Goal: Task Accomplishment & Management: Manage account settings

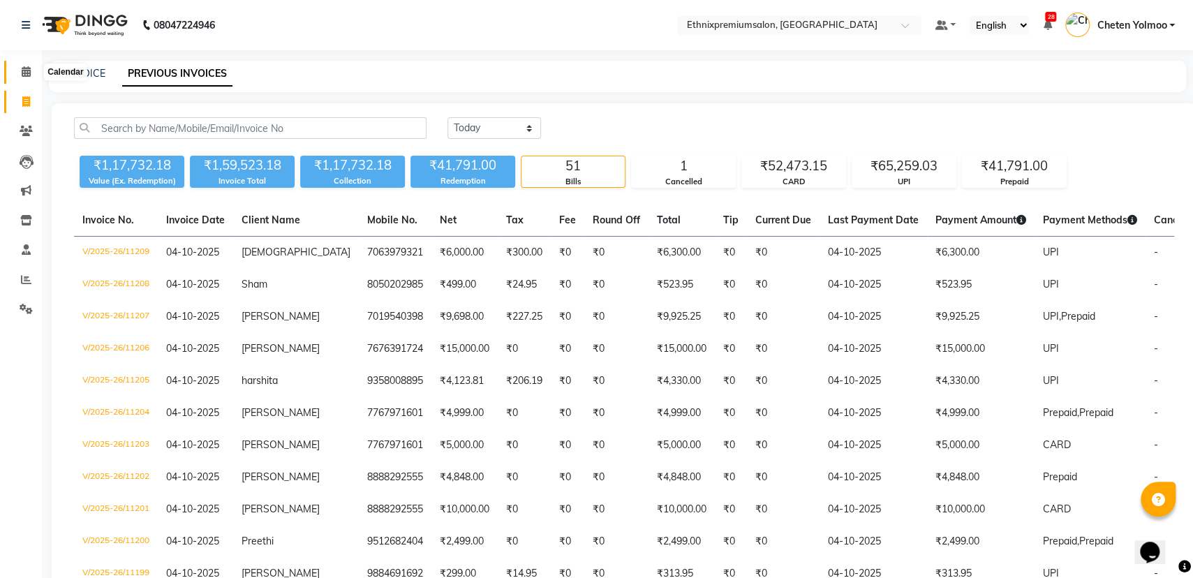
click at [28, 75] on icon at bounding box center [26, 71] width 9 height 10
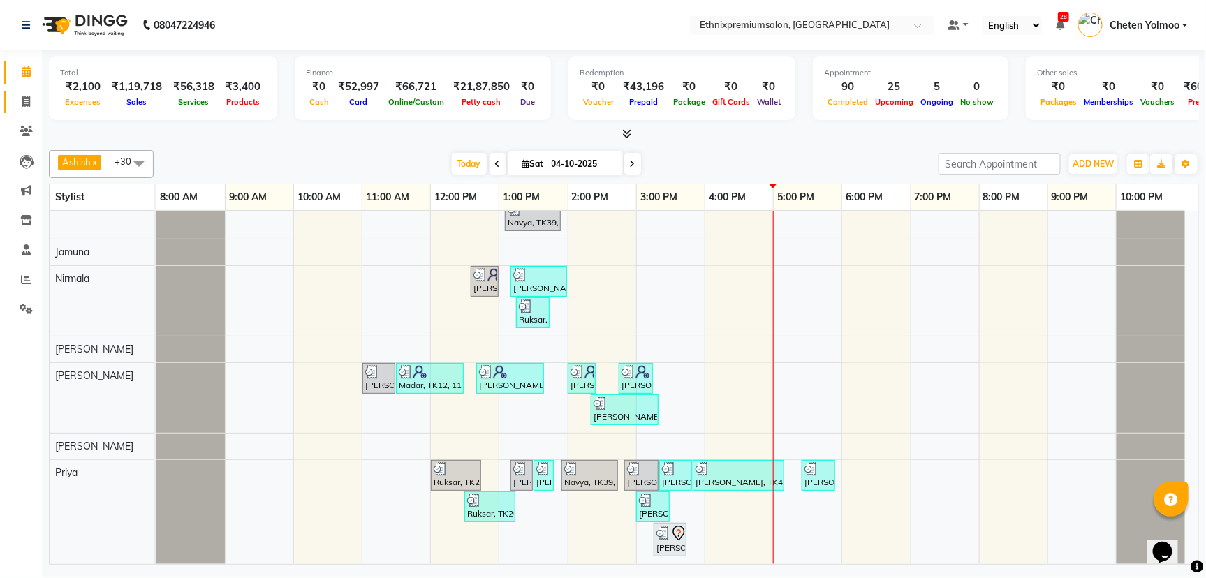
click at [19, 92] on link "Invoice" at bounding box center [21, 102] width 34 height 23
select select "service"
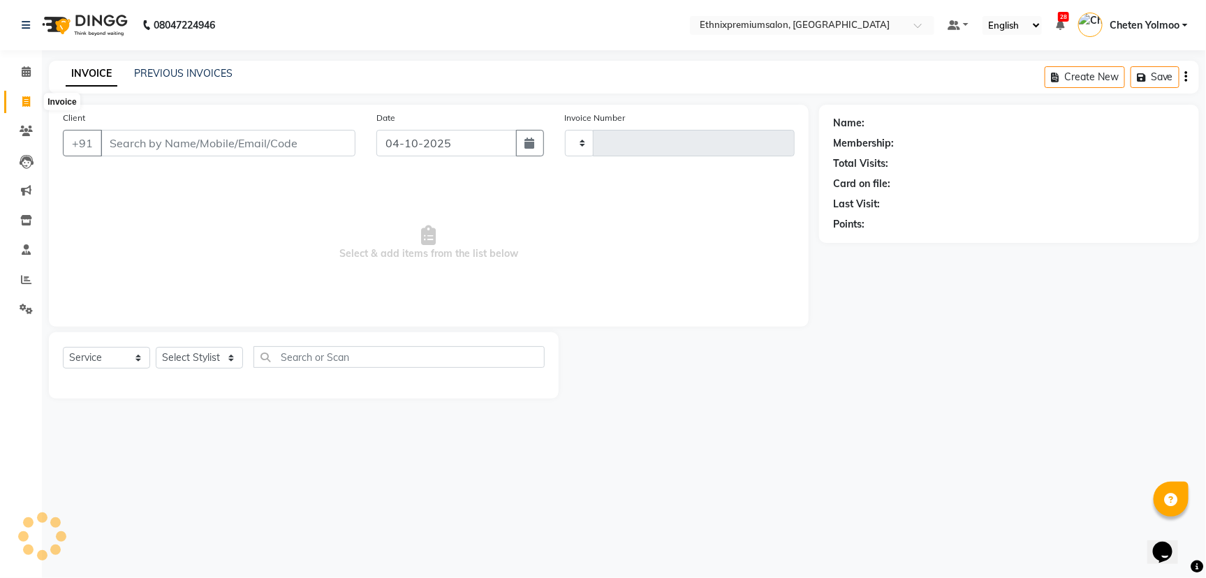
type input "11213"
select select "3625"
click at [133, 138] on input "Client" at bounding box center [228, 143] width 255 height 27
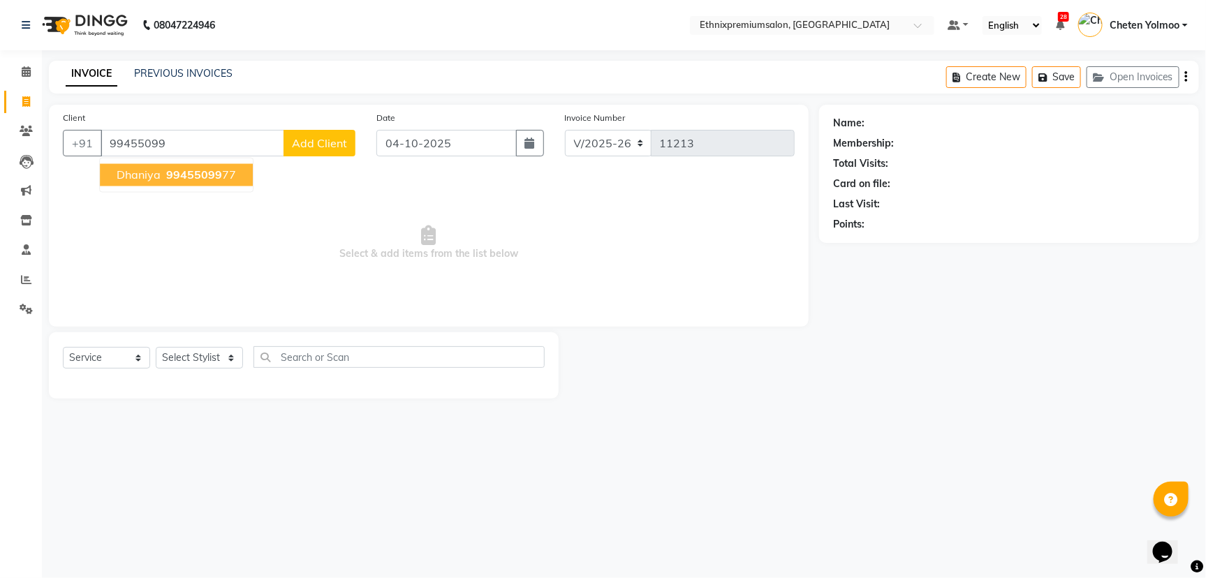
click at [144, 179] on span "dhaniya" at bounding box center [139, 175] width 44 height 14
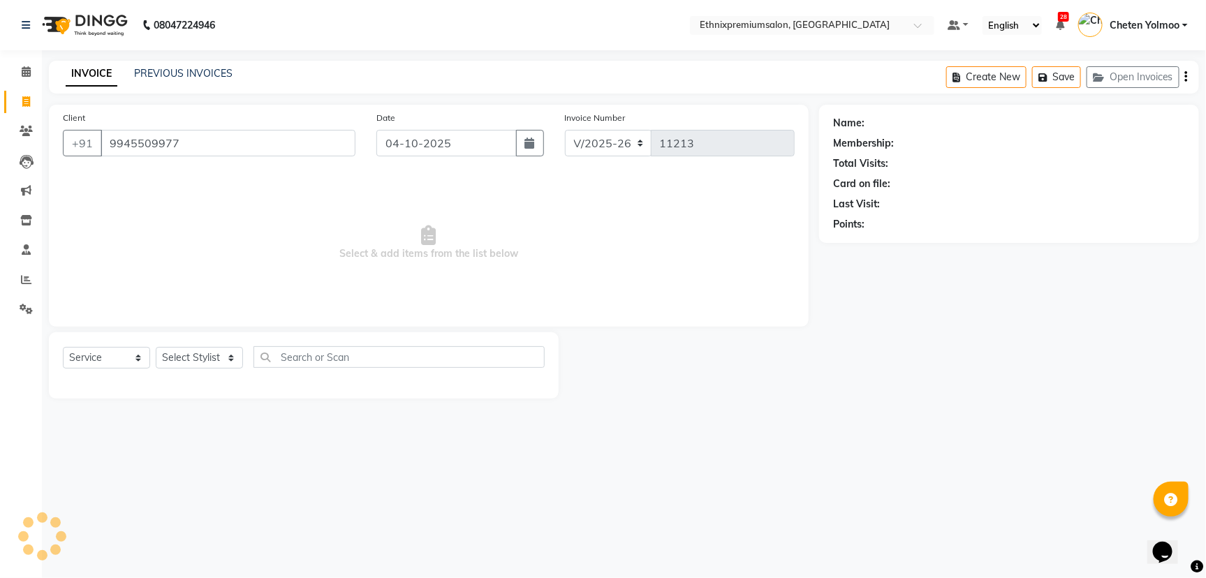
type input "9945509977"
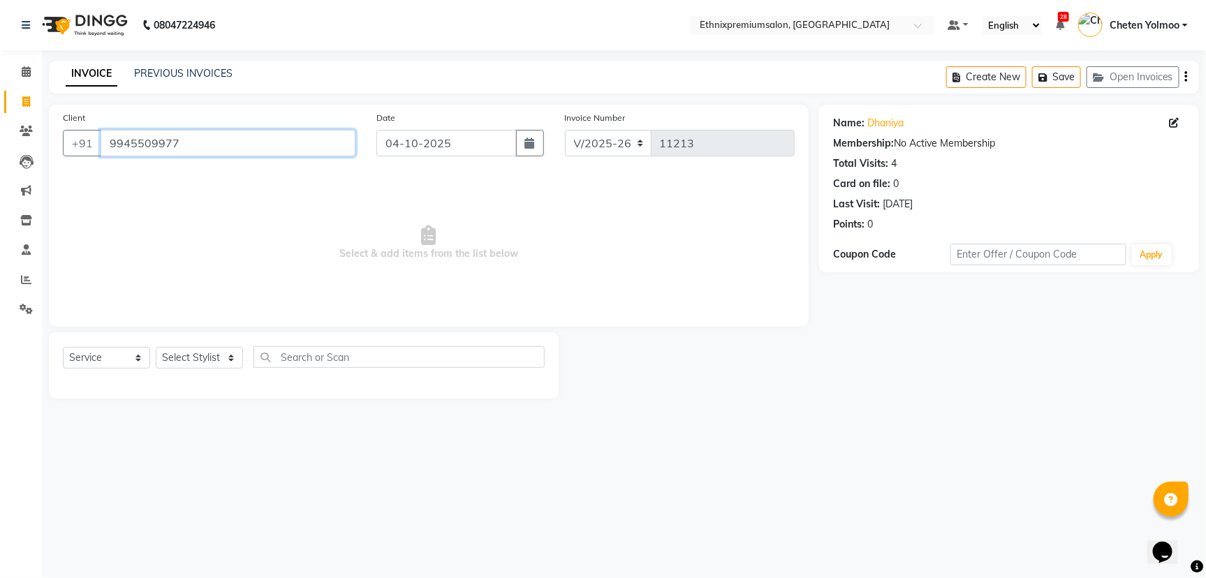
drag, startPoint x: 186, startPoint y: 146, endPoint x: 50, endPoint y: 159, distance: 137.4
click at [50, 159] on div "Client +91 9945509977 Date 04-10-2025 Invoice Number V/2025 V/2025-26 11213 Sel…" at bounding box center [429, 216] width 760 height 222
click at [31, 68] on span at bounding box center [26, 72] width 24 height 16
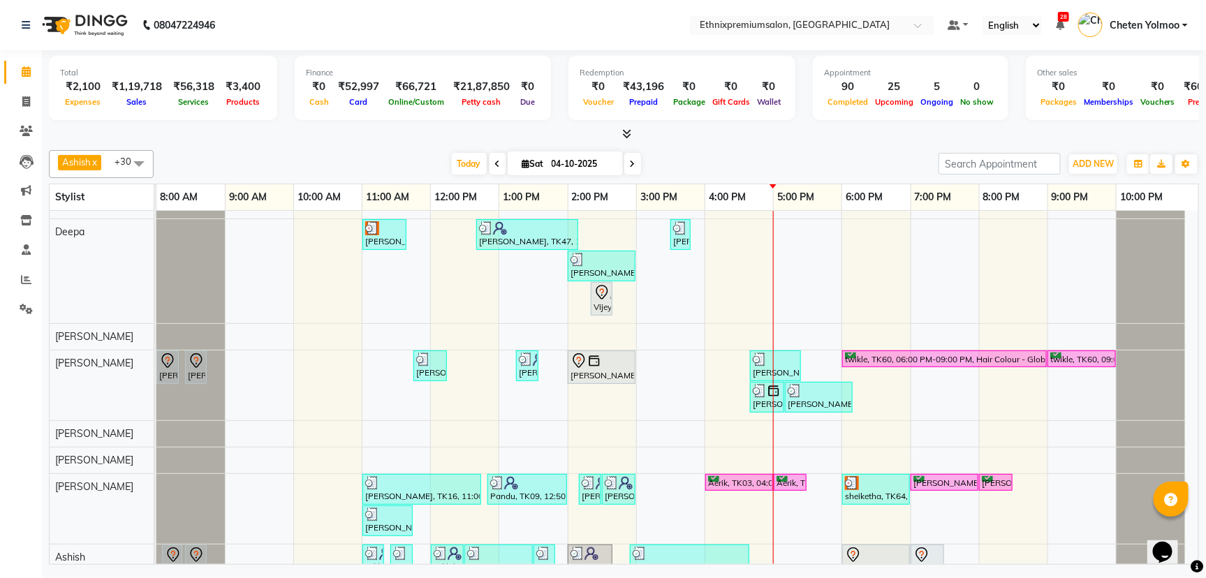
click at [138, 161] on span at bounding box center [139, 163] width 28 height 27
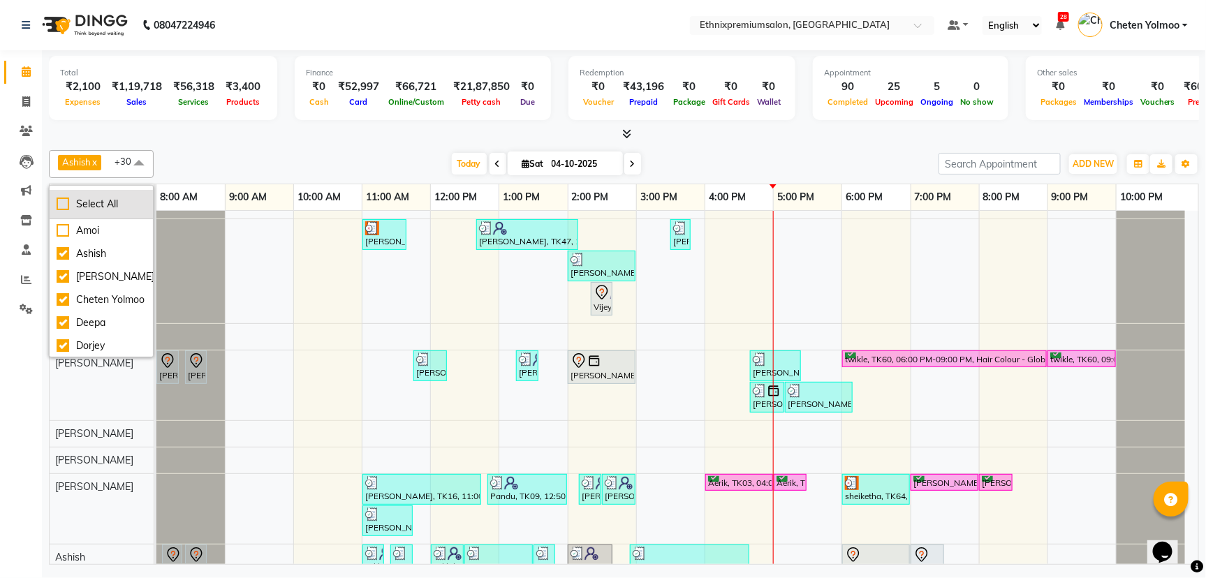
click at [109, 204] on div "Select All" at bounding box center [101, 204] width 89 height 15
checkbox input "true"
click at [143, 161] on span at bounding box center [139, 163] width 28 height 27
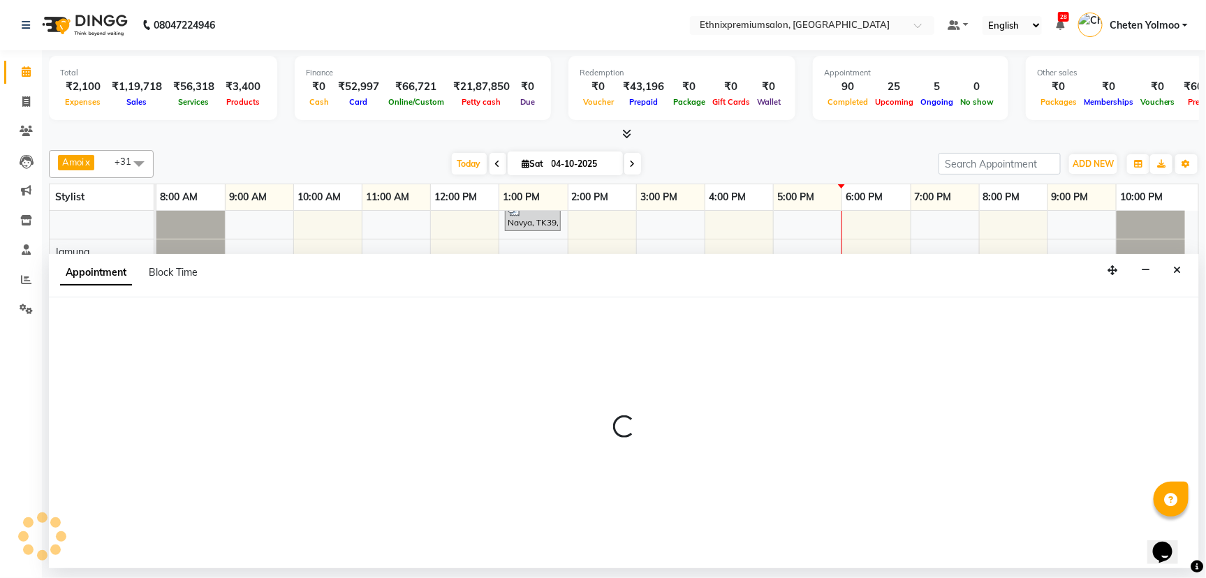
select select "92198"
select select "tentative"
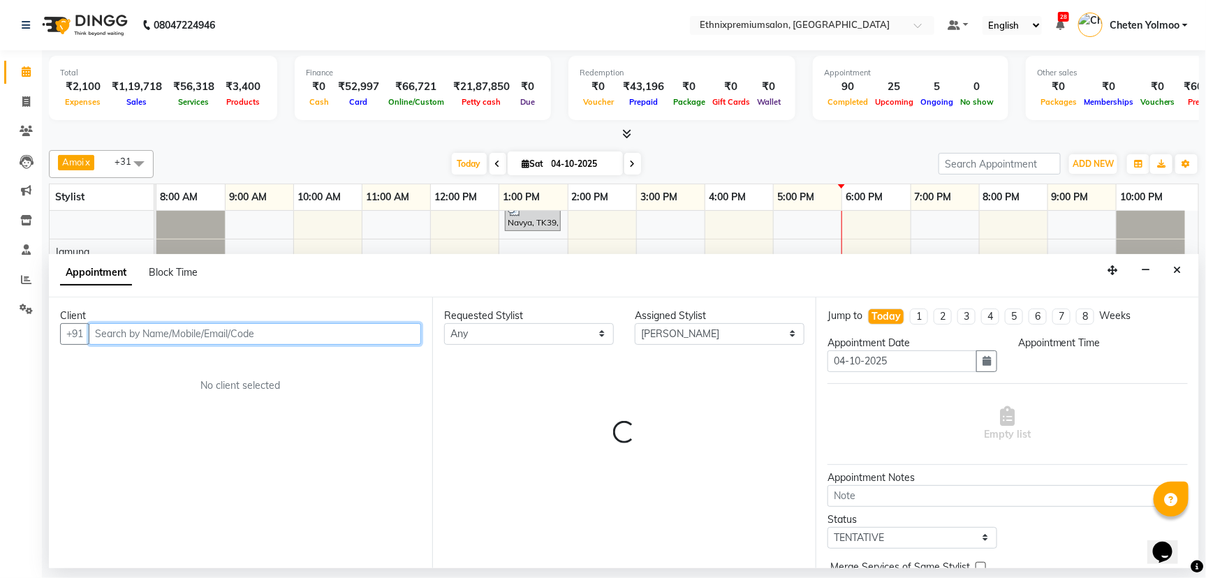
select select "1080"
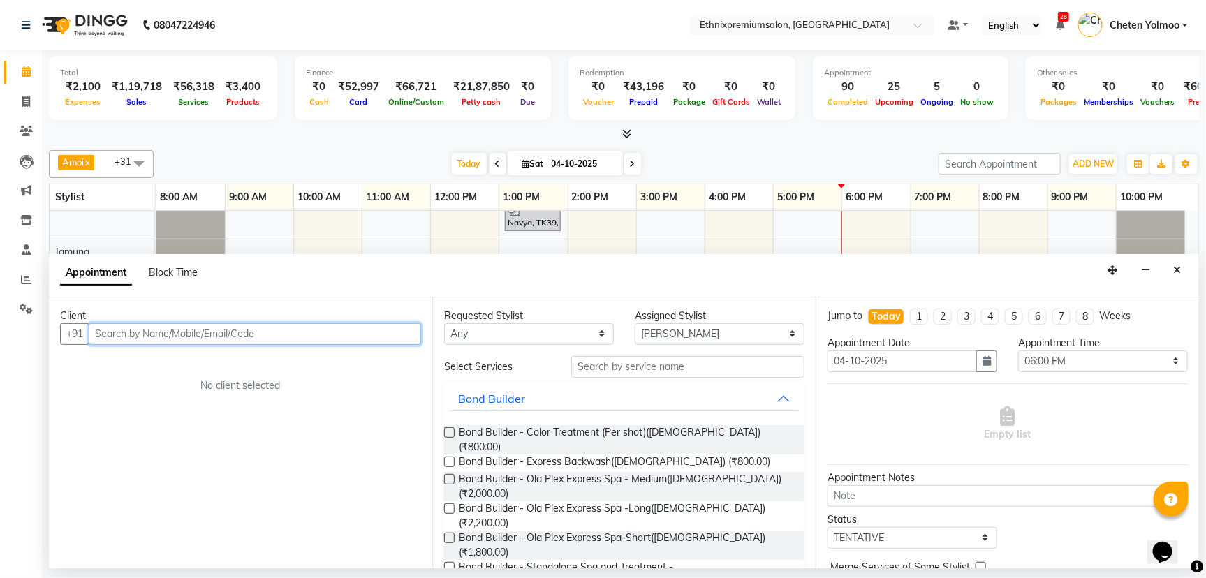
click at [244, 338] on input "text" at bounding box center [255, 334] width 332 height 22
paste input "9945509977"
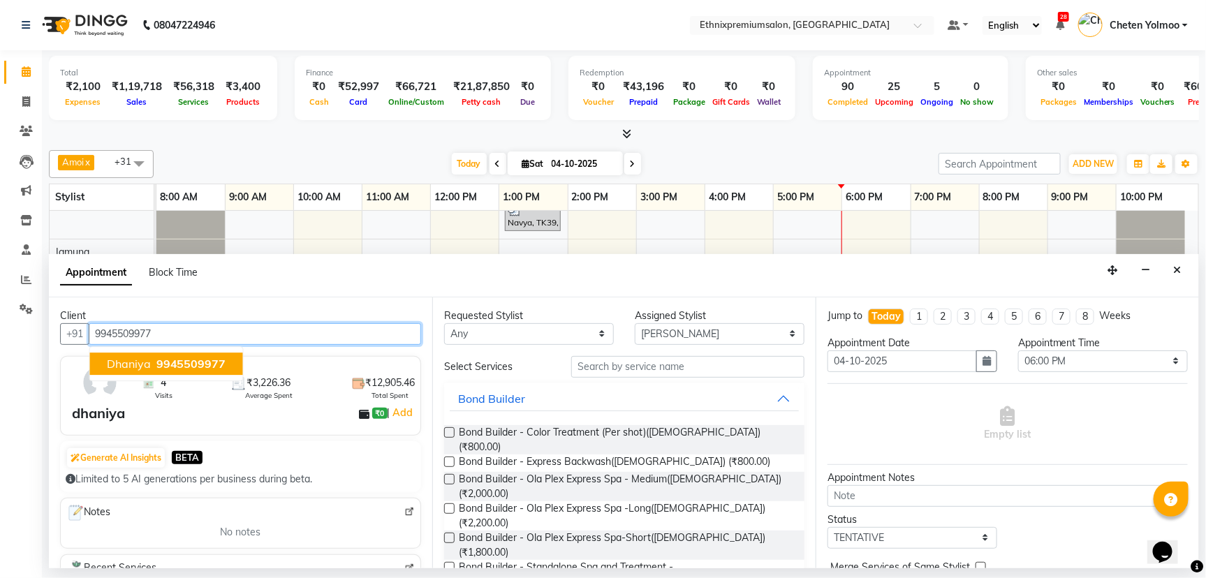
click at [173, 361] on span "9945509977" at bounding box center [191, 364] width 70 height 14
type input "9945509977"
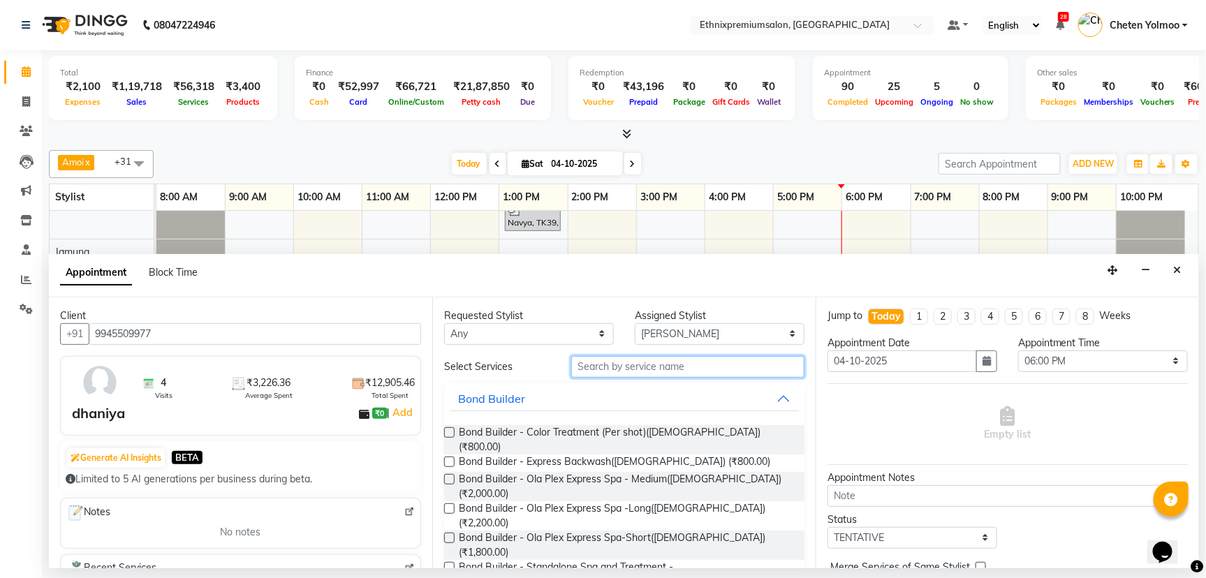
click at [675, 374] on input "text" at bounding box center [687, 367] width 233 height 22
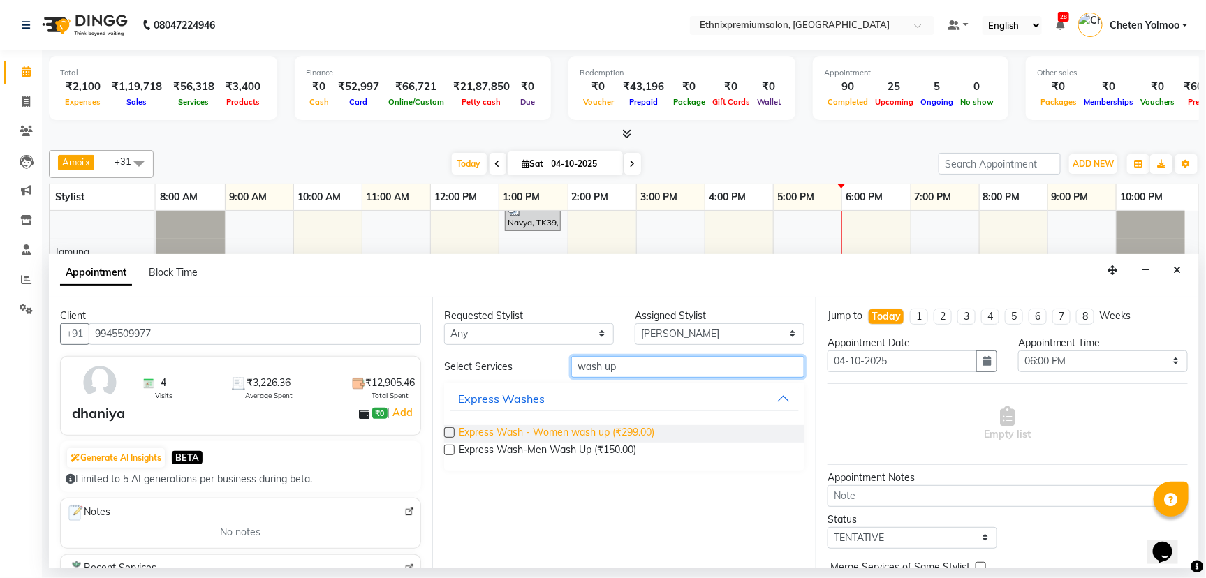
type input "wash up"
click at [557, 436] on span "Express Wash - Women wash up (₹299.00)" at bounding box center [557, 433] width 196 height 17
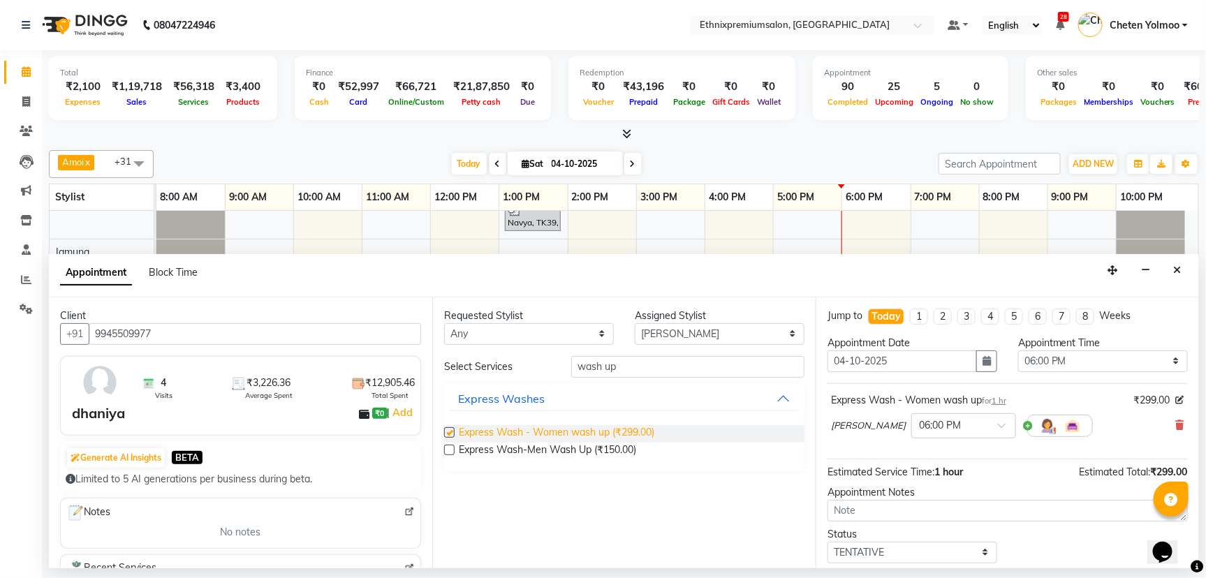
checkbox input "false"
drag, startPoint x: 737, startPoint y: 372, endPoint x: 578, endPoint y: 406, distance: 162.9
click at [578, 406] on div "Select Services wash up Express Washes Express Wash - Women wash up (₹299.00) E…" at bounding box center [624, 413] width 360 height 115
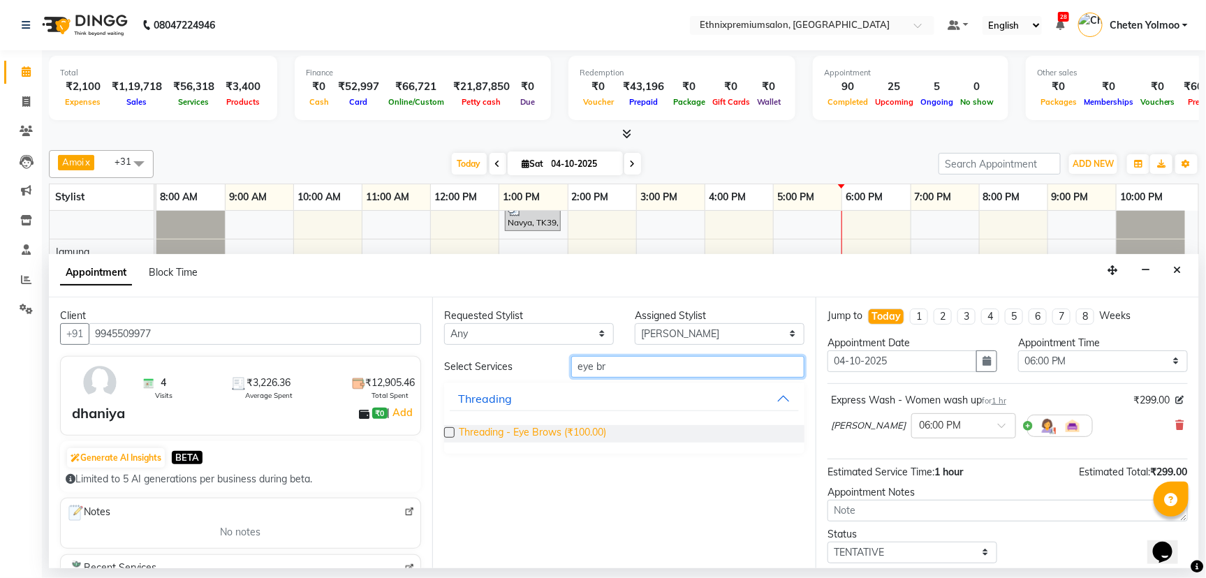
type input "eye br"
click at [559, 429] on span "Threading - Eye Brows (₹100.00)" at bounding box center [532, 433] width 147 height 17
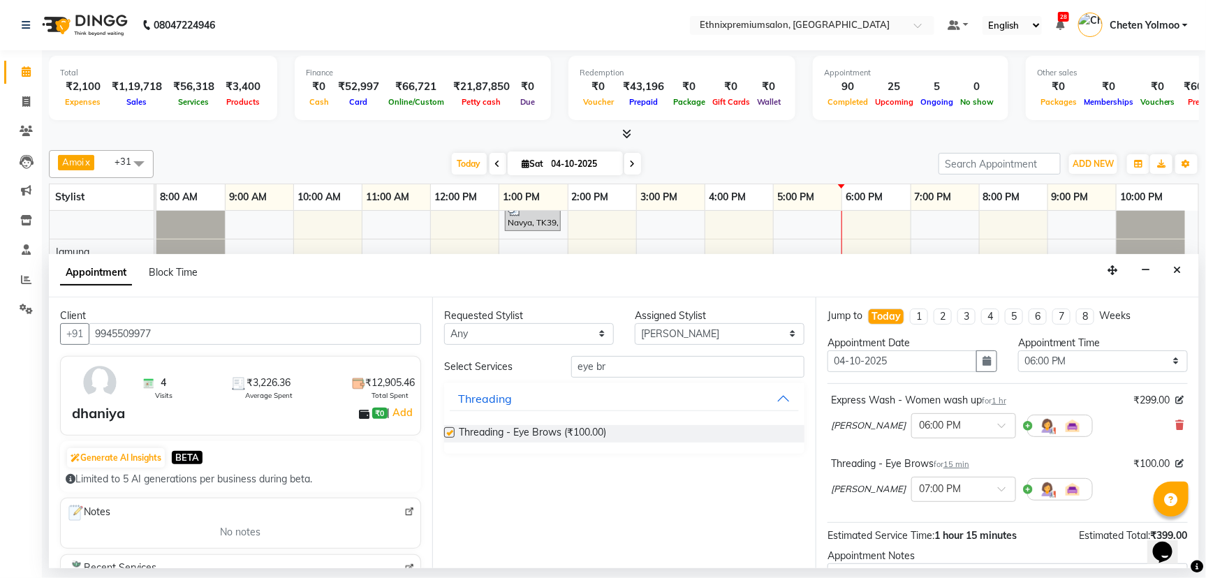
checkbox input "false"
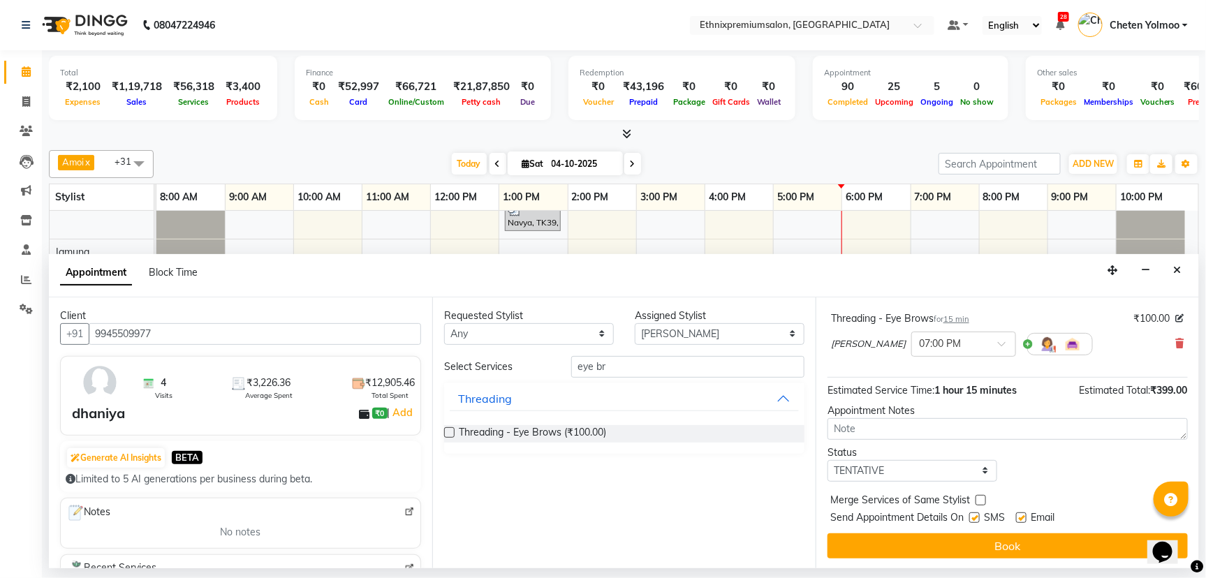
click at [1019, 513] on label at bounding box center [1021, 518] width 10 height 10
click at [1019, 515] on input "checkbox" at bounding box center [1020, 519] width 9 height 9
checkbox input "false"
click at [976, 517] on label at bounding box center [974, 518] width 10 height 10
click at [976, 517] on input "checkbox" at bounding box center [973, 519] width 9 height 9
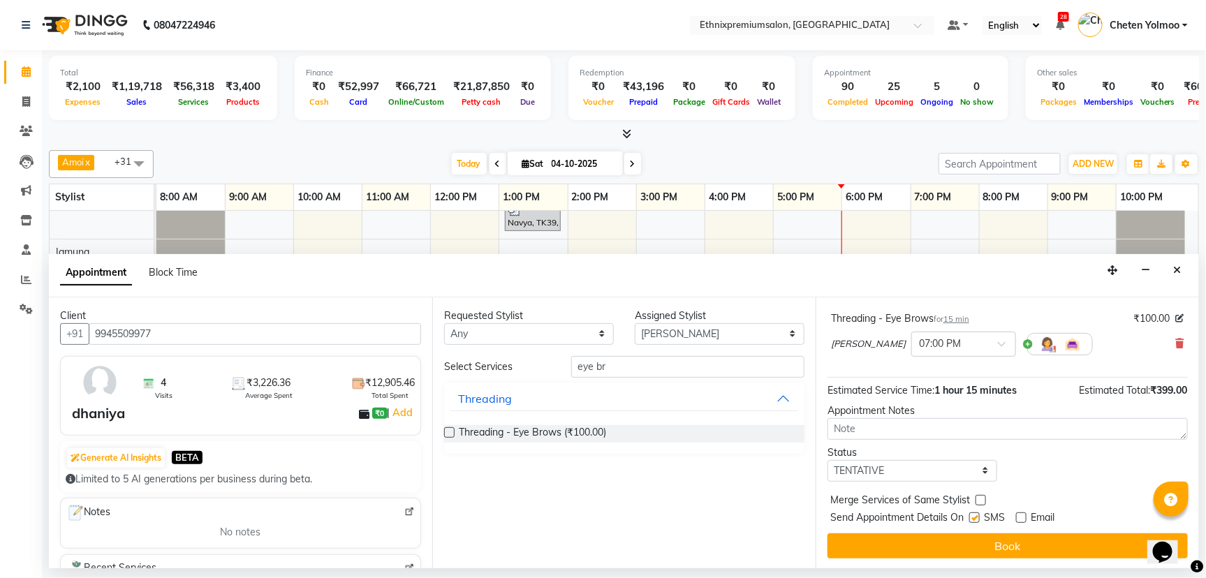
checkbox input "false"
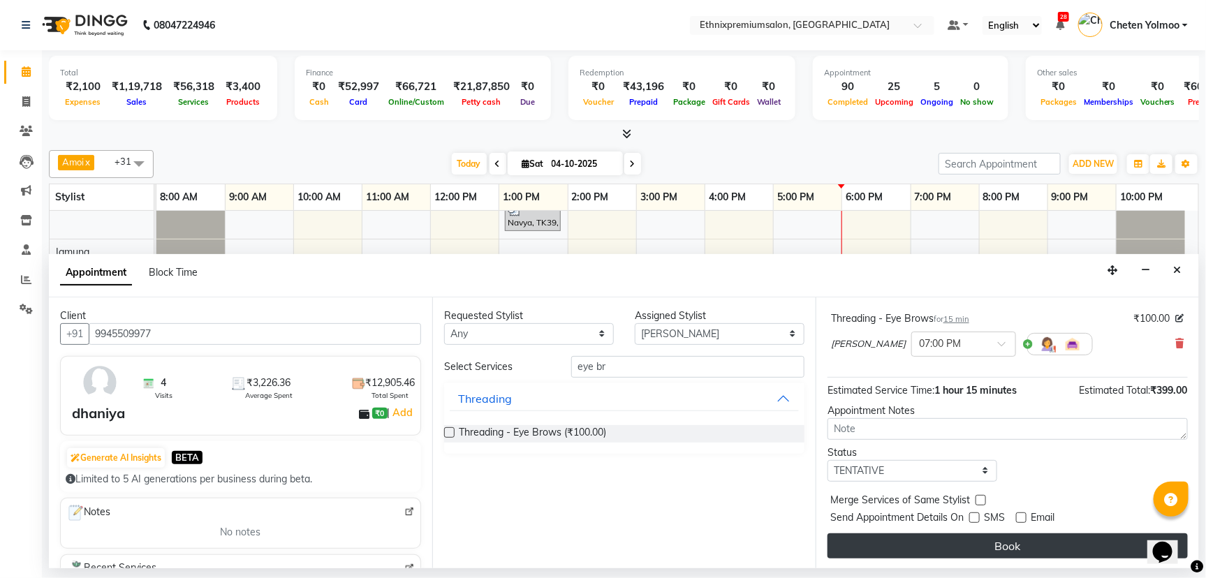
click at [990, 546] on button "Book" at bounding box center [1008, 546] width 360 height 25
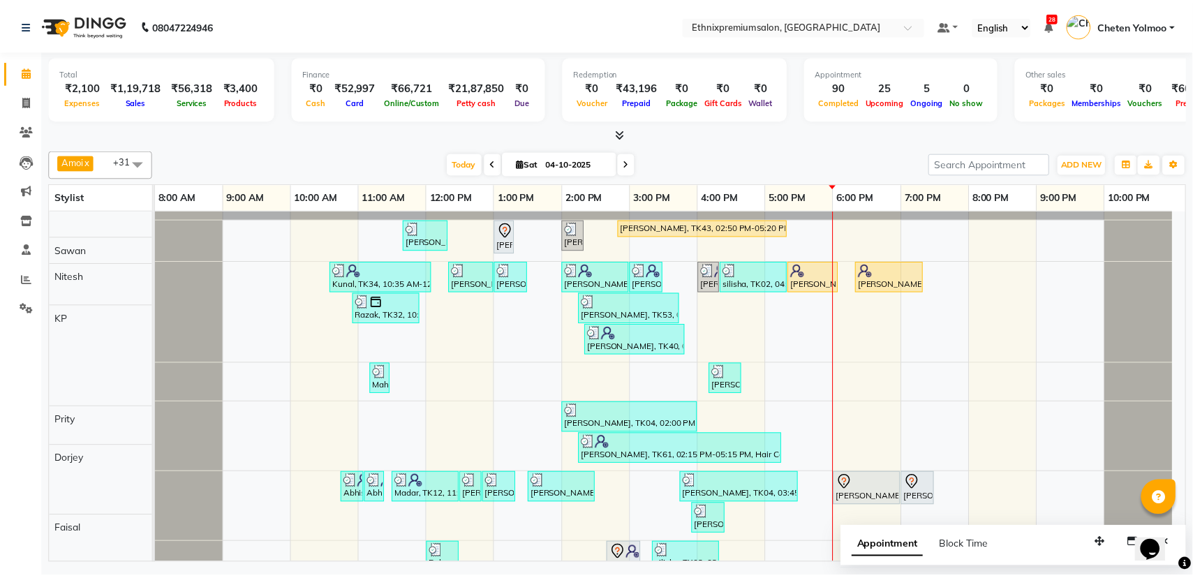
scroll to position [941, 0]
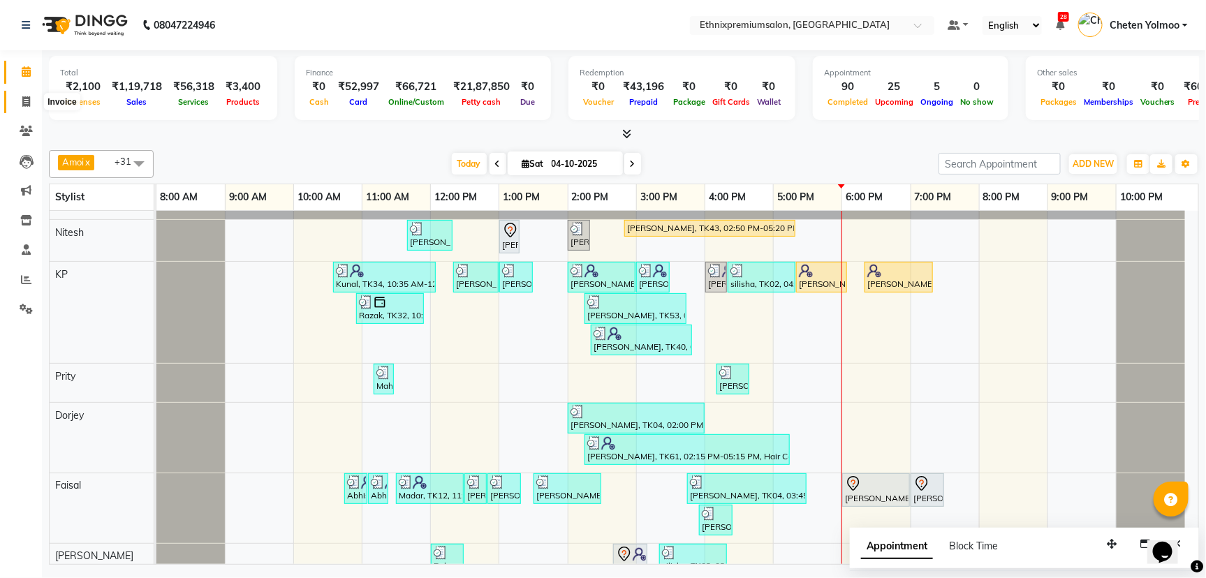
click at [31, 99] on span at bounding box center [26, 102] width 24 height 16
select select "service"
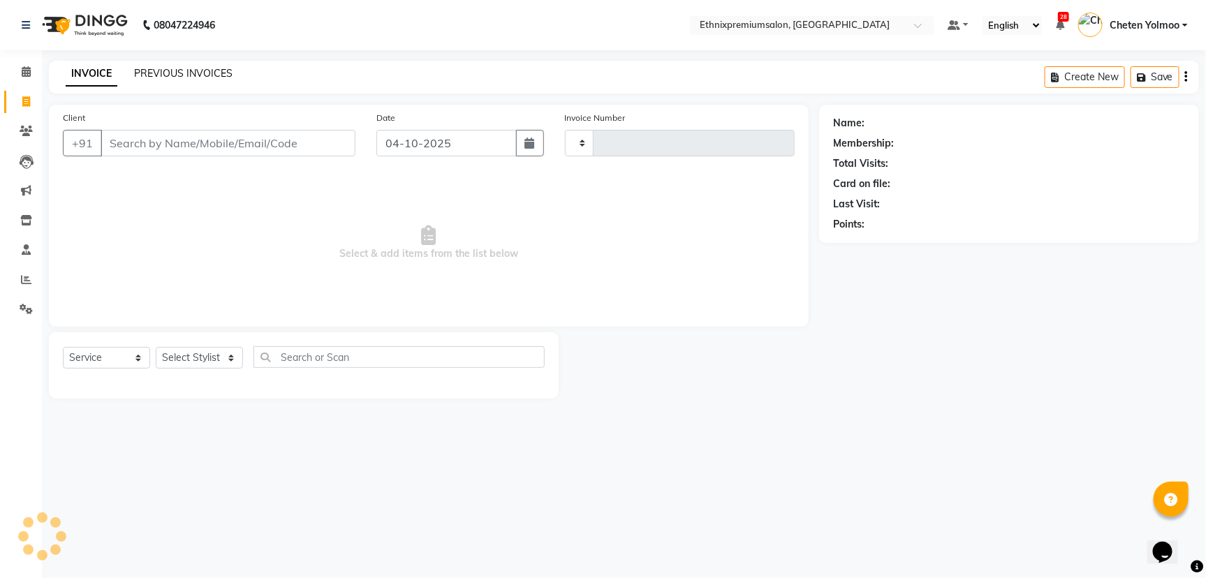
click at [177, 71] on link "PREVIOUS INVOICES" at bounding box center [183, 73] width 98 height 13
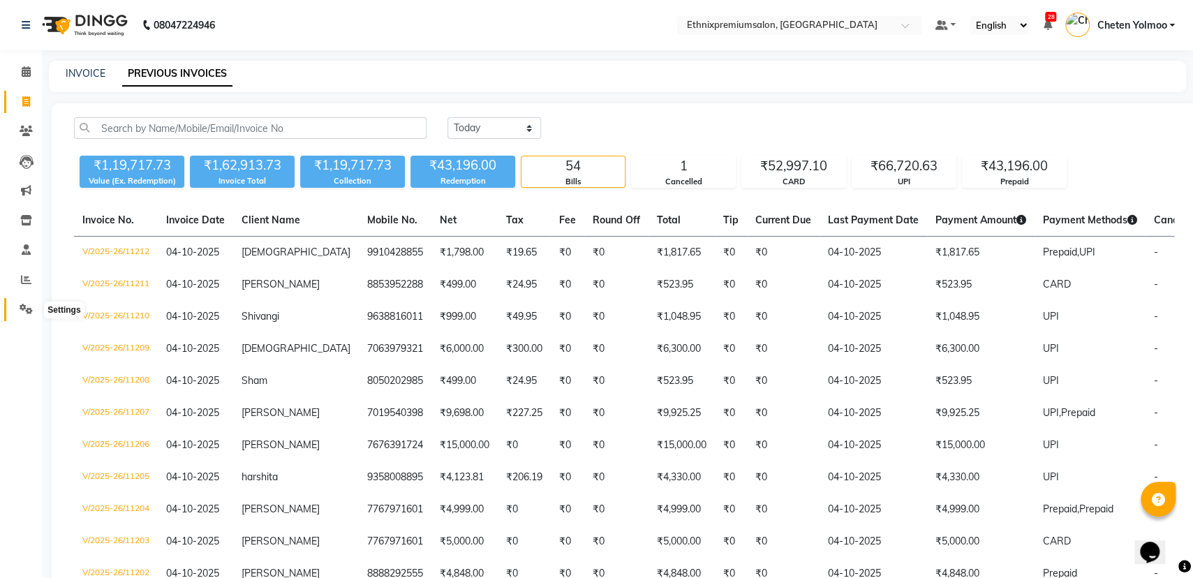
click at [27, 304] on icon at bounding box center [26, 309] width 13 height 10
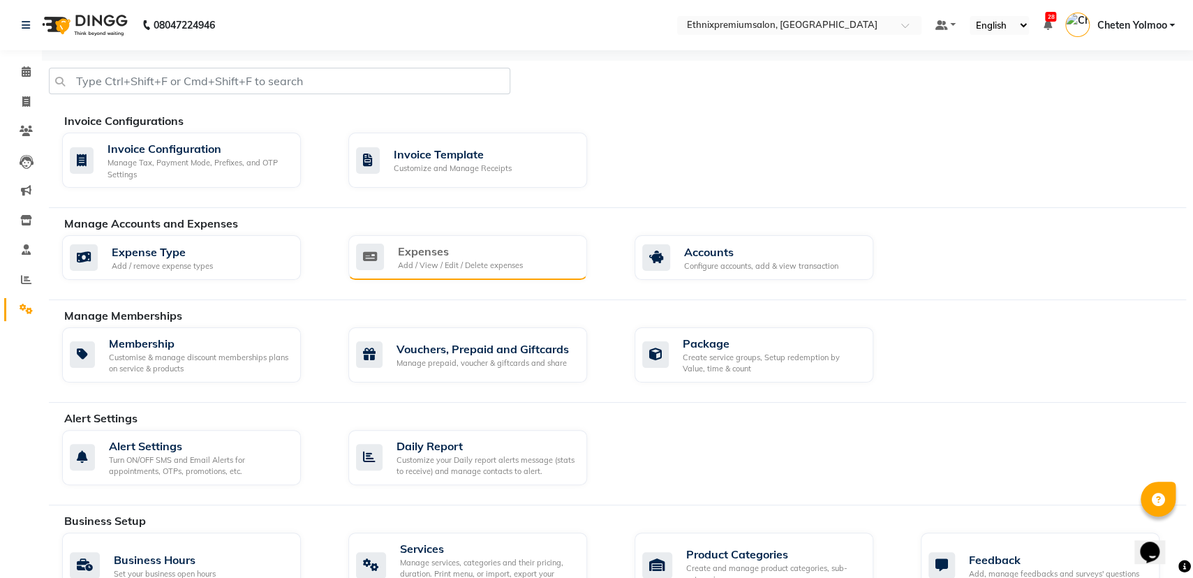
click at [424, 263] on div "Add / View / Edit / Delete expenses" at bounding box center [460, 266] width 125 height 12
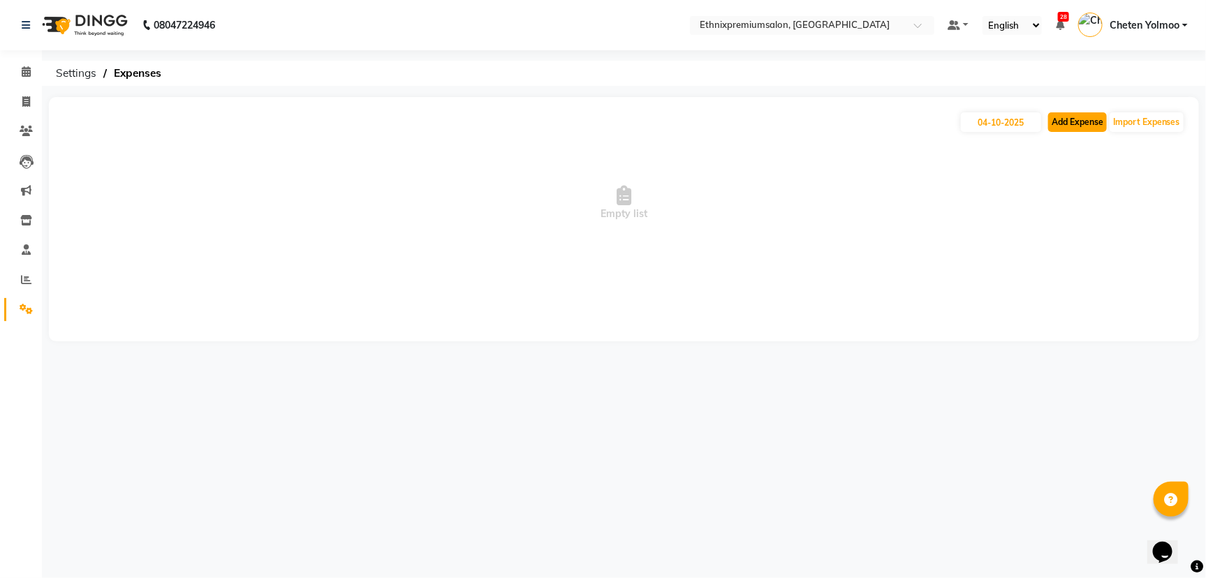
click at [1048, 119] on button "Add Expense" at bounding box center [1077, 122] width 59 height 20
select select "1"
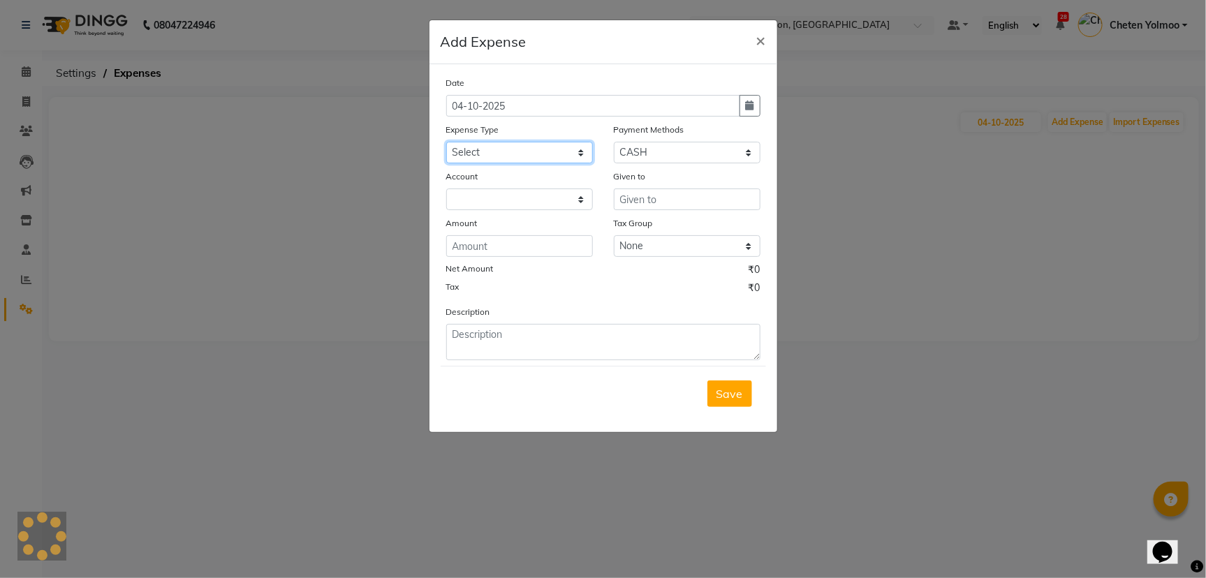
click at [494, 147] on select "Select Advance Salary Client Snacks Equipment Estate food Fuel Govt fee Incenti…" at bounding box center [519, 153] width 147 height 22
select select "3517"
click at [446, 142] on select "Select Advance Salary Client Snacks Equipment Estate food Fuel Govt fee Incenti…" at bounding box center [519, 153] width 147 height 22
drag, startPoint x: 644, startPoint y: 151, endPoint x: 644, endPoint y: 160, distance: 9.1
click at [644, 151] on select "Select UPI CARD CASH Master Card Visa Card Prepaid Gift Card ONLINE Voucher Wal…" at bounding box center [687, 153] width 147 height 22
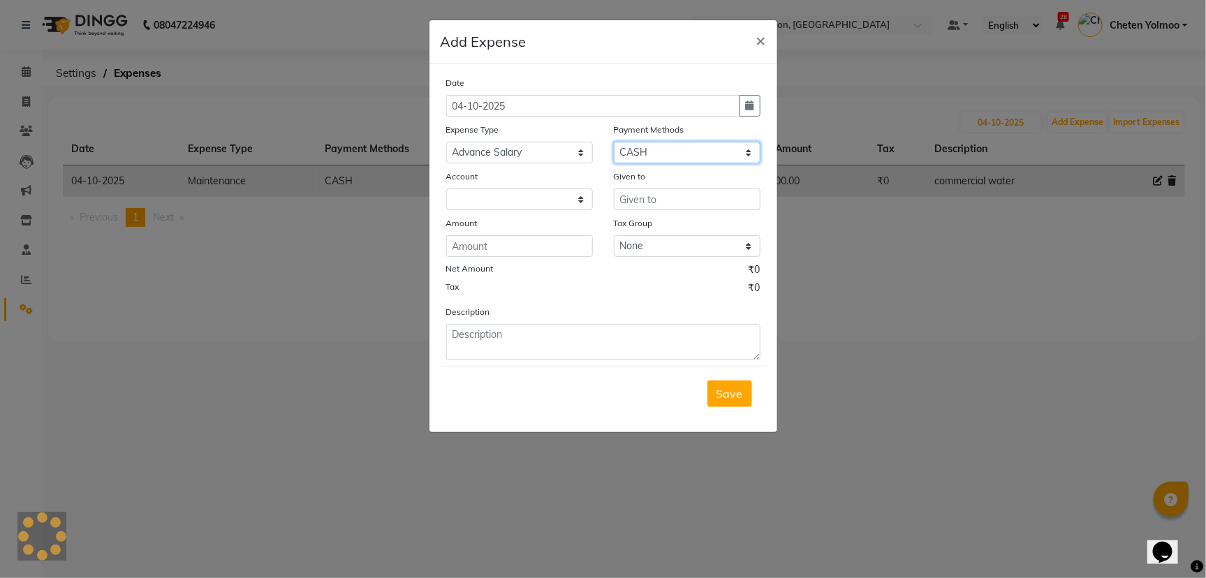
click at [614, 142] on select "Select UPI CARD CASH Master Card Visa Card Prepaid Gift Card ONLINE Voucher Wal…" at bounding box center [687, 153] width 147 height 22
select select "8"
select select "1030"
click at [647, 186] on div "Given to" at bounding box center [687, 179] width 147 height 20
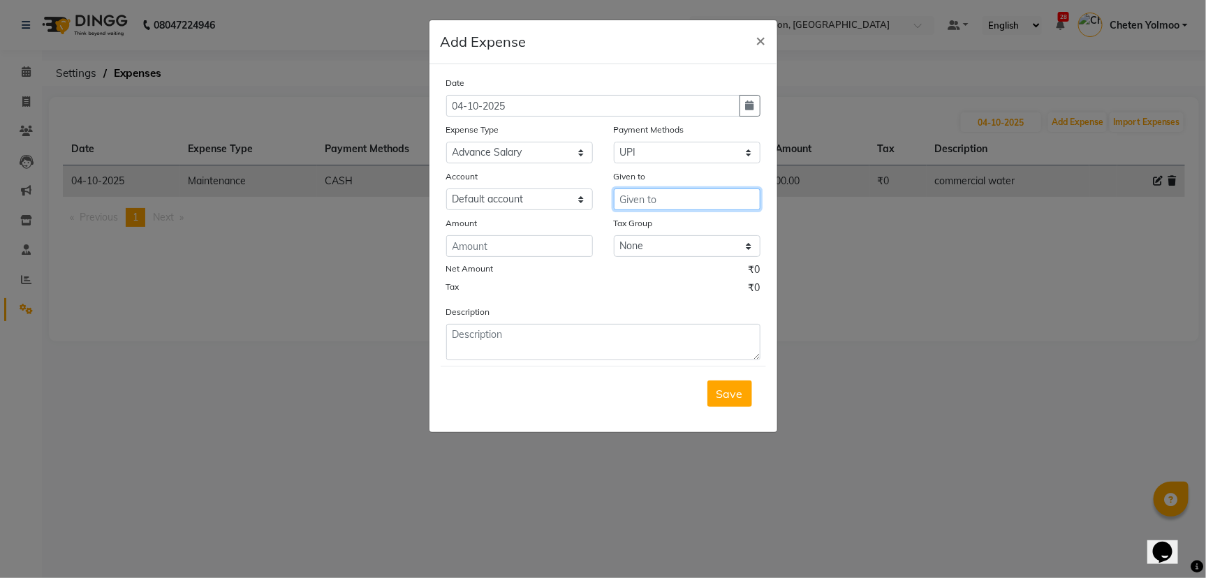
click at [647, 207] on input "text" at bounding box center [687, 200] width 147 height 22
type input "richi"
click at [557, 242] on input "number" at bounding box center [519, 246] width 147 height 22
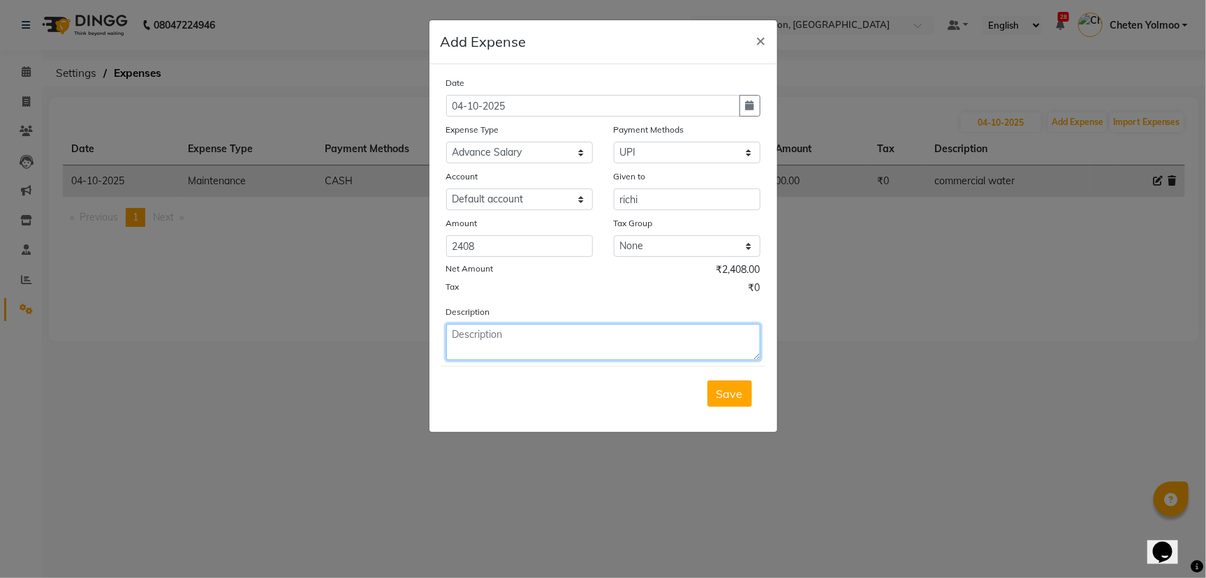
click at [568, 327] on textarea at bounding box center [603, 342] width 314 height 36
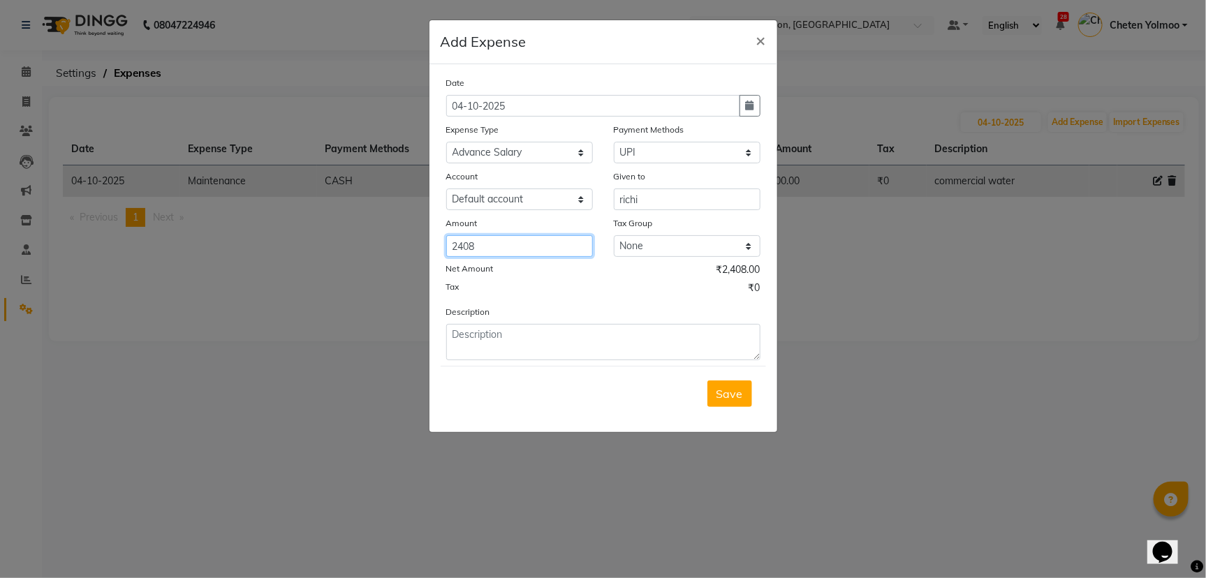
drag, startPoint x: 457, startPoint y: 235, endPoint x: 497, endPoint y: 215, distance: 44.0
click at [461, 235] on input "2408" at bounding box center [519, 246] width 147 height 22
type input "3408"
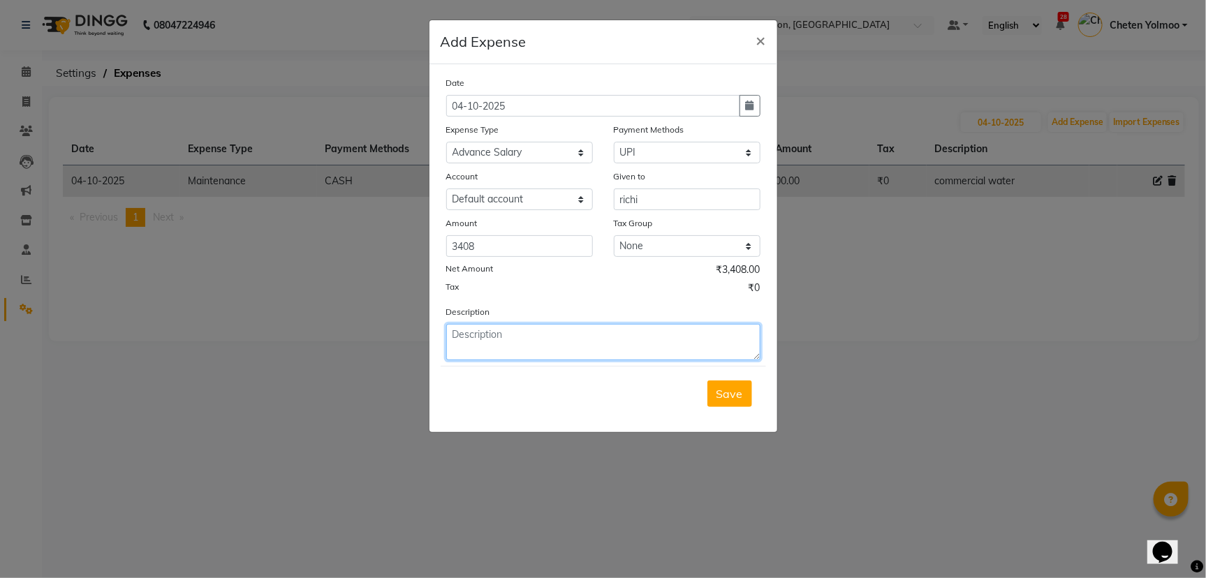
click at [486, 332] on textarea at bounding box center [603, 342] width 314 height 36
type textarea "emi"
click at [720, 393] on span "Save" at bounding box center [729, 394] width 27 height 14
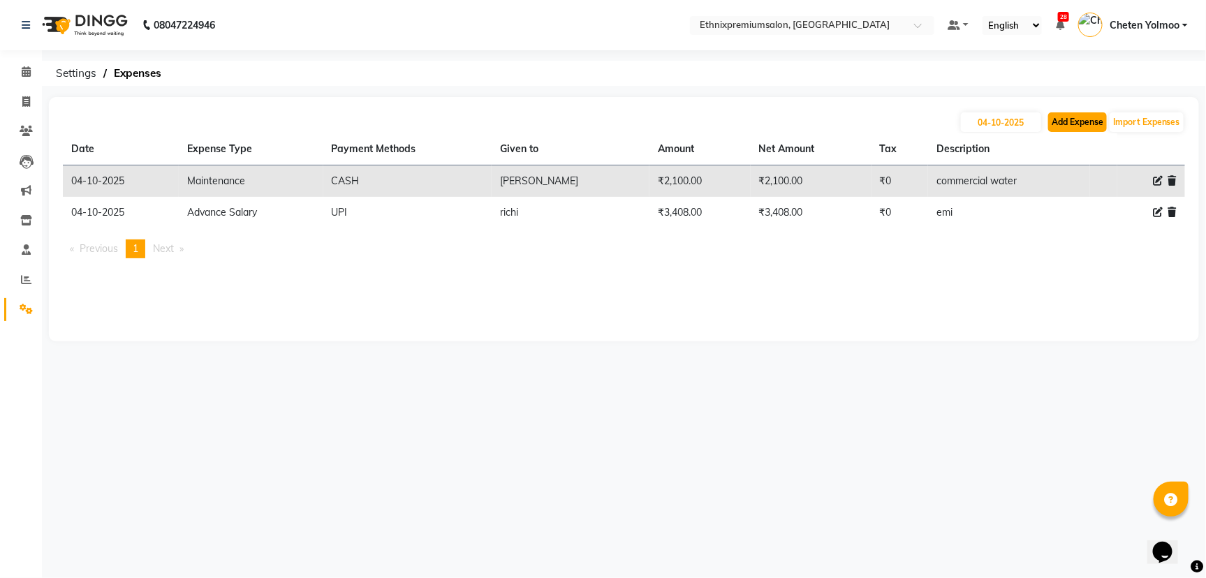
click at [1088, 122] on button "Add Expense" at bounding box center [1077, 122] width 59 height 20
select select "1"
select select "2390"
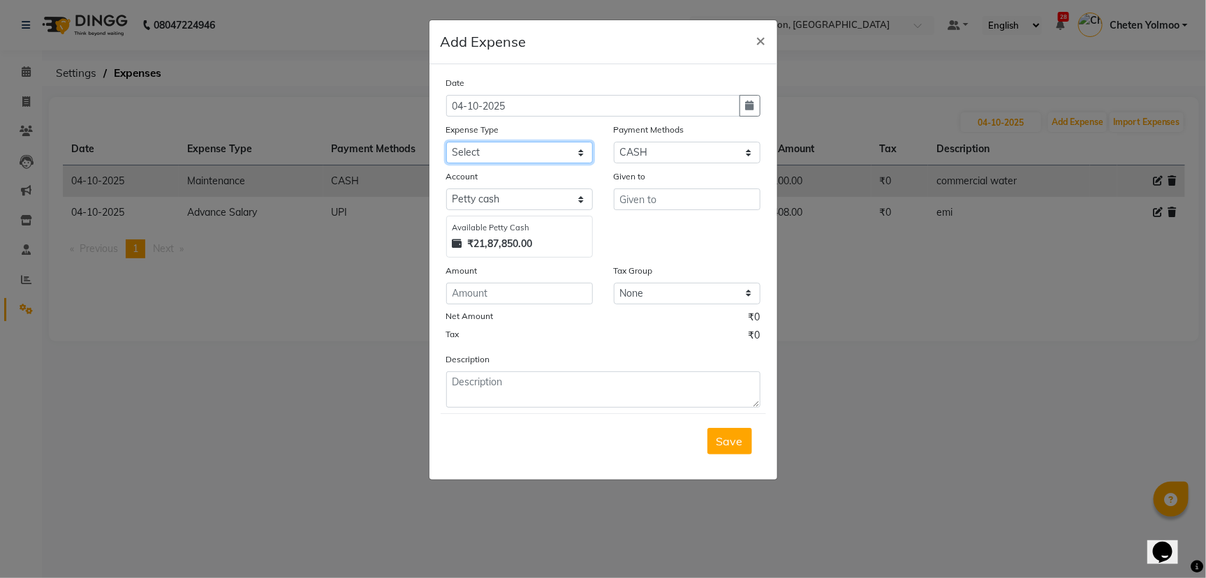
click at [487, 147] on select "Select Advance Salary Client Snacks Equipment Estate food Fuel Govt fee Incenti…" at bounding box center [519, 153] width 147 height 22
select select "3511"
click at [487, 147] on select "Select Advance Salary Client Snacks Equipment Estate food Fuel Govt fee Incenti…" at bounding box center [519, 153] width 147 height 22
click at [635, 142] on select "Select UPI CARD CASH Master Card Visa Card Prepaid Gift Card ONLINE Voucher Wal…" at bounding box center [687, 153] width 147 height 22
select select "8"
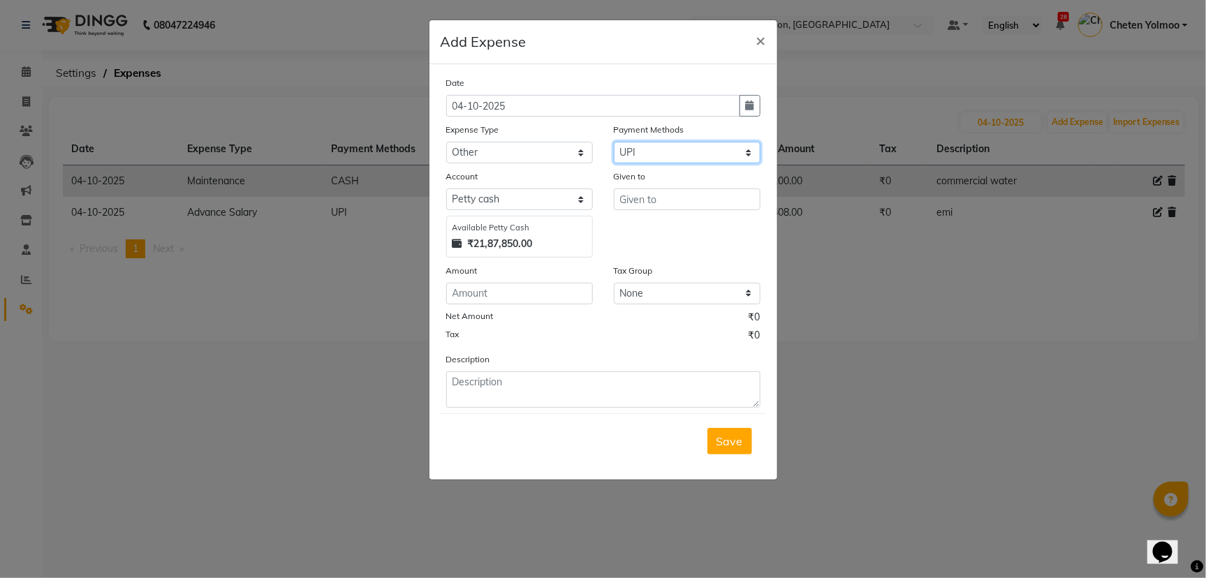
click at [614, 142] on select "Select UPI CARD CASH Master Card Visa Card Prepaid Gift Card ONLINE Voucher Wal…" at bounding box center [687, 153] width 147 height 22
select select "1030"
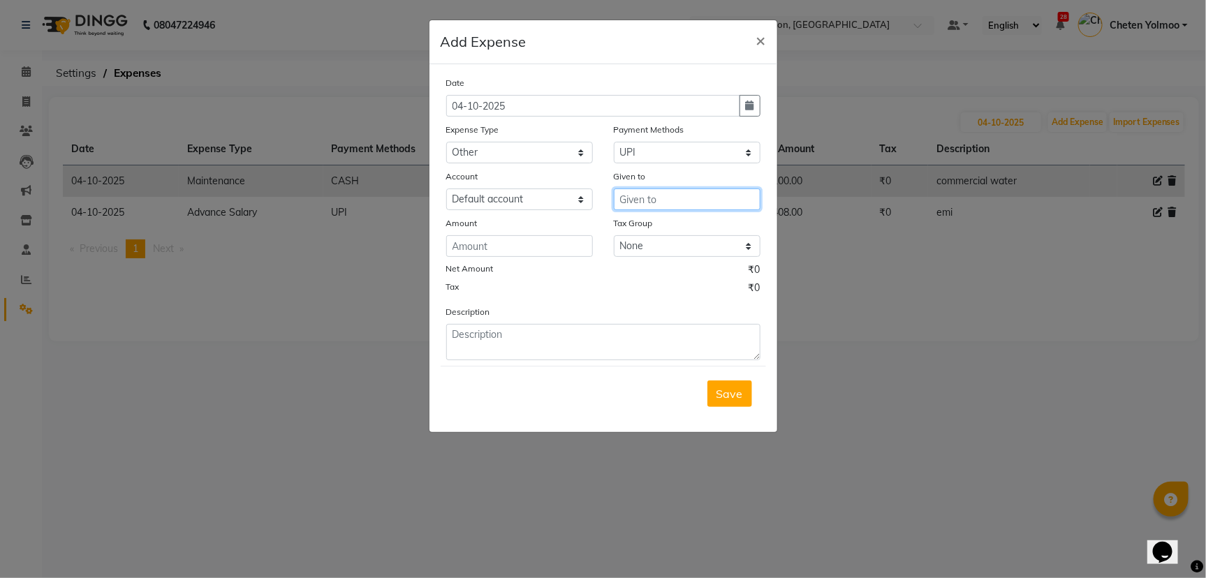
click at [648, 201] on input "text" at bounding box center [687, 200] width 147 height 22
type input "junaid"
click at [528, 249] on input "number" at bounding box center [519, 246] width 147 height 22
type input "300"
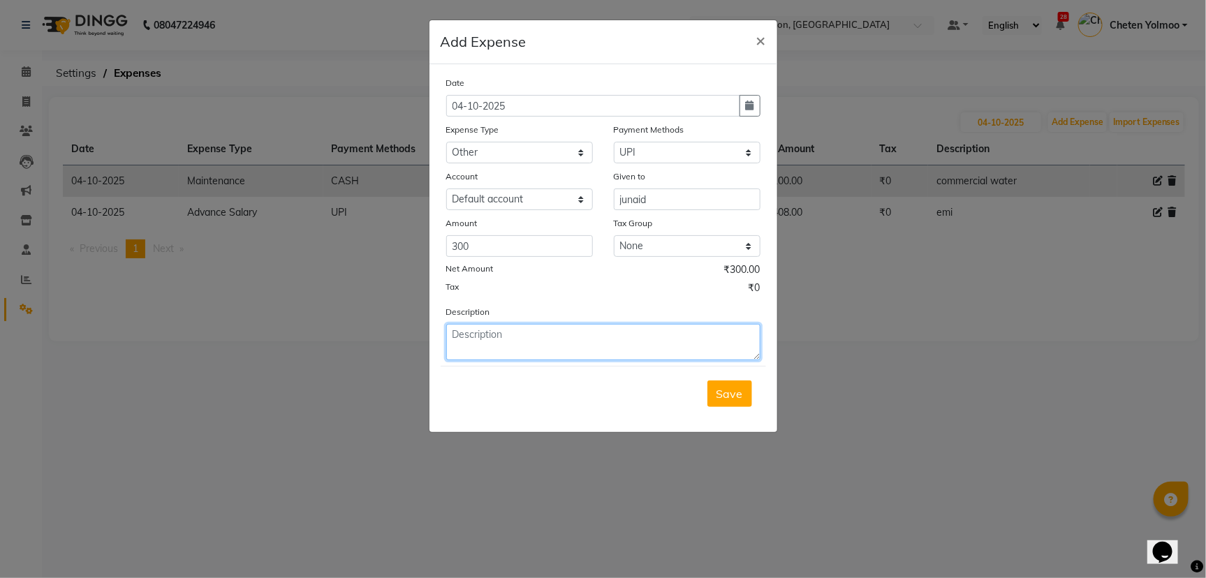
click at [524, 332] on textarea at bounding box center [603, 342] width 314 height 36
type textarea "sand for marathahalli"
drag, startPoint x: 515, startPoint y: 337, endPoint x: 541, endPoint y: 368, distance: 40.2
click at [541, 372] on div "Save" at bounding box center [603, 393] width 325 height 55
click at [542, 336] on textarea "sand for marathahalli" at bounding box center [603, 342] width 314 height 36
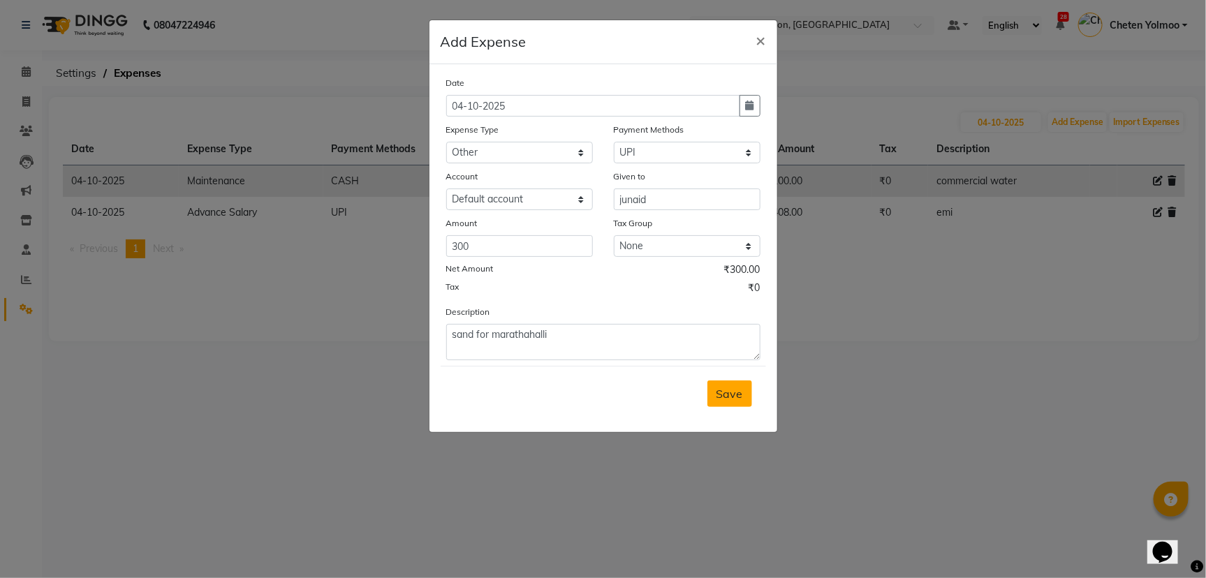
click at [746, 390] on button "Save" at bounding box center [729, 394] width 45 height 27
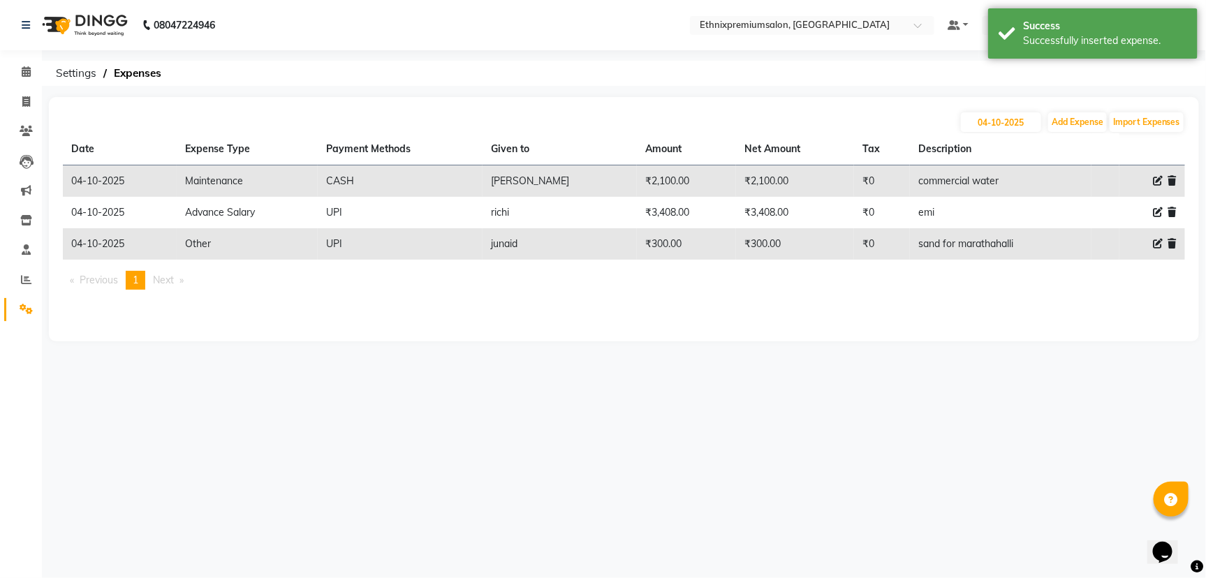
click at [1151, 248] on div at bounding box center [1153, 244] width 50 height 15
click at [1149, 241] on div at bounding box center [1153, 244] width 50 height 15
click at [1158, 237] on span at bounding box center [1158, 244] width 10 height 15
select select "3511"
select select "8"
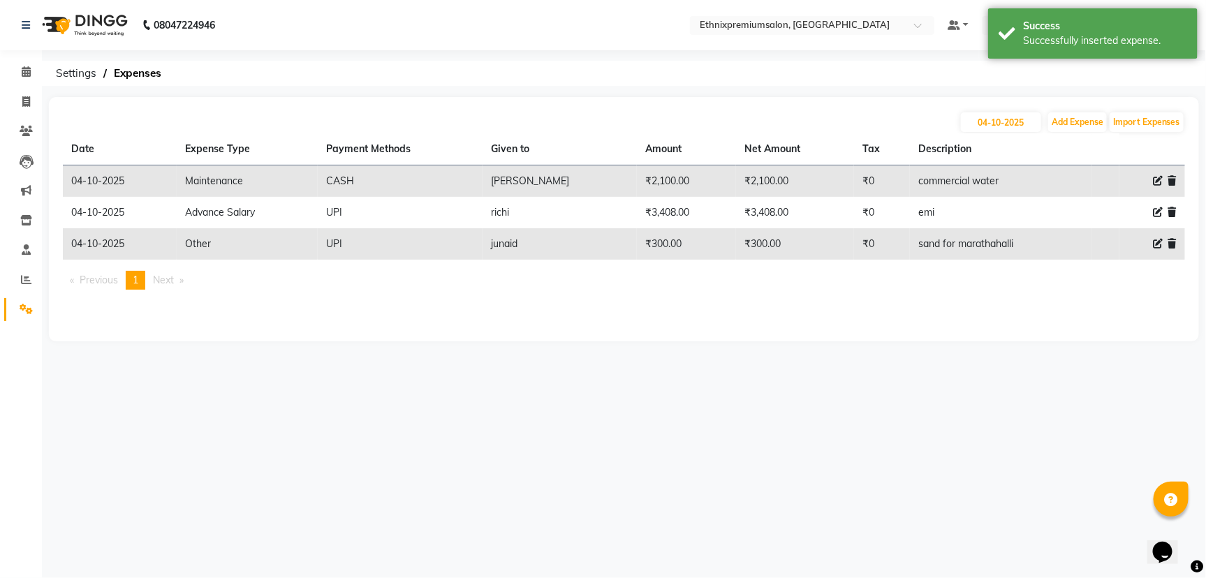
select select "1030"
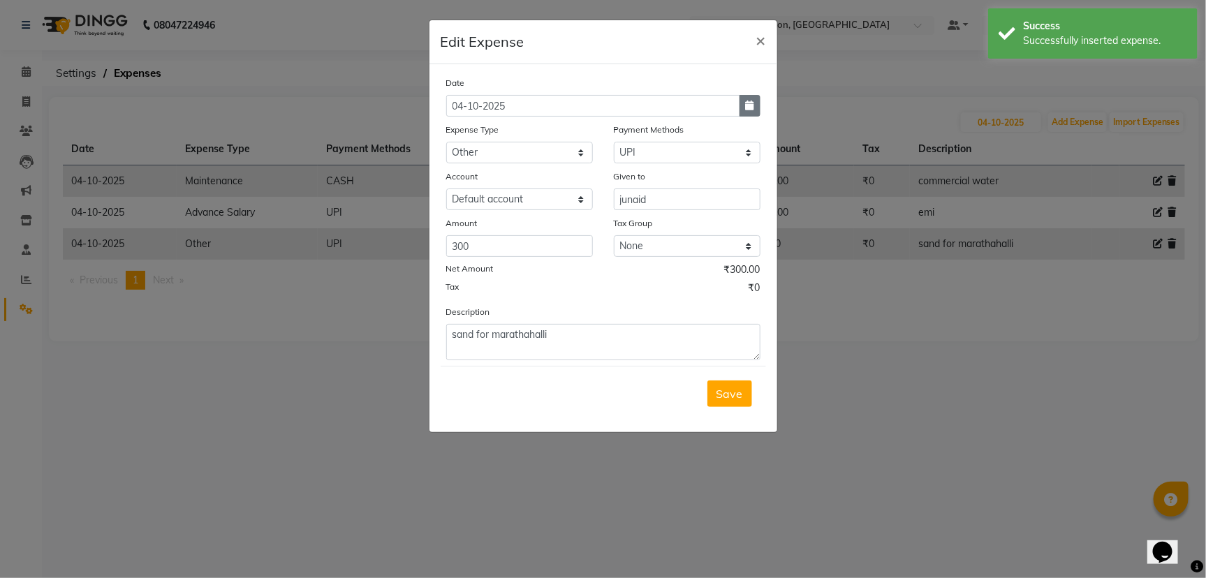
click at [747, 95] on button "button" at bounding box center [750, 106] width 21 height 22
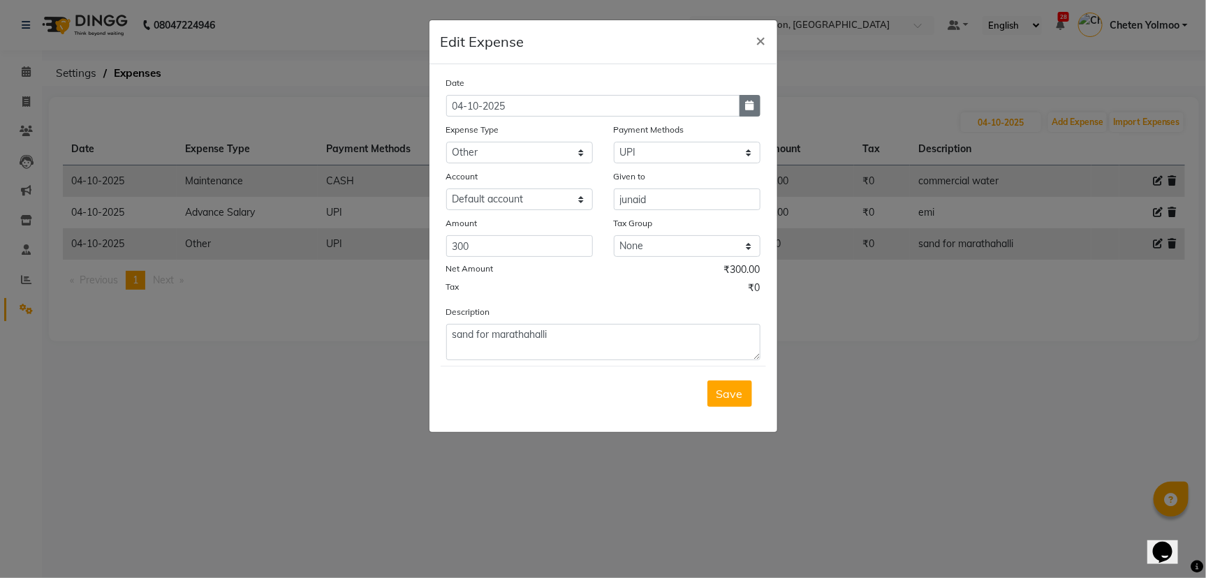
select select "10"
select select "2025"
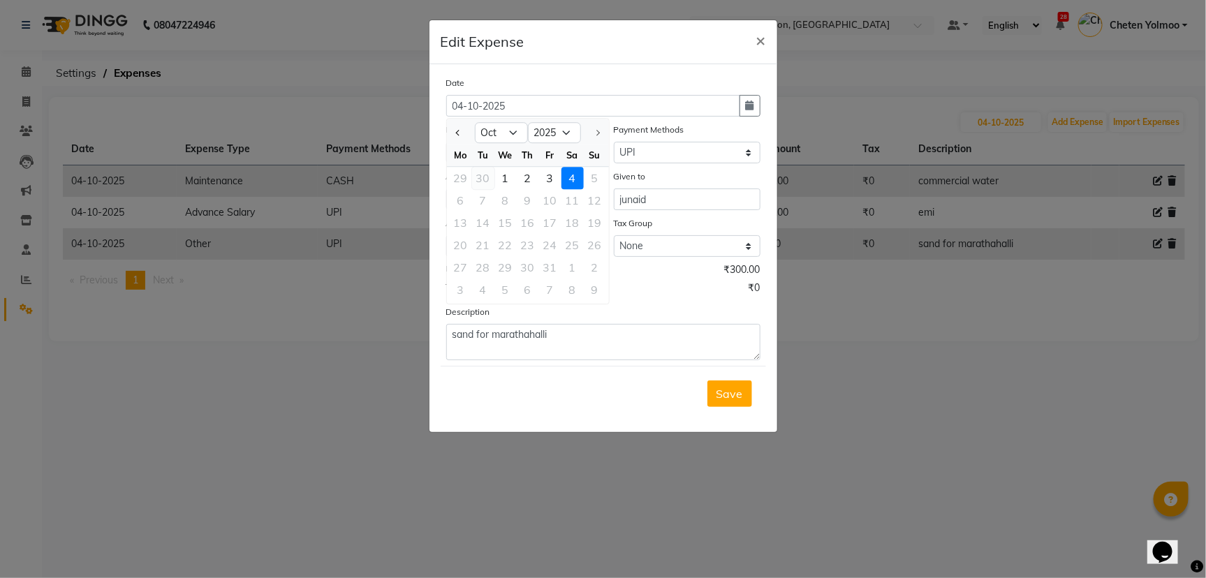
click at [486, 179] on div "30" at bounding box center [483, 178] width 22 height 22
type input "30-09-2025"
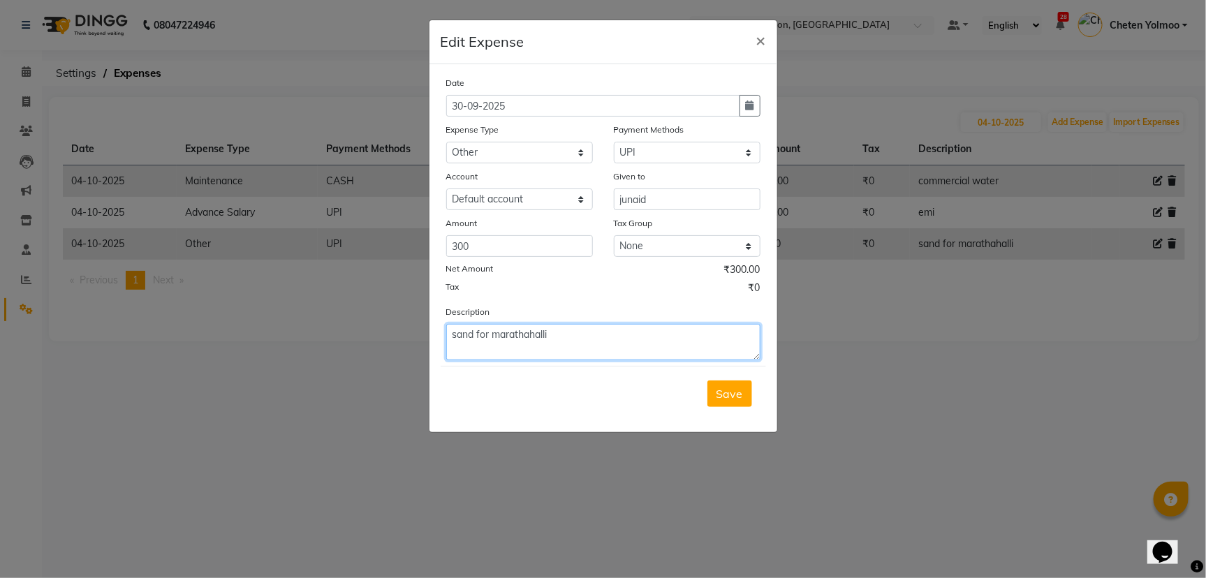
click at [520, 334] on textarea "sand for marathahalli" at bounding box center [603, 342] width 314 height 36
drag, startPoint x: 523, startPoint y: 335, endPoint x: 647, endPoint y: 453, distance: 170.9
click at [647, 453] on ngb-modal-window "Edit Expense × Date 30-09-2025 Expense Type Select Advance Salary Client Snacks…" at bounding box center [603, 289] width 1206 height 578
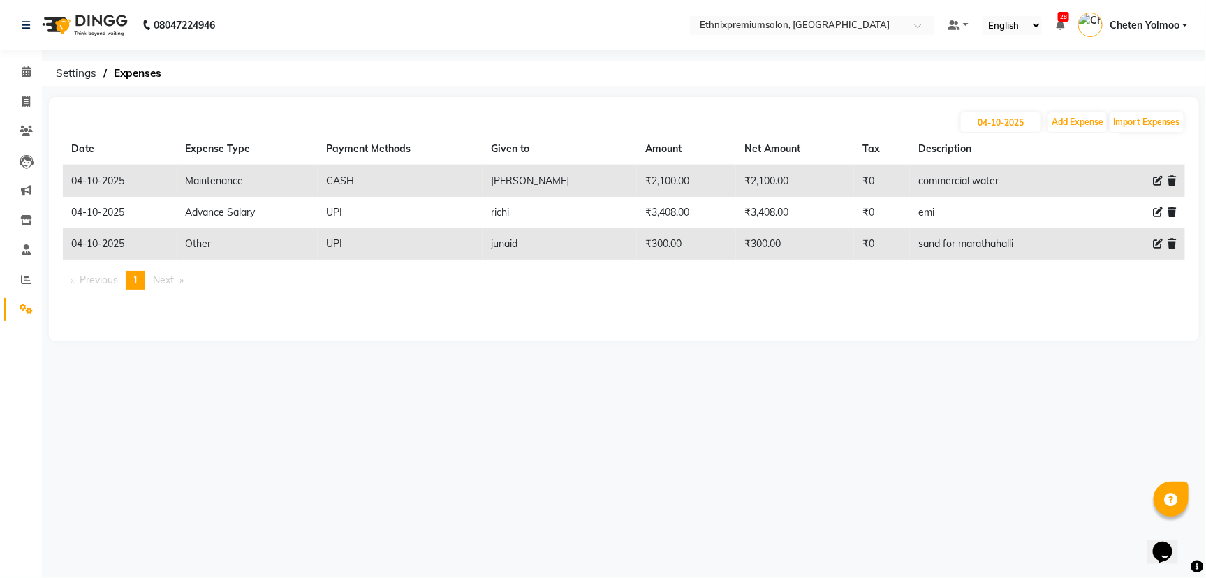
click at [1162, 244] on icon at bounding box center [1158, 244] width 10 height 10
select select "3511"
select select "8"
select select "1030"
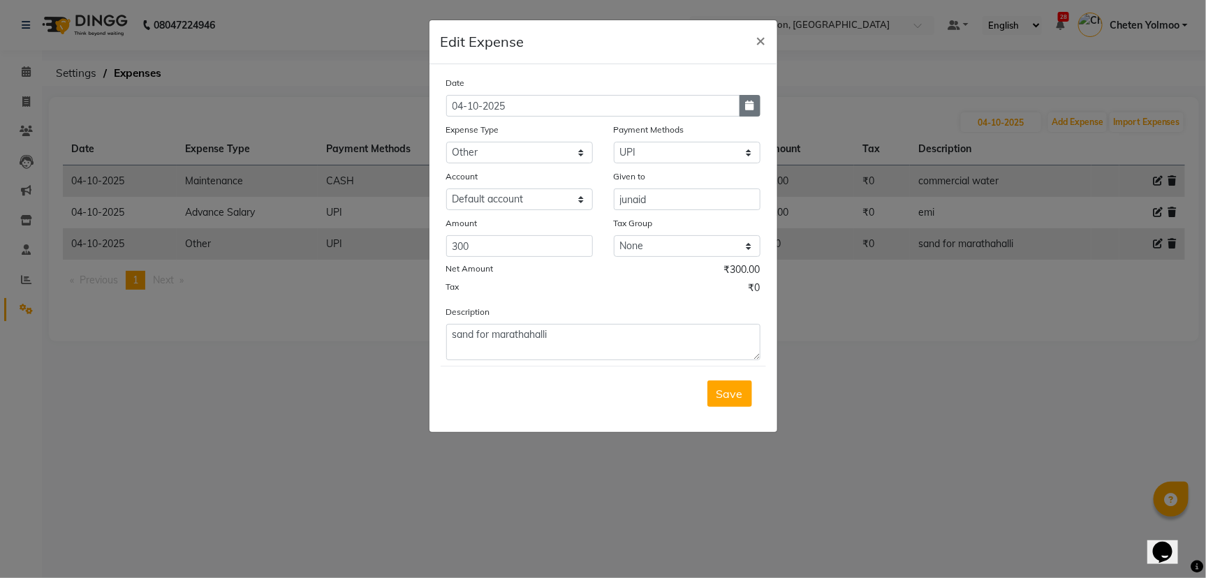
click at [740, 96] on button "button" at bounding box center [750, 106] width 21 height 22
select select "10"
select select "2025"
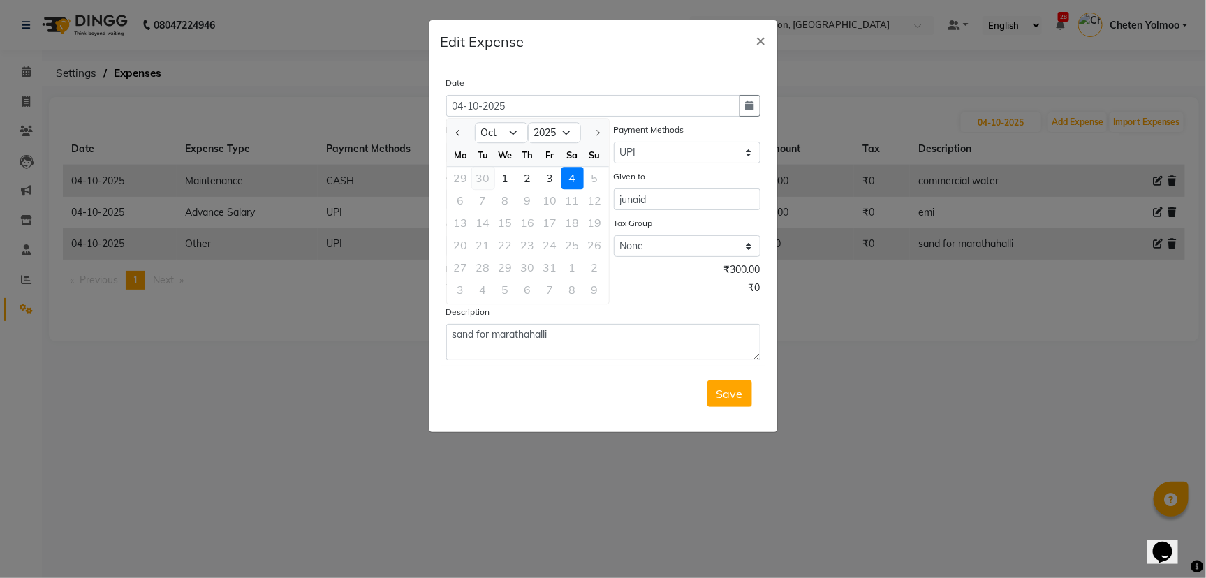
click at [481, 172] on div "30" at bounding box center [483, 178] width 22 height 22
type input "30-09-2025"
click at [723, 399] on button "Save" at bounding box center [729, 394] width 45 height 27
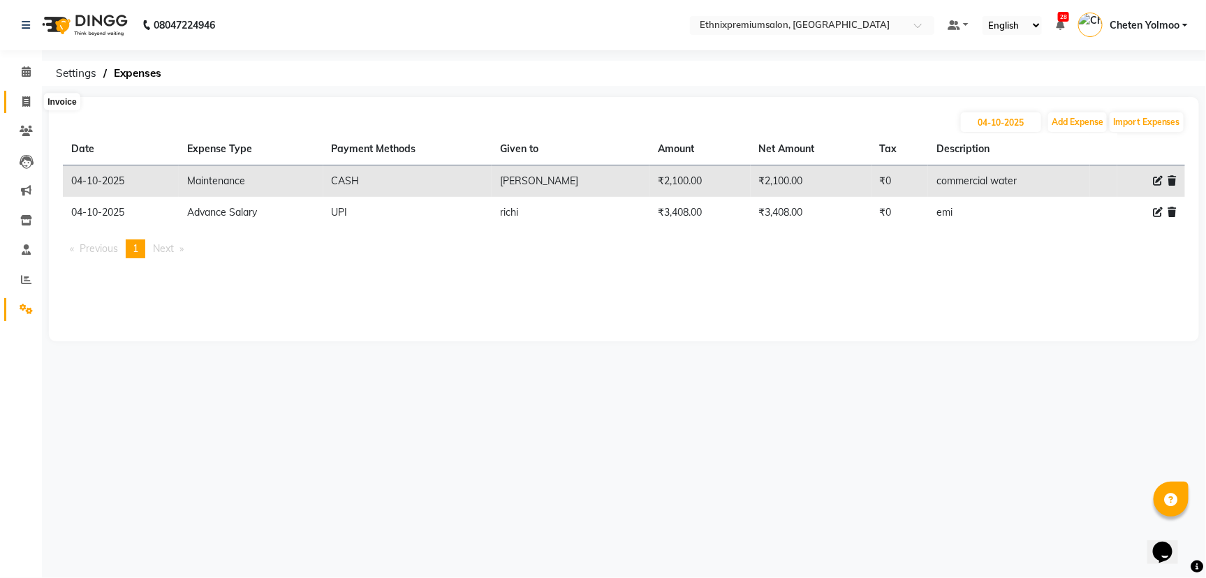
click at [31, 94] on span at bounding box center [26, 102] width 24 height 16
select select "3625"
select select "service"
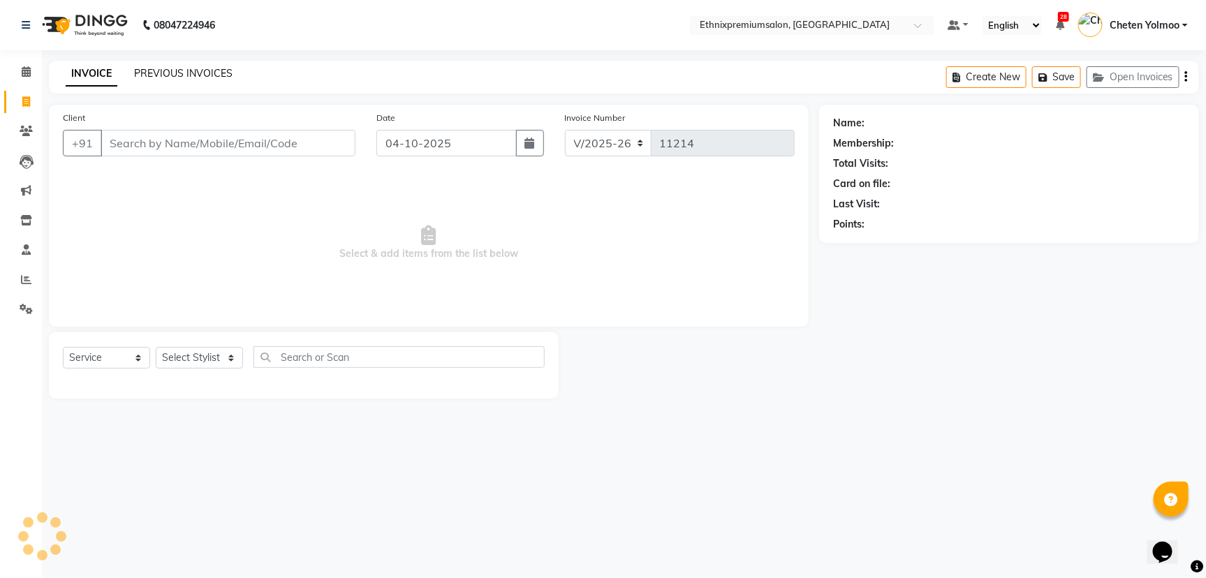
click at [161, 68] on link "PREVIOUS INVOICES" at bounding box center [183, 73] width 98 height 13
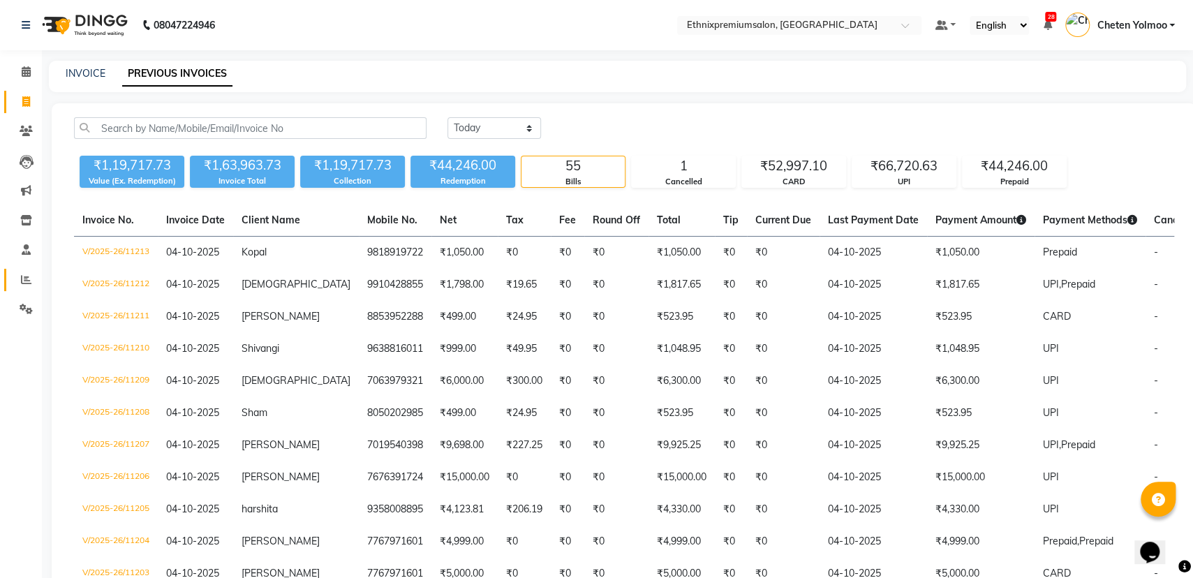
click at [23, 281] on icon at bounding box center [26, 279] width 10 height 10
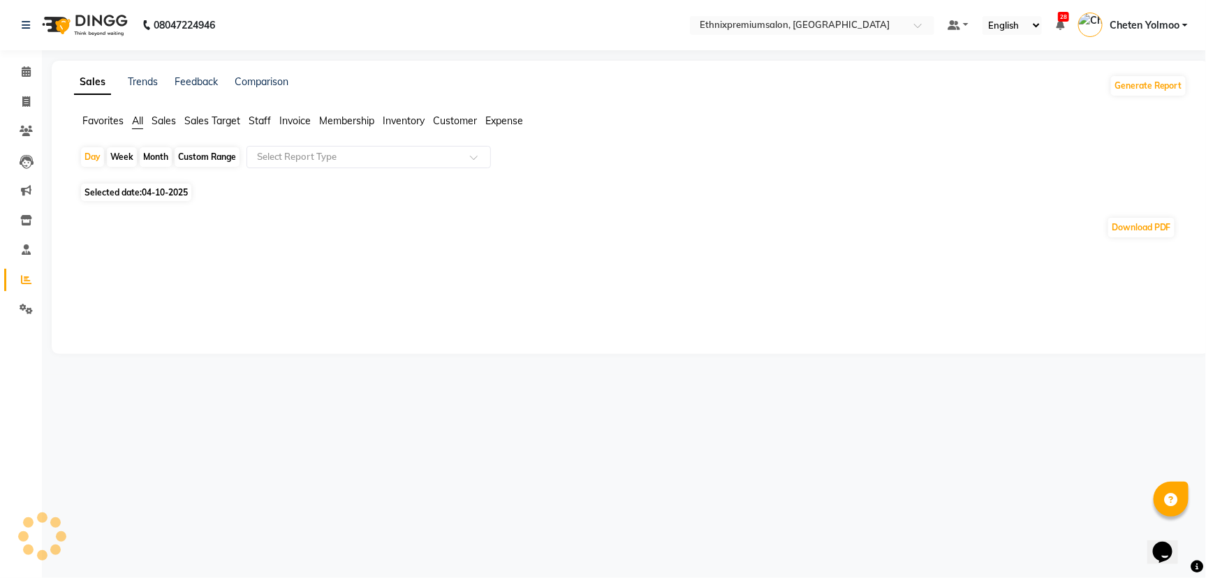
click at [256, 124] on span "Staff" at bounding box center [260, 121] width 22 height 13
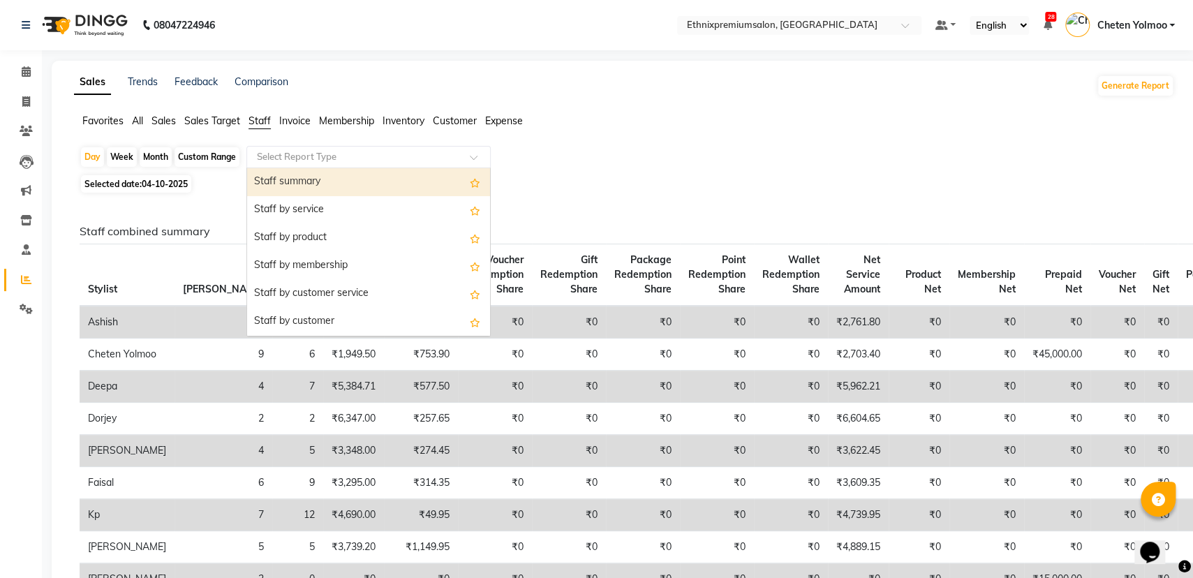
click at [279, 149] on div "Select Report Type" at bounding box center [369, 157] width 244 height 22
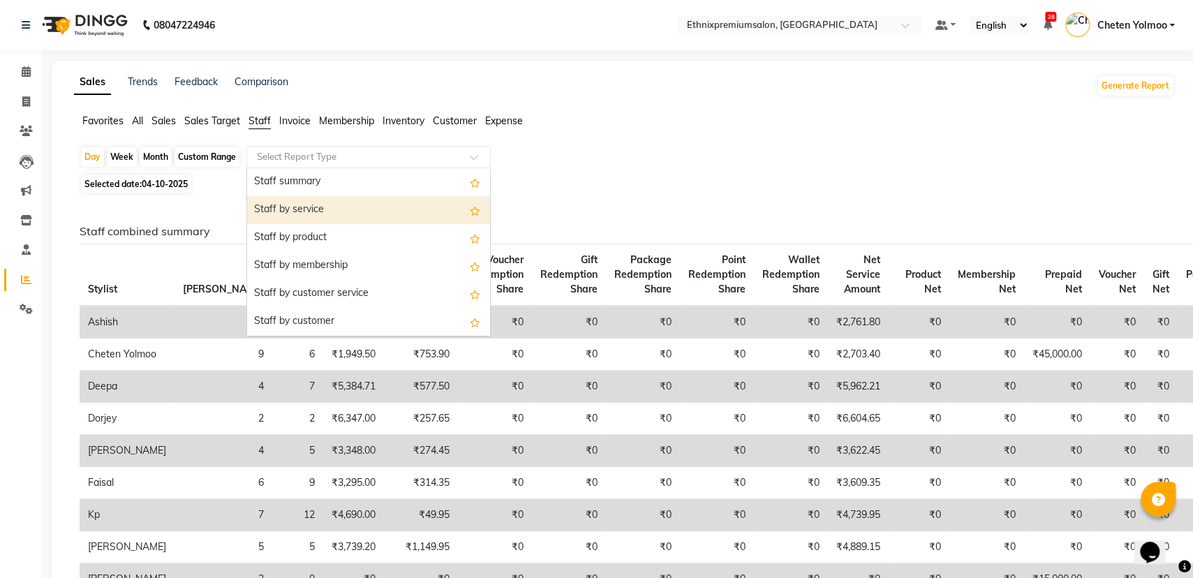
click at [310, 206] on div "Staff by service" at bounding box center [368, 210] width 243 height 28
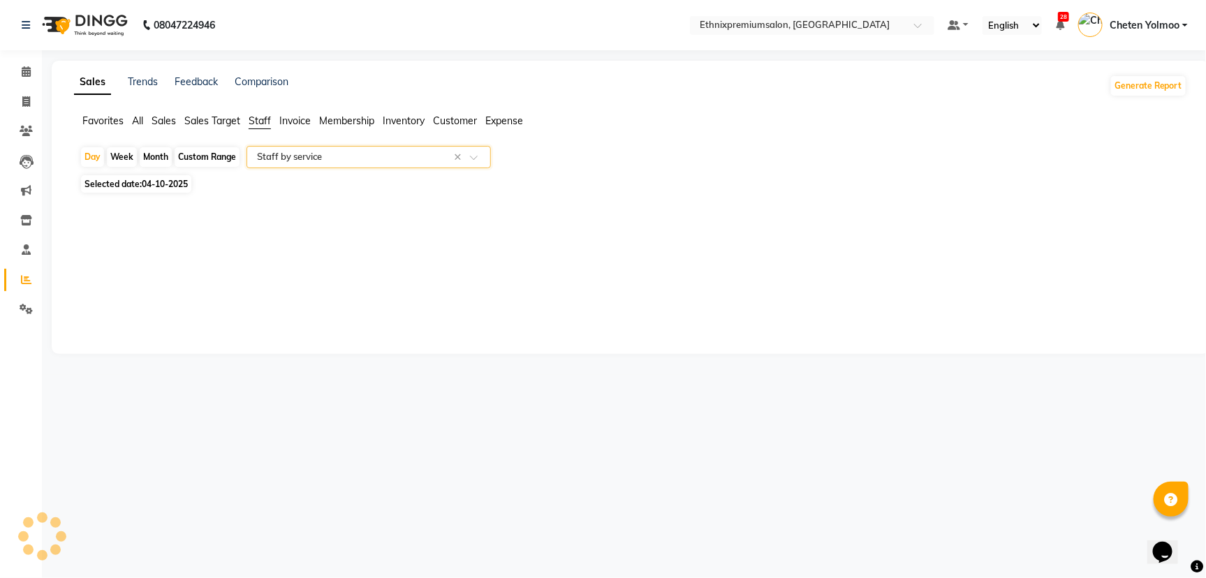
select select "full_report"
select select "csv"
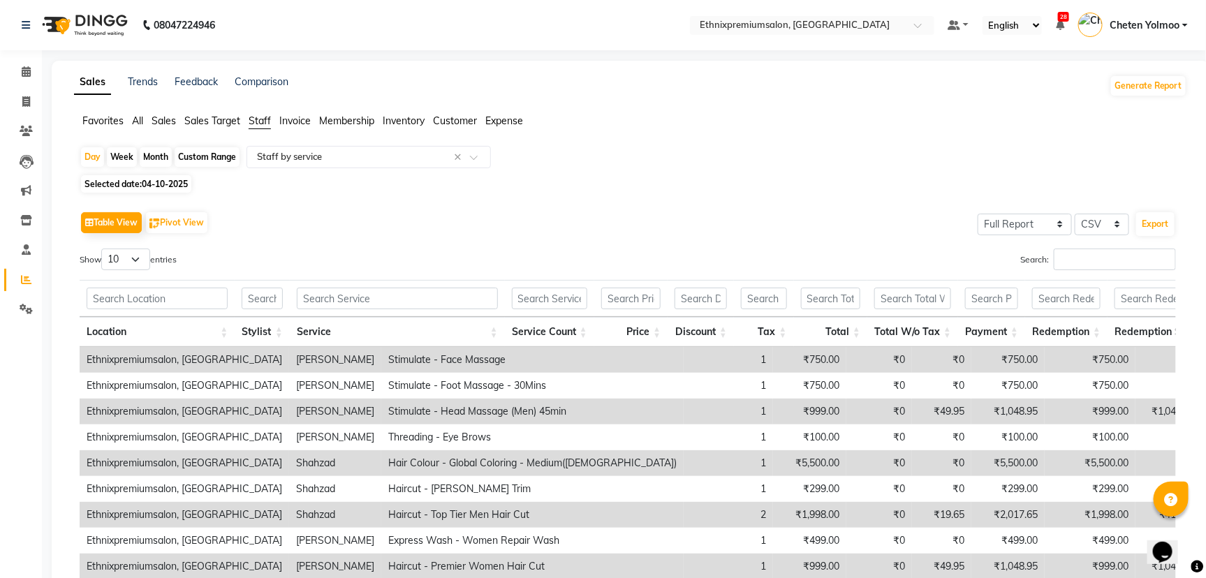
click at [78, 153] on div "Day Week Month Custom Range Select Report Type × Staff by service × Selected da…" at bounding box center [630, 411] width 1113 height 530
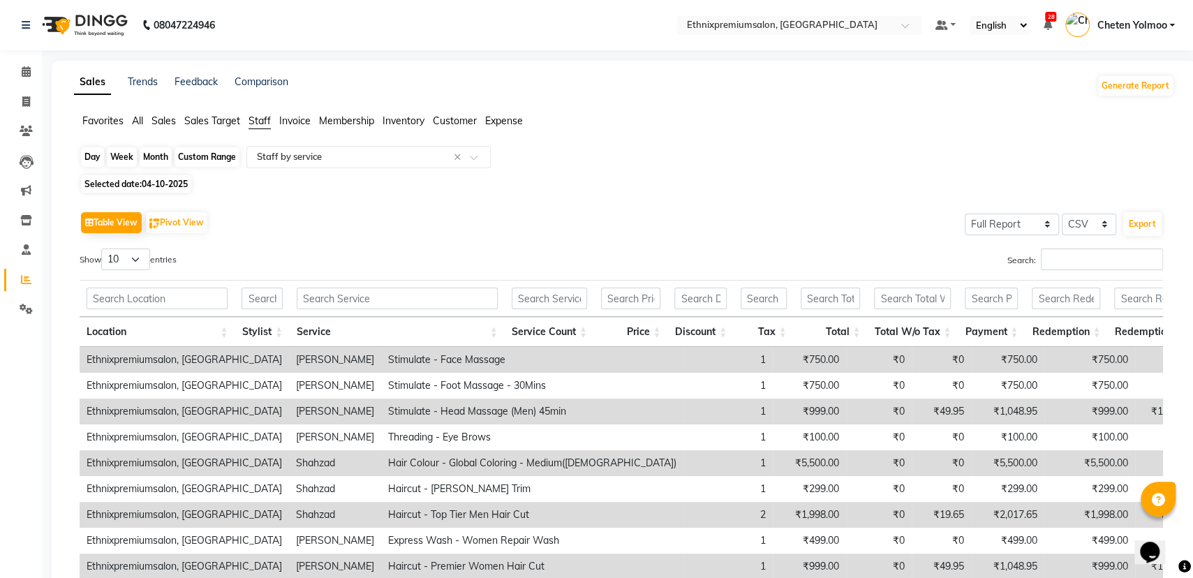
click at [93, 164] on div "Day" at bounding box center [92, 157] width 23 height 20
select select "10"
select select "2025"
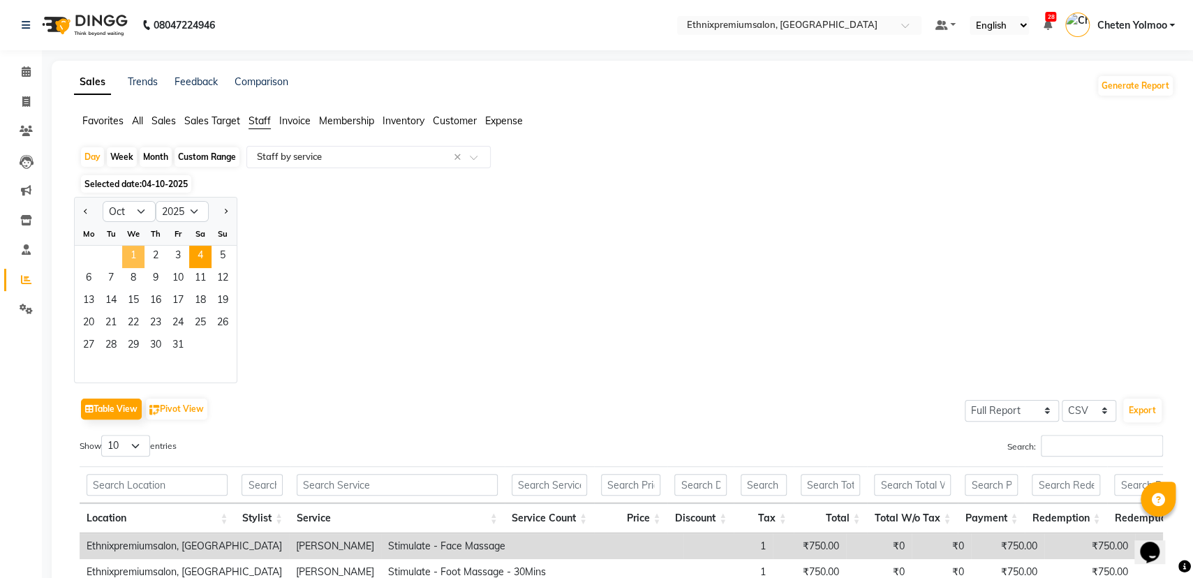
click at [141, 264] on span "1" at bounding box center [133, 257] width 22 height 22
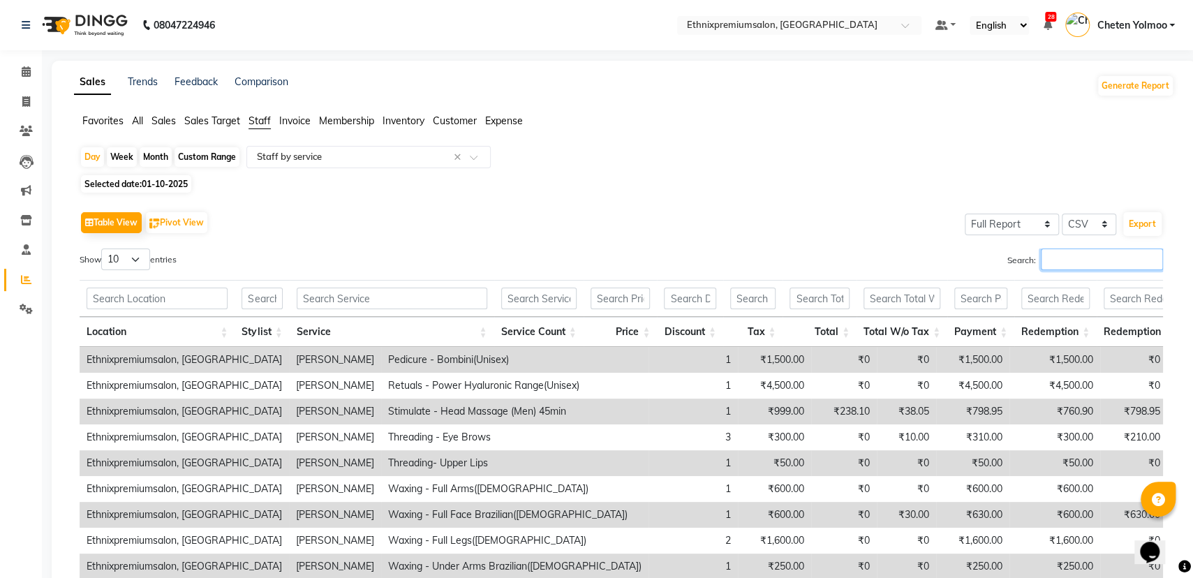
click at [1112, 251] on input "Search:" at bounding box center [1102, 260] width 122 height 22
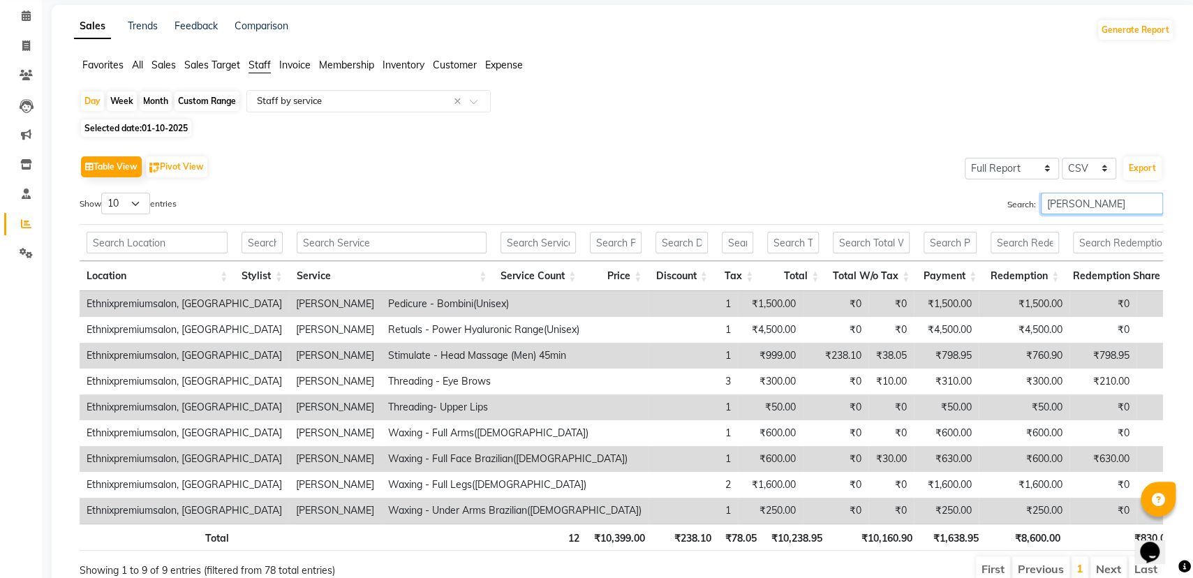
scroll to position [132, 0]
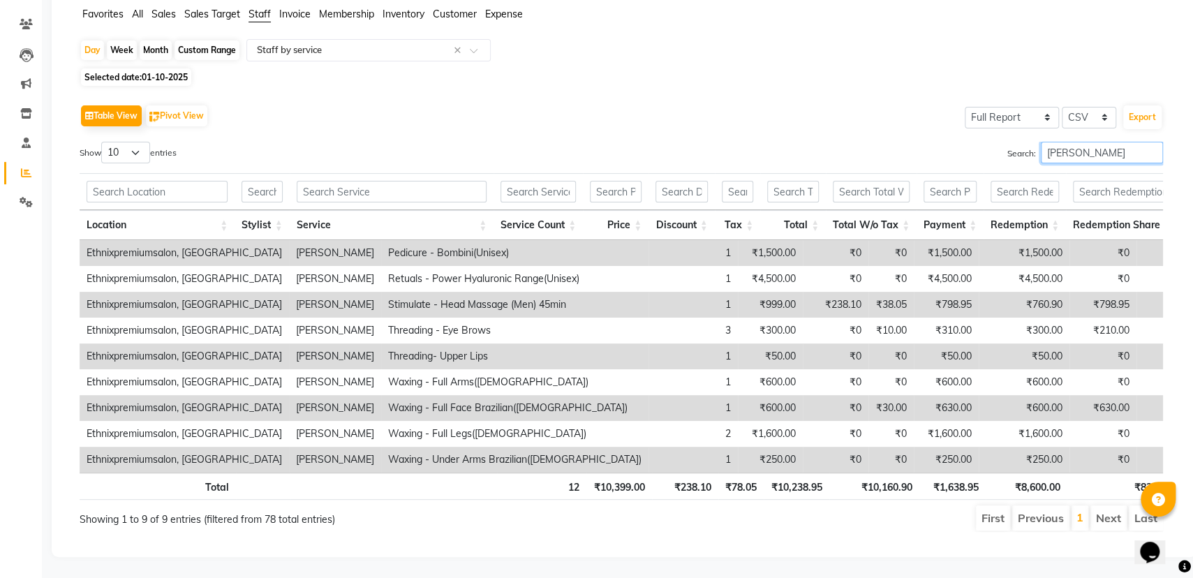
type input "tina"
click at [892, 473] on th "₹10,160.90" at bounding box center [874, 486] width 89 height 27
click at [894, 473] on th "₹10,160.90" at bounding box center [874, 486] width 89 height 27
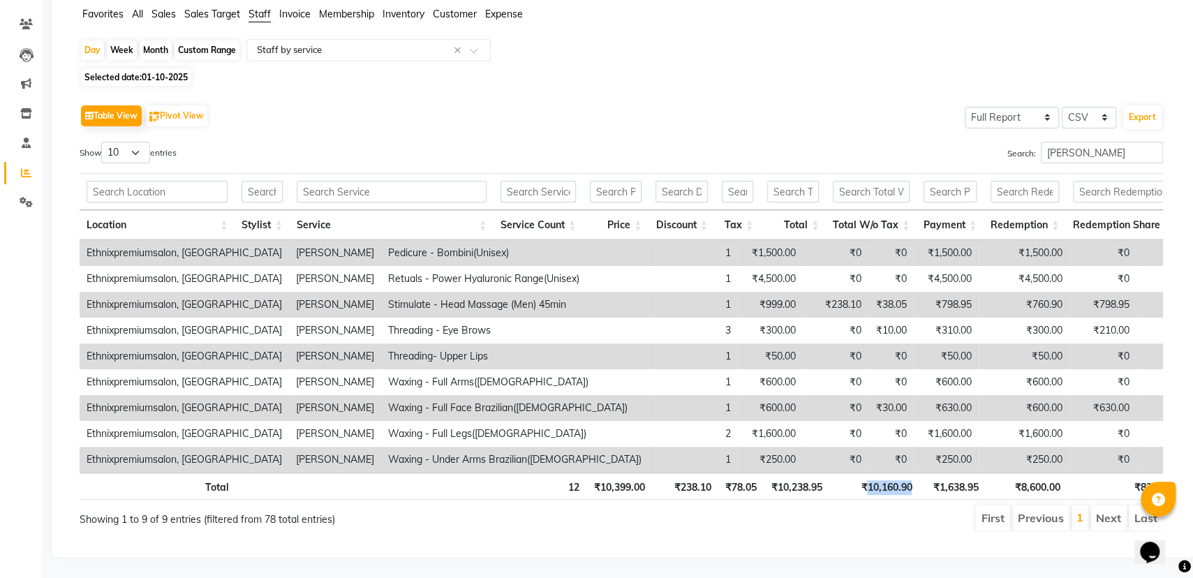
click at [894, 473] on th "₹10,160.90" at bounding box center [874, 486] width 89 height 27
click at [22, 197] on icon at bounding box center [26, 202] width 13 height 10
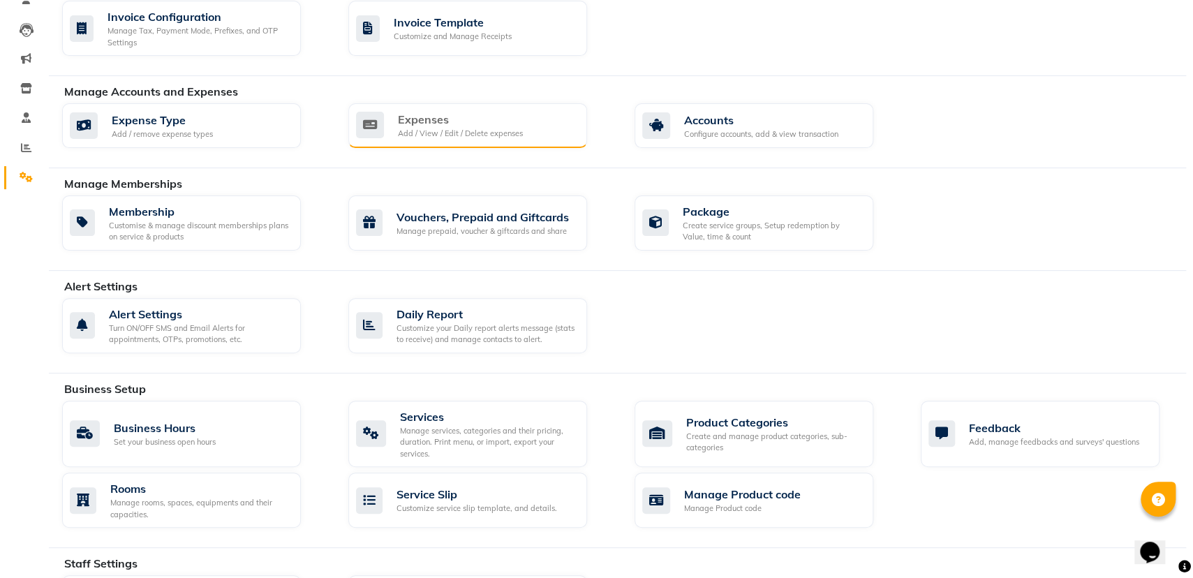
click at [401, 119] on div "Expenses" at bounding box center [460, 119] width 125 height 17
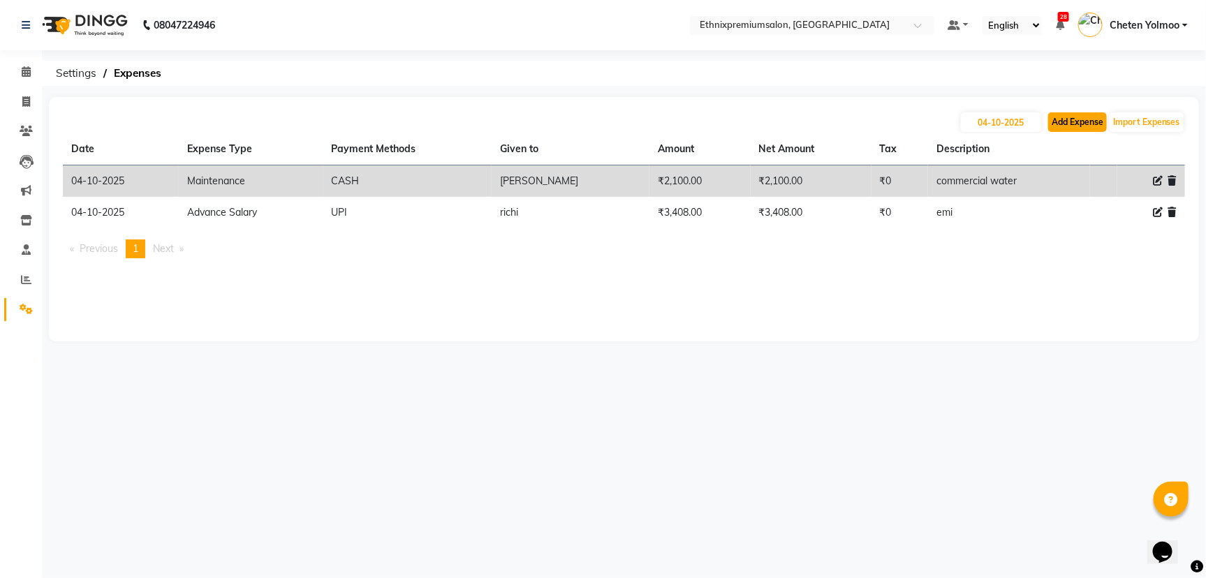
click at [1081, 126] on button "Add Expense" at bounding box center [1077, 122] width 59 height 20
select select "1"
select select "2390"
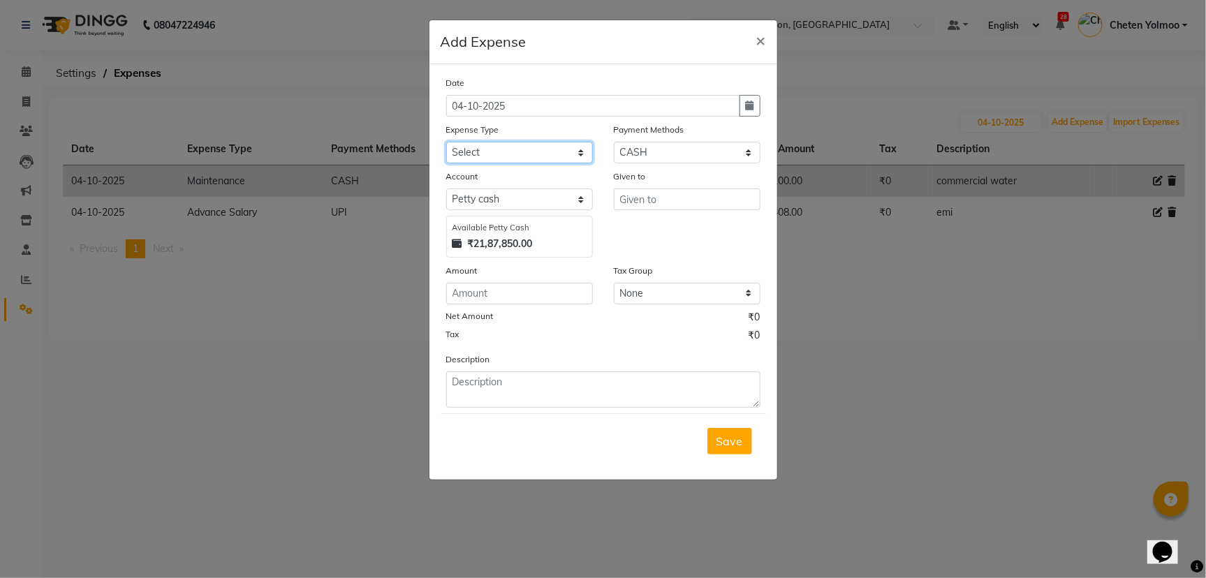
click at [534, 154] on select "Select Advance Salary Client Snacks Equipment Estate food Fuel Govt fee Incenti…" at bounding box center [519, 153] width 147 height 22
select select "3516"
click at [534, 154] on select "Select Advance Salary Client Snacks Equipment Estate food Fuel Govt fee Incenti…" at bounding box center [519, 153] width 147 height 22
click at [620, 151] on select "Select UPI CARD CASH Master Card Visa Card Prepaid Gift Card ONLINE Voucher Wal…" at bounding box center [687, 153] width 147 height 22
select select "8"
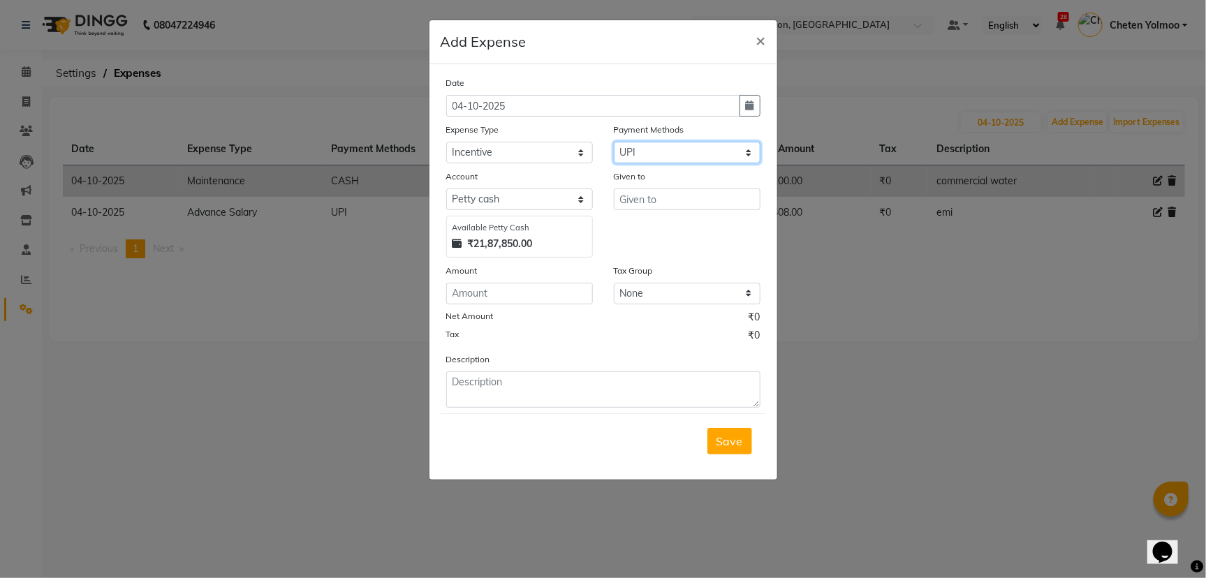
click at [614, 142] on select "Select UPI CARD CASH Master Card Visa Card Prepaid Gift Card ONLINE Voucher Wal…" at bounding box center [687, 153] width 147 height 22
select select "1030"
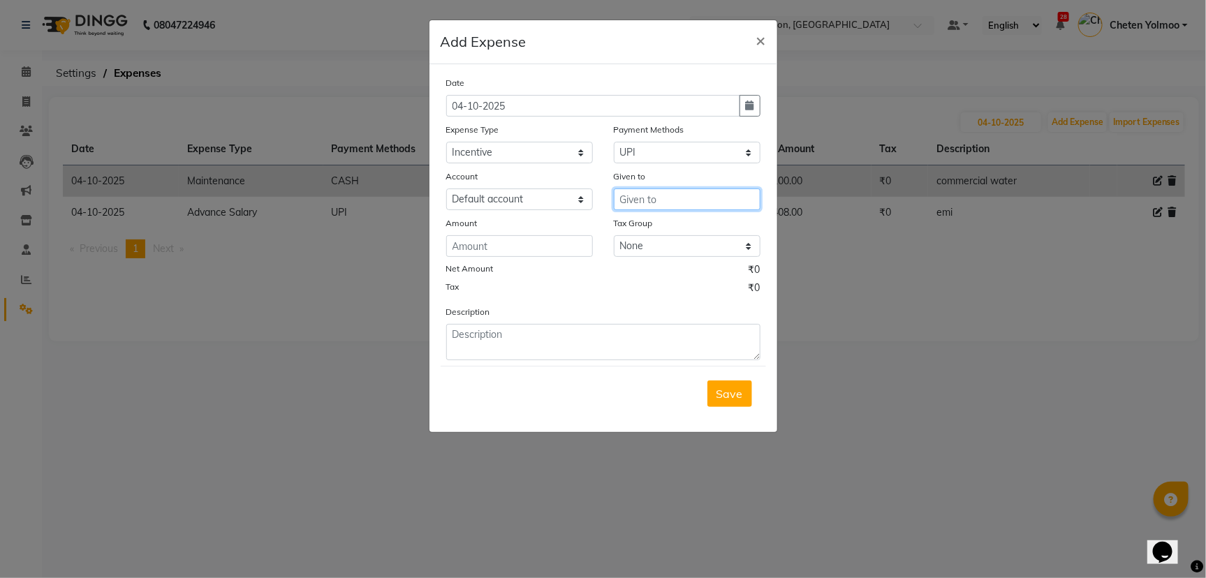
click at [638, 196] on input "text" at bounding box center [687, 200] width 147 height 22
drag, startPoint x: 640, startPoint y: 225, endPoint x: 432, endPoint y: 246, distance: 209.2
click at [634, 225] on span "Tina" at bounding box center [678, 229] width 94 height 14
type input "[PERSON_NAME]"
click at [486, 241] on input "number" at bounding box center [519, 246] width 147 height 22
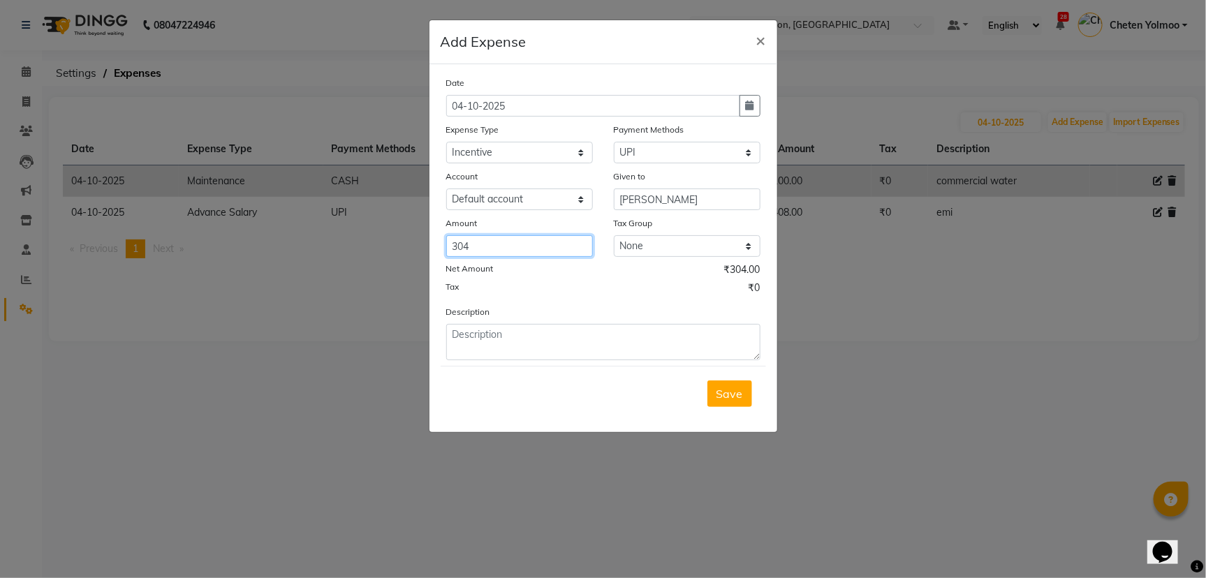
type input "304"
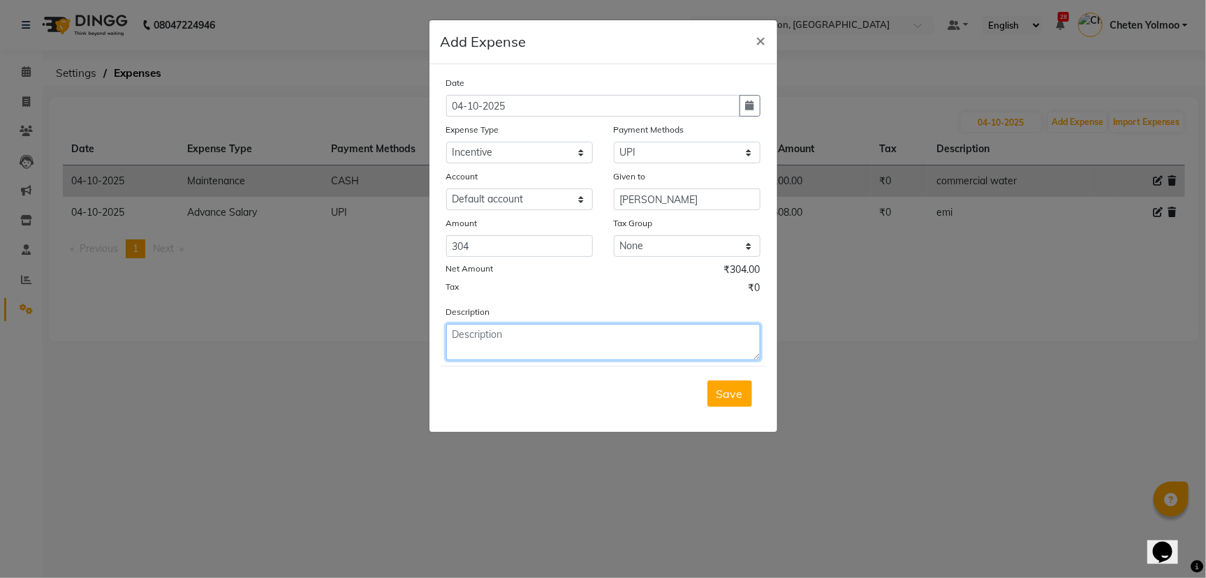
click at [648, 337] on textarea at bounding box center [603, 342] width 314 height 36
type textarea "day incentive"
click at [748, 106] on icon "button" at bounding box center [750, 106] width 8 height 10
select select "10"
select select "2025"
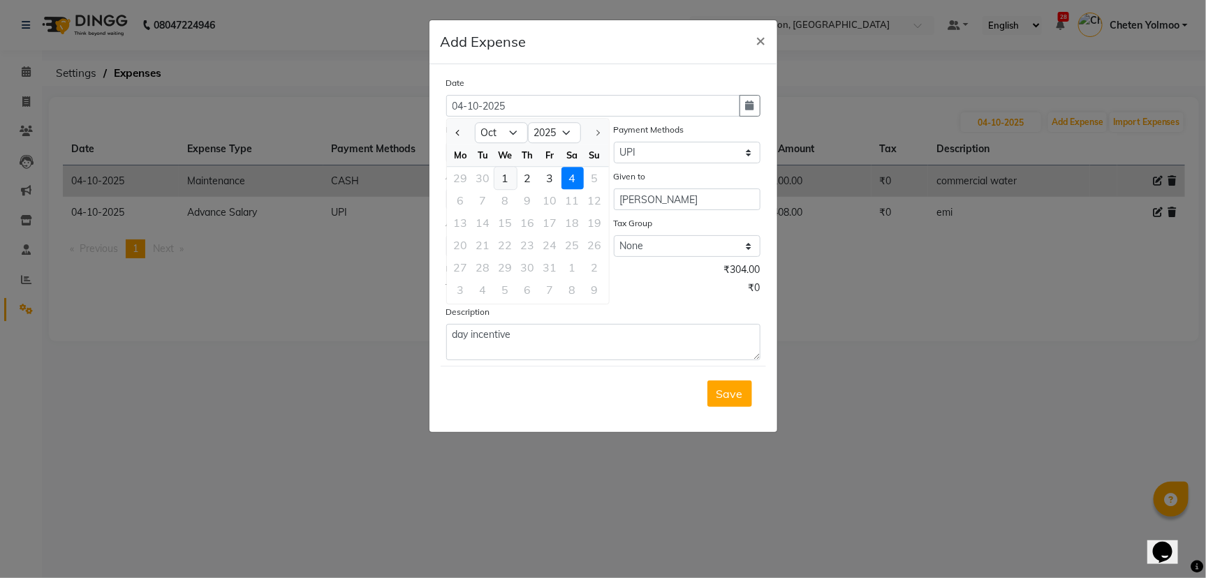
click at [508, 169] on div "1" at bounding box center [505, 178] width 22 height 22
type input "01-10-2025"
click at [730, 381] on button "Save" at bounding box center [729, 394] width 45 height 27
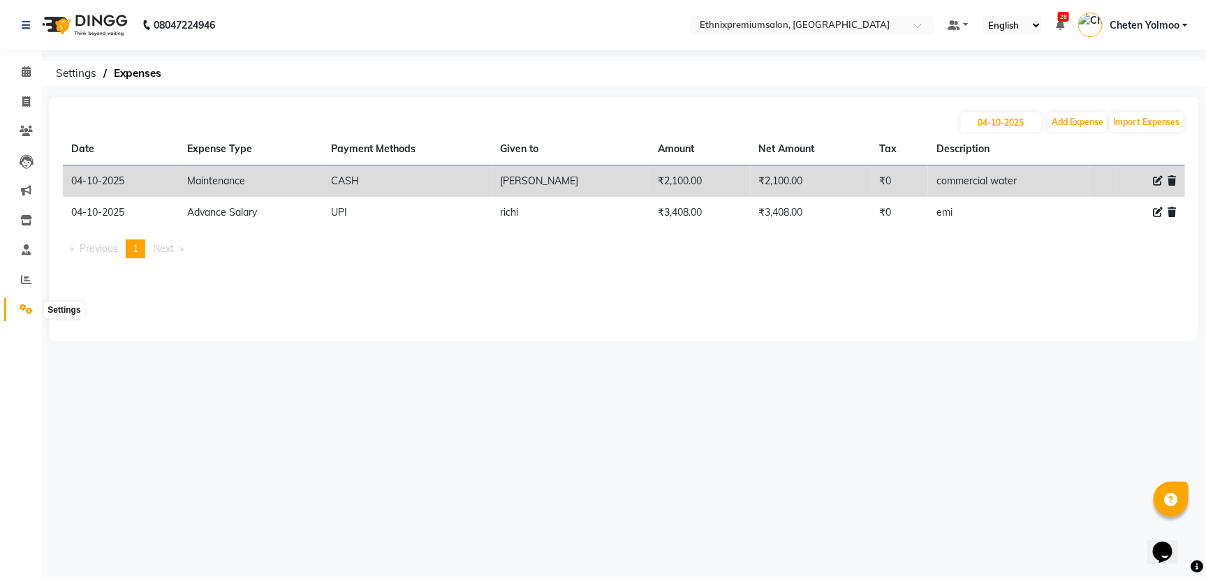
click at [20, 302] on span at bounding box center [26, 310] width 24 height 16
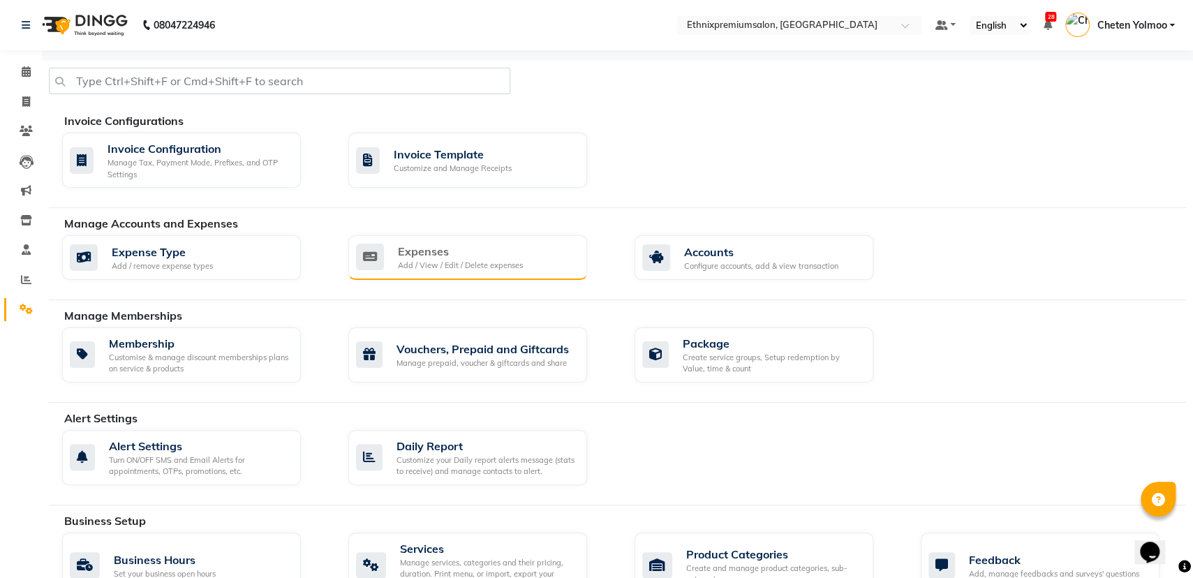
click at [554, 236] on div "Expenses Add / View / Edit / Delete expenses" at bounding box center [467, 257] width 239 height 45
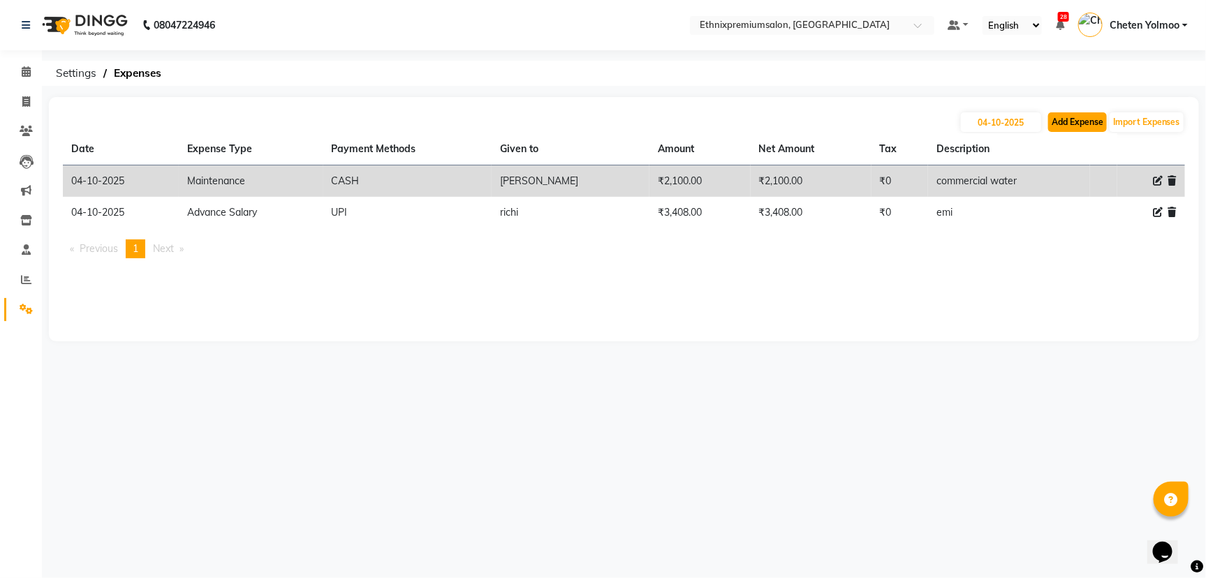
click at [1091, 126] on button "Add Expense" at bounding box center [1077, 122] width 59 height 20
select select "1"
select select "2390"
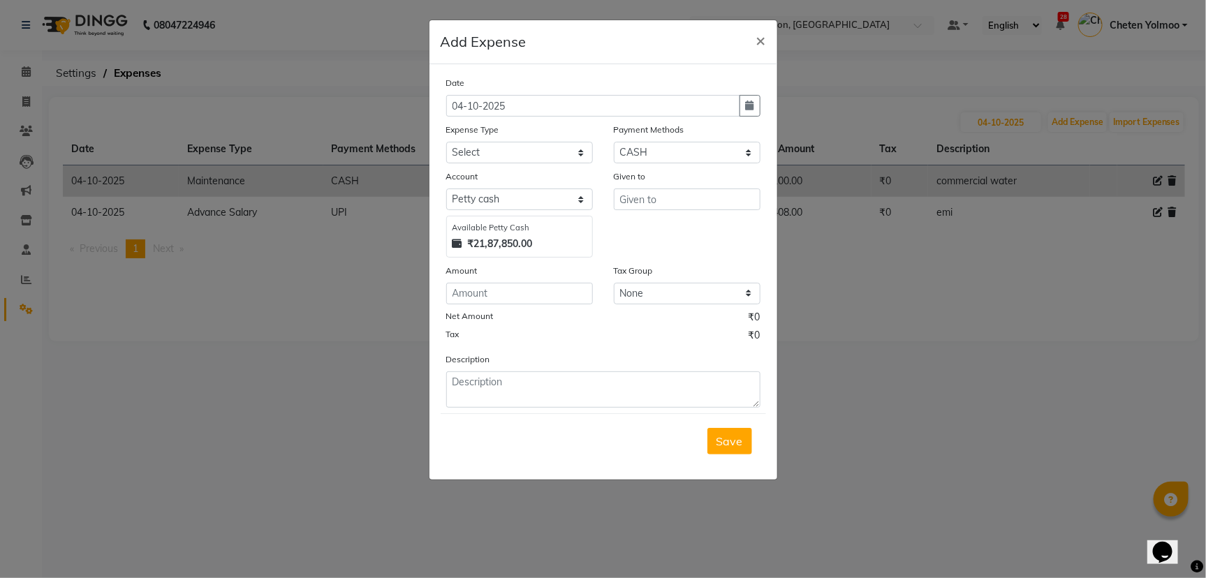
click at [489, 139] on div "Expense Type" at bounding box center [519, 132] width 147 height 20
click at [490, 147] on select "Select Advance Salary Client Snacks Equipment Estate food Fuel Govt fee Incenti…" at bounding box center [519, 153] width 147 height 22
select select "3517"
click at [446, 142] on select "Select Advance Salary Client Snacks Equipment Estate food Fuel Govt fee Incenti…" at bounding box center [519, 153] width 147 height 22
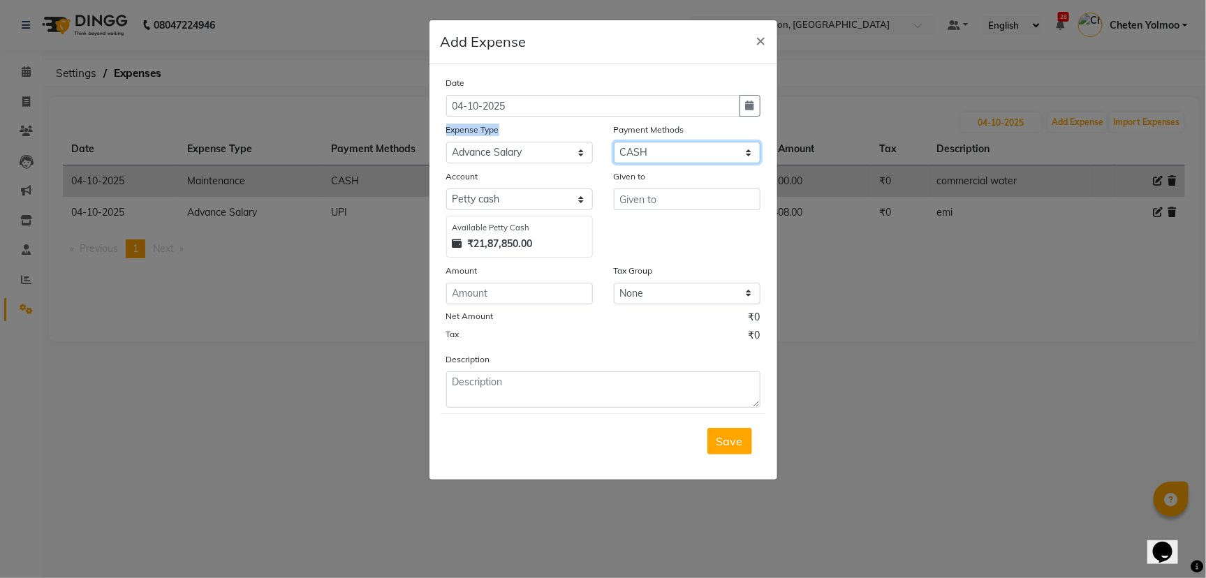
click at [672, 153] on select "Select UPI CARD CASH Master Card Visa Card Prepaid Gift Card ONLINE Voucher Wal…" at bounding box center [687, 153] width 147 height 22
select select "8"
click at [614, 142] on select "Select UPI CARD CASH Master Card Visa Card Prepaid Gift Card ONLINE Voucher Wal…" at bounding box center [687, 153] width 147 height 22
select select "1030"
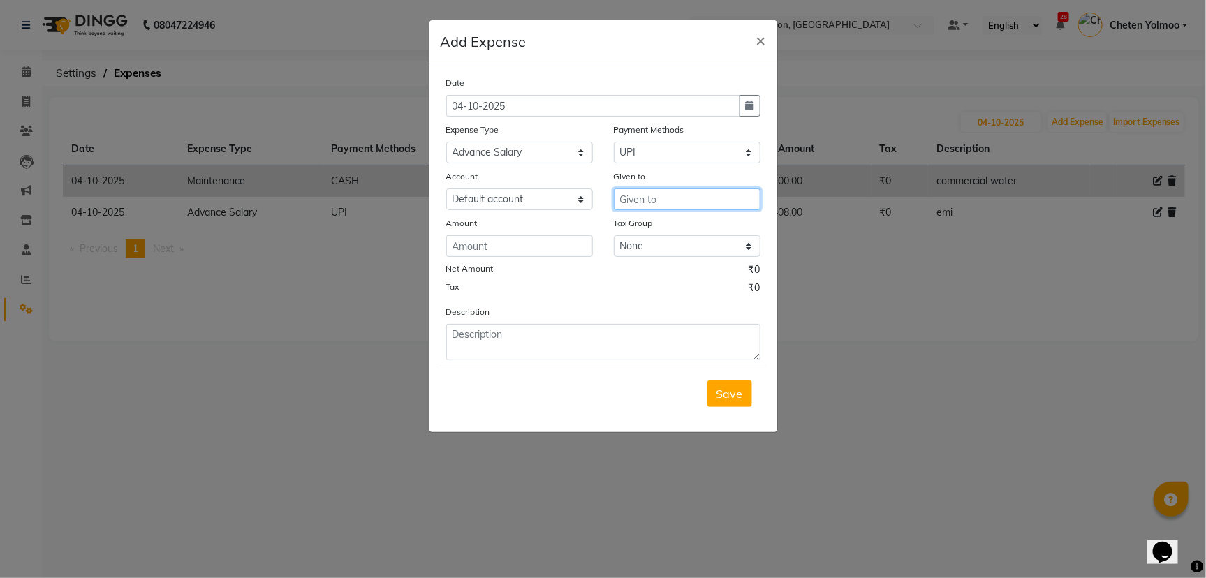
click at [653, 194] on input "text" at bounding box center [687, 200] width 147 height 22
click at [666, 253] on ngb-highlight "Ti na soni" at bounding box center [654, 251] width 47 height 14
type input "[PERSON_NAME]"
click at [582, 243] on input "number" at bounding box center [519, 246] width 147 height 22
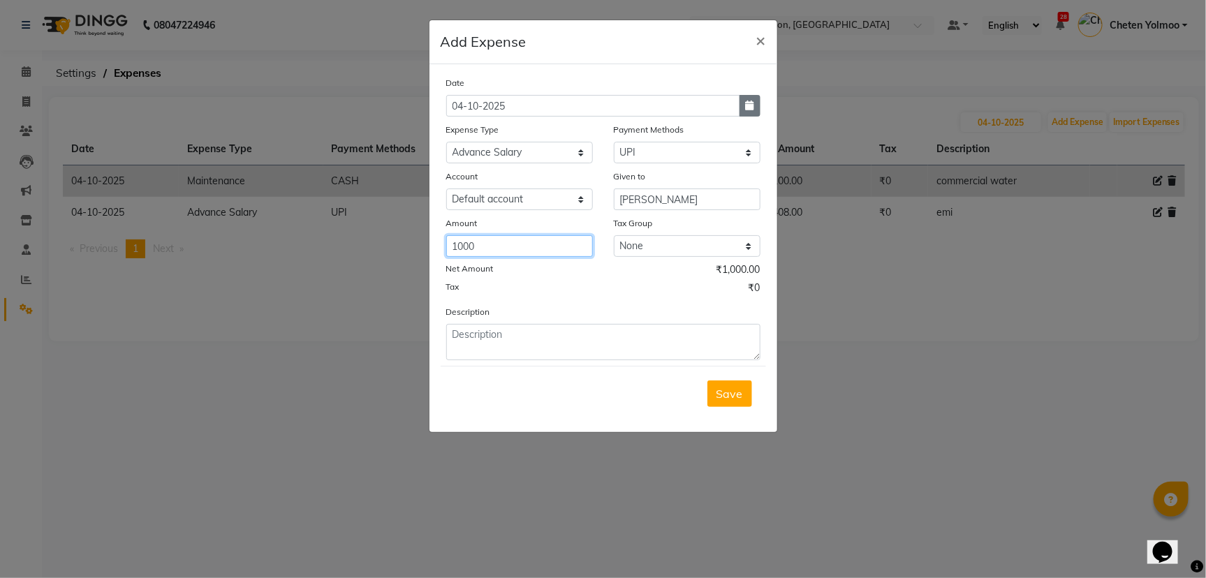
type input "1000"
click at [754, 101] on button "button" at bounding box center [750, 106] width 21 height 22
select select "10"
select select "2025"
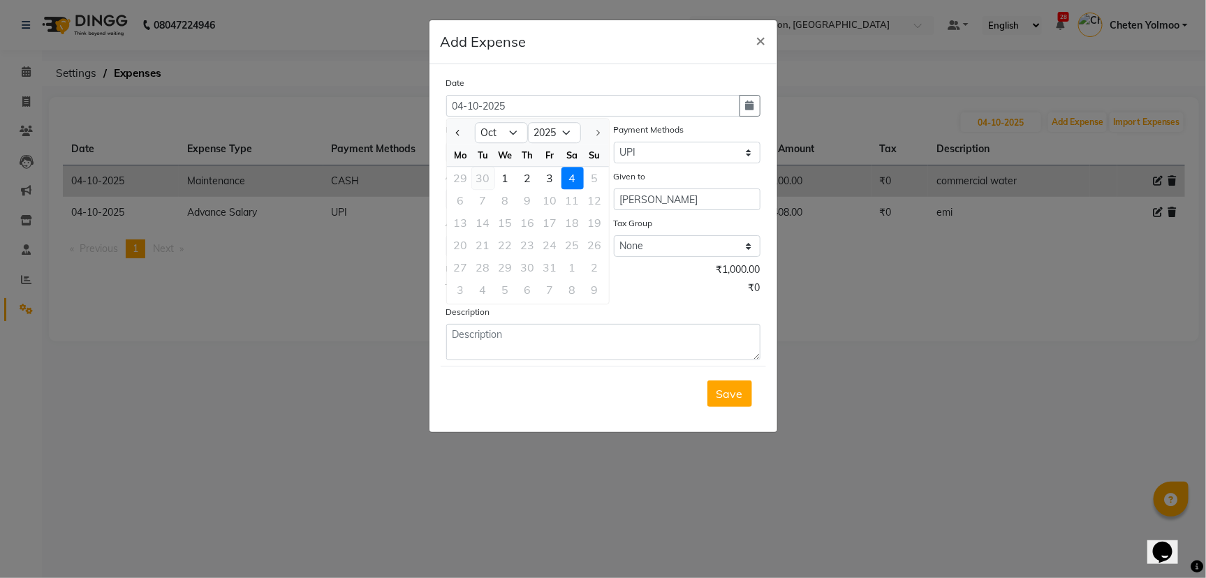
click at [492, 168] on div "30" at bounding box center [483, 178] width 22 height 22
type input "30-09-2025"
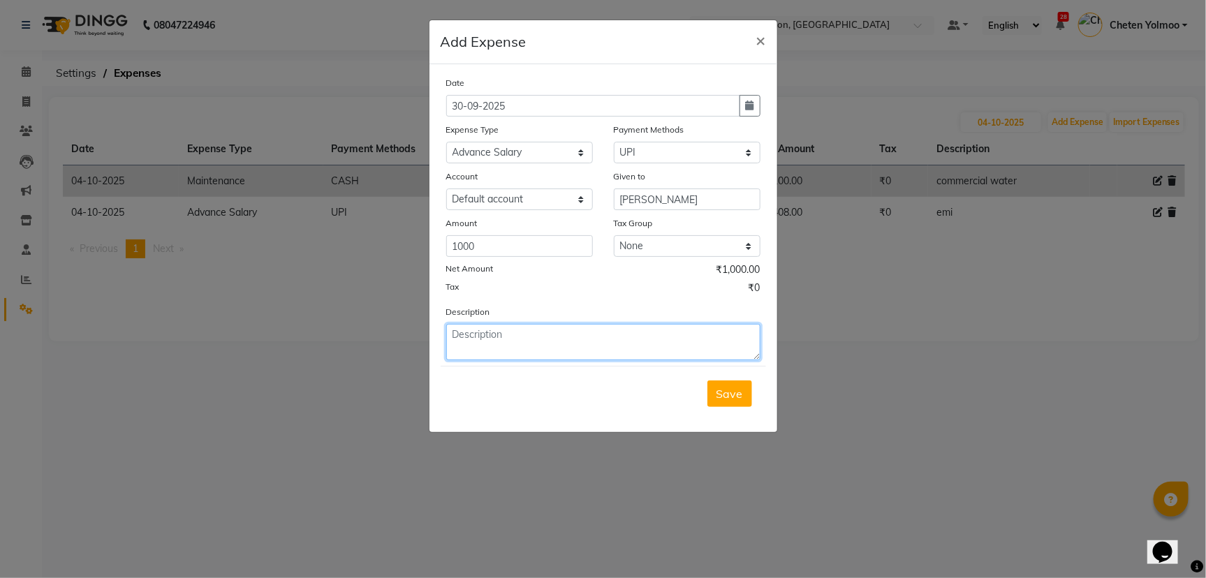
click at [522, 339] on textarea at bounding box center [603, 342] width 314 height 36
type textarea "advance"
click at [742, 387] on span "Save" at bounding box center [729, 394] width 27 height 14
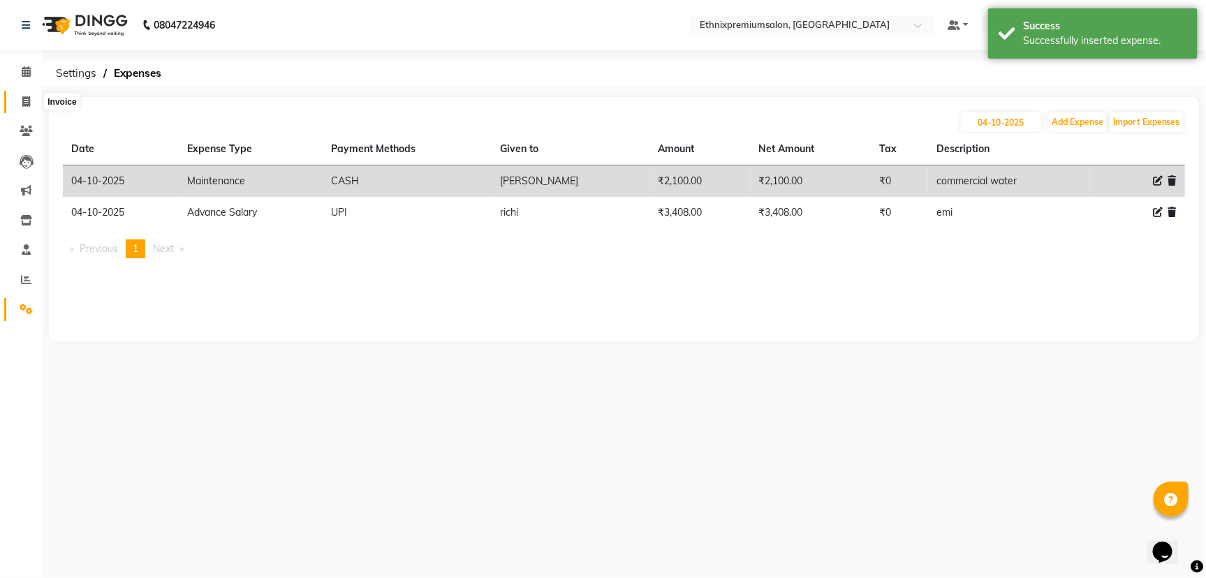
click at [24, 108] on span at bounding box center [26, 102] width 24 height 16
select select "service"
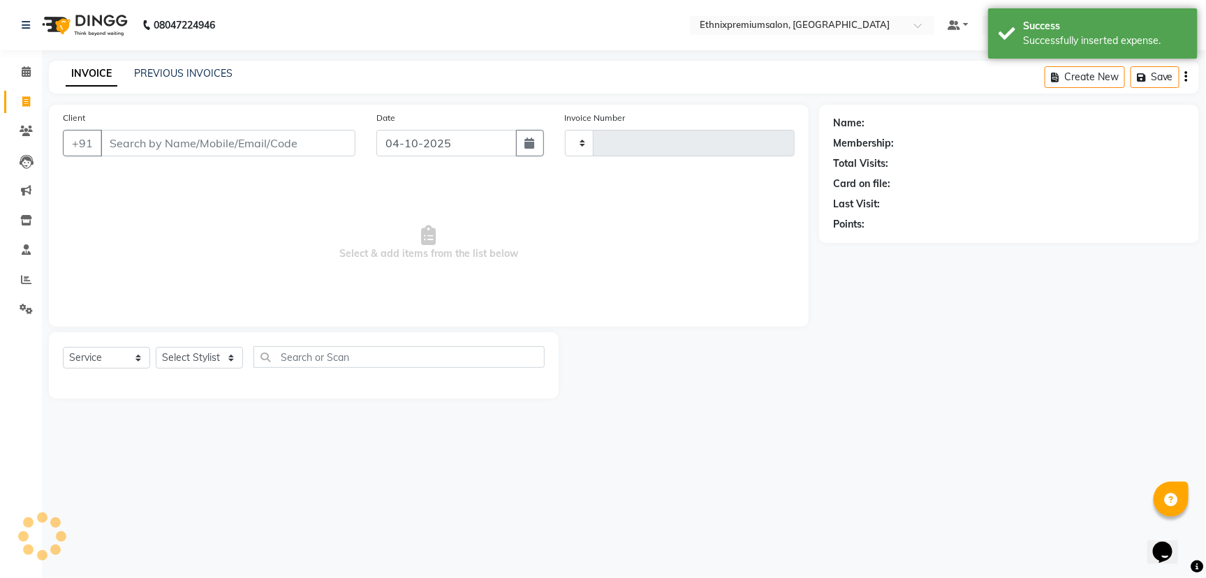
type input "11215"
select select "3625"
click at [154, 78] on link "PREVIOUS INVOICES" at bounding box center [183, 73] width 98 height 13
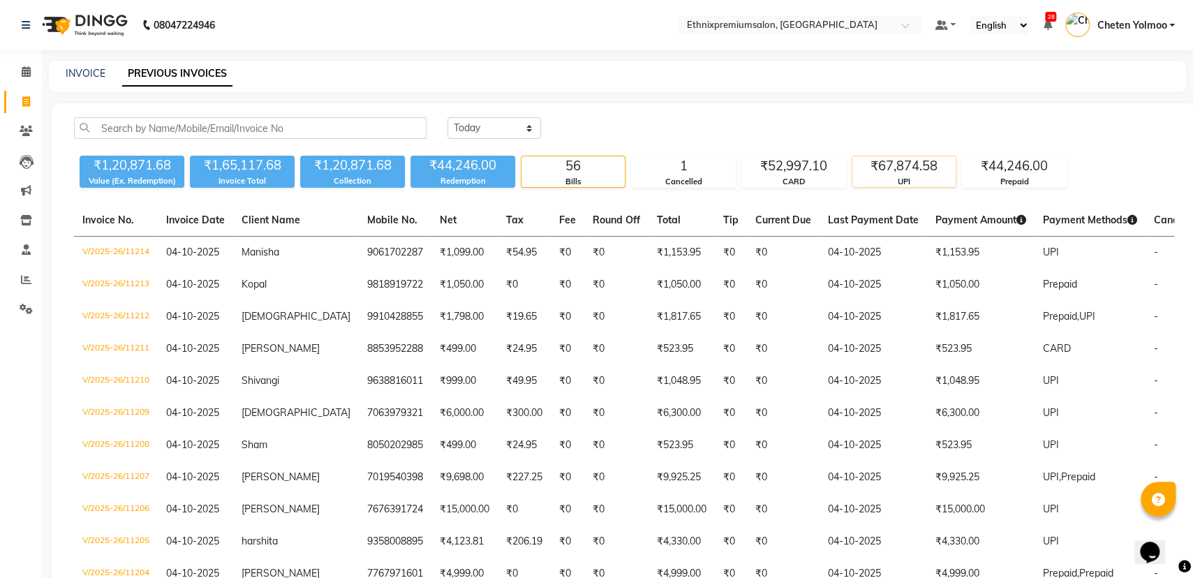
click at [859, 176] on div "UPI" at bounding box center [904, 182] width 103 height 12
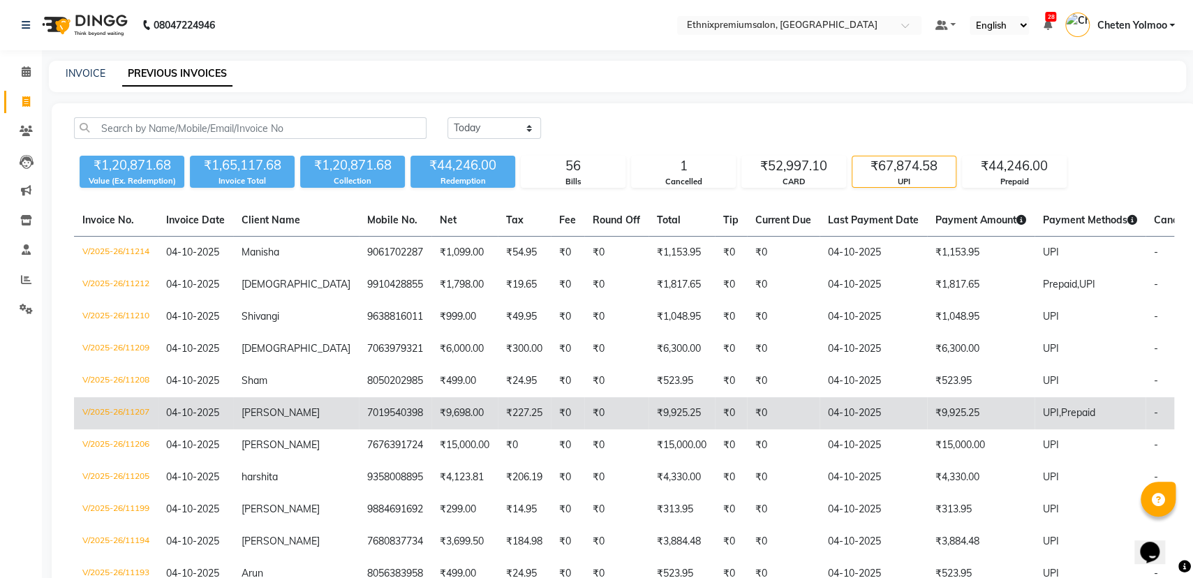
click at [931, 405] on td "₹9,925.25" at bounding box center [981, 413] width 108 height 32
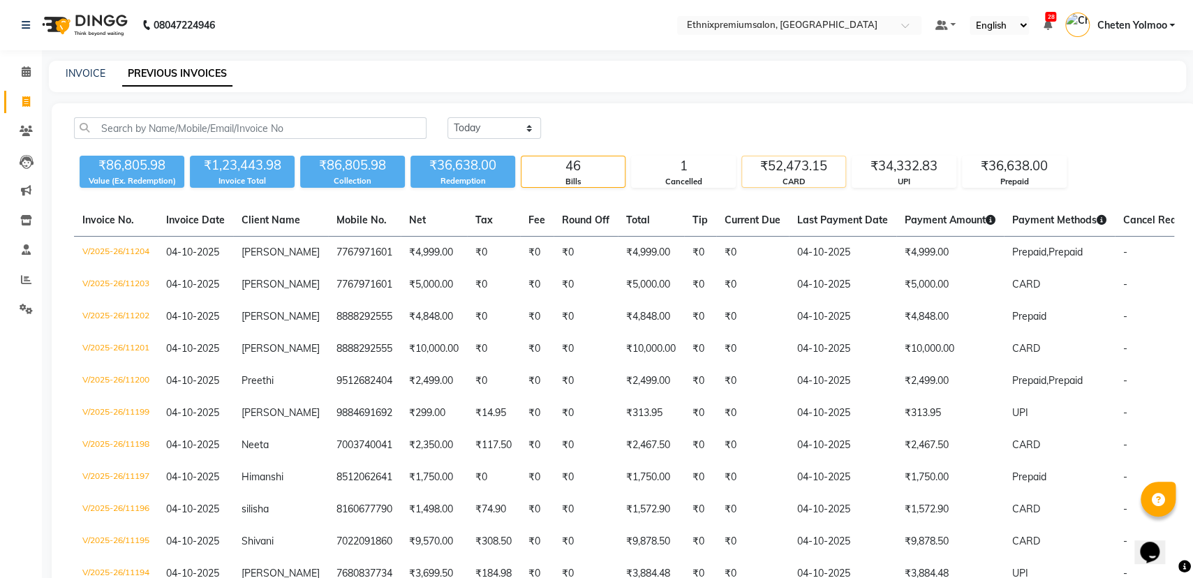
click at [815, 182] on div "CARD" at bounding box center [793, 182] width 103 height 12
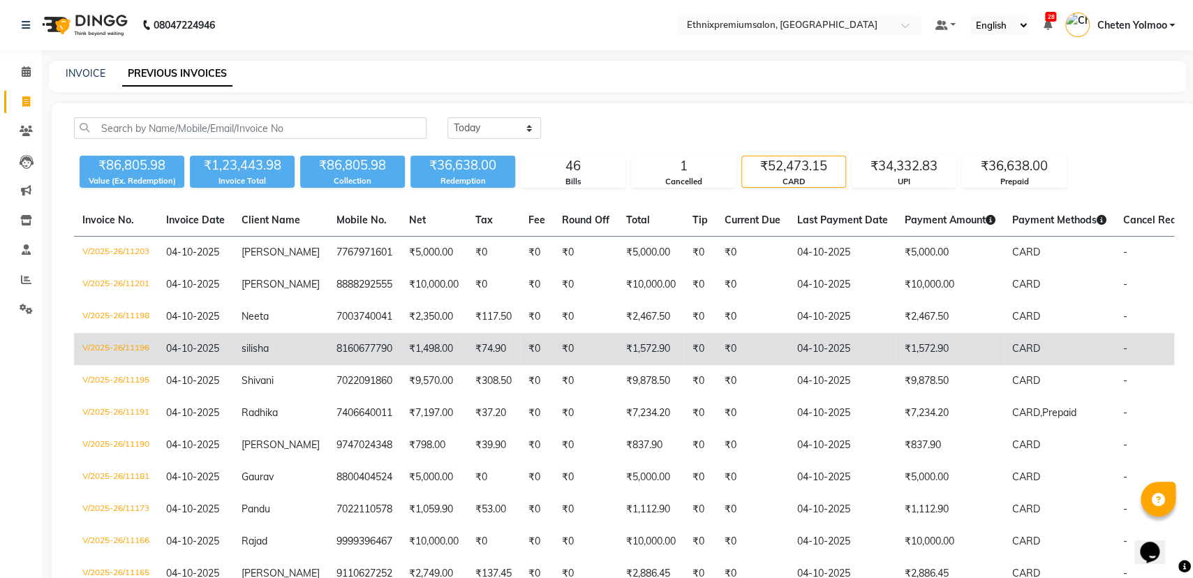
click at [820, 362] on td "04-10-2025" at bounding box center [843, 349] width 108 height 32
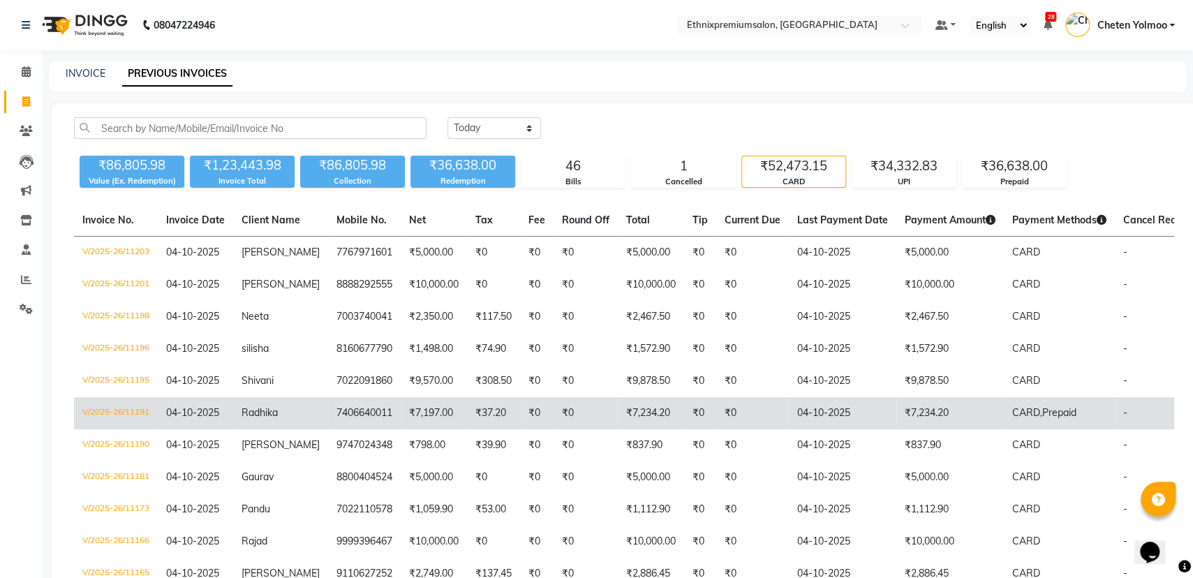
click at [738, 422] on td "₹0" at bounding box center [752, 413] width 73 height 32
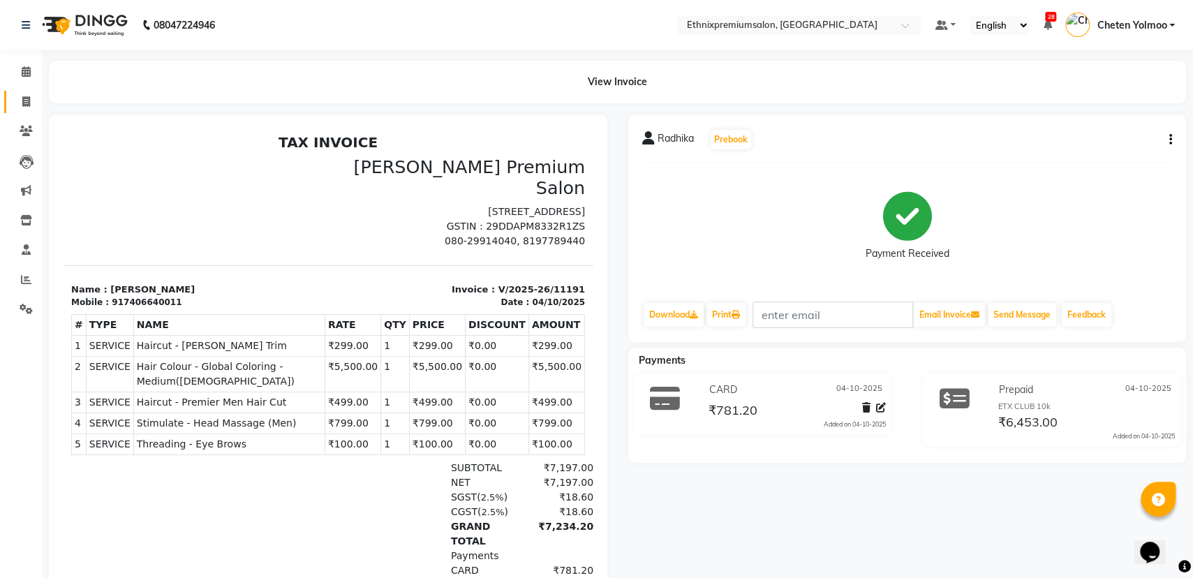
click at [23, 112] on link "Invoice" at bounding box center [21, 102] width 34 height 23
select select "3625"
select select "service"
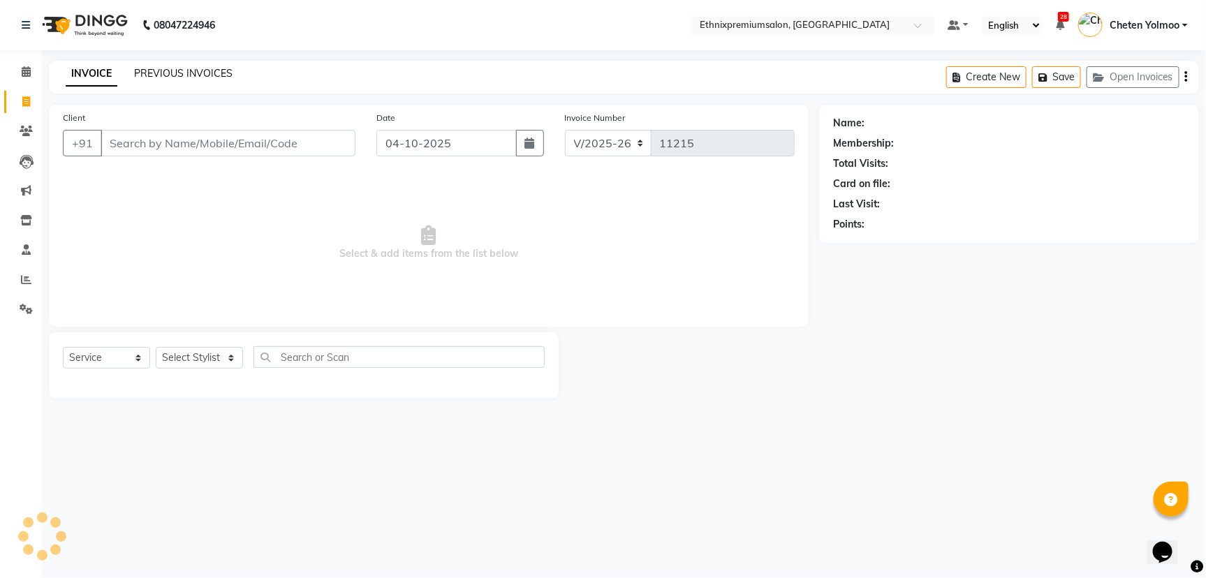
click at [197, 74] on link "PREVIOUS INVOICES" at bounding box center [183, 73] width 98 height 13
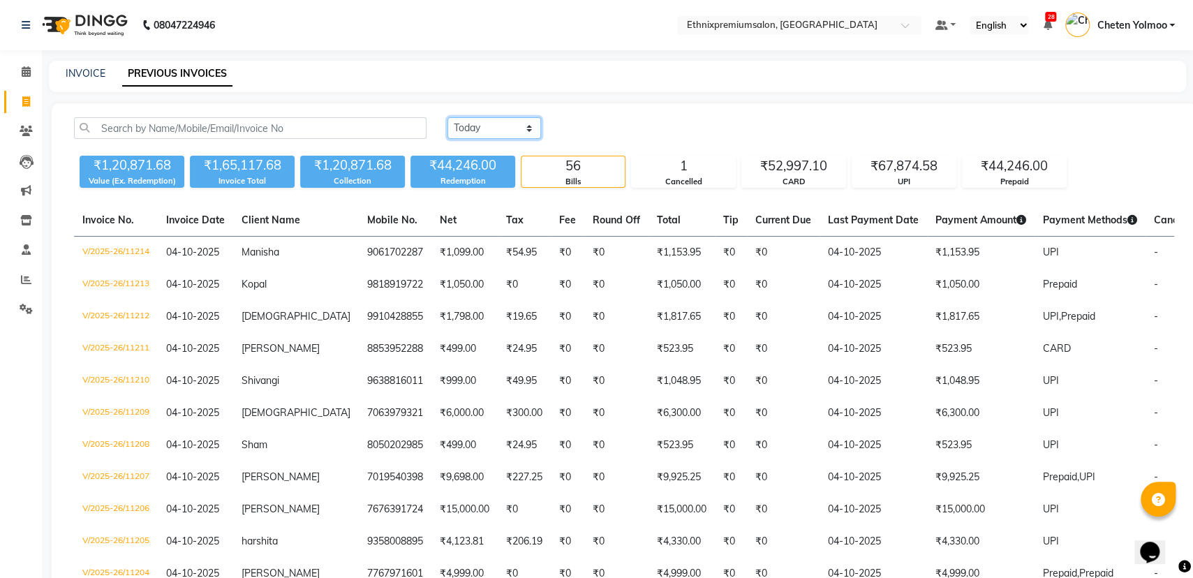
click at [527, 124] on select "[DATE] [DATE] Custom Range" at bounding box center [495, 128] width 94 height 22
click at [448, 117] on select "[DATE] [DATE] Custom Range" at bounding box center [495, 128] width 94 height 22
click at [511, 133] on select "[DATE] [DATE] Custom Range" at bounding box center [495, 128] width 94 height 22
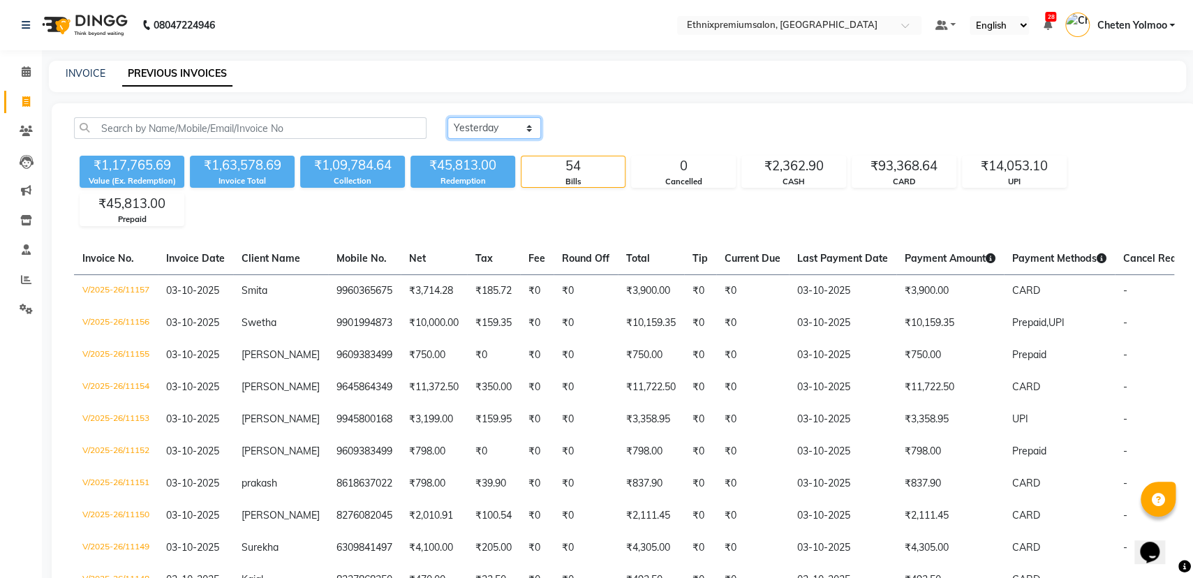
select select "today"
click at [448, 117] on select "Today Yesterday Custom Range" at bounding box center [495, 128] width 94 height 22
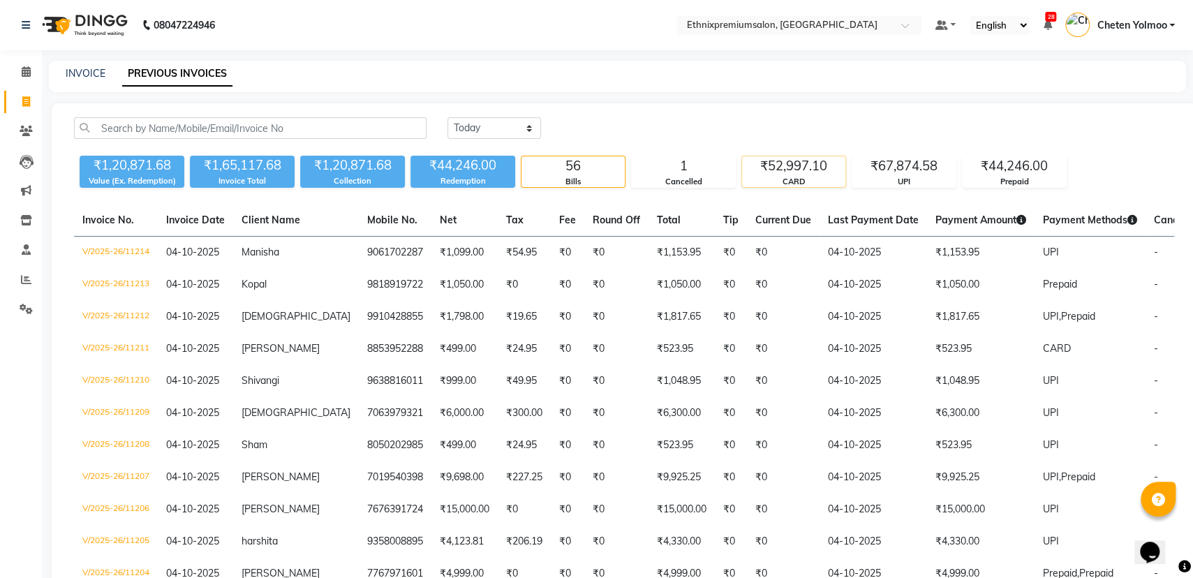
click at [811, 177] on div "CARD" at bounding box center [793, 182] width 103 height 12
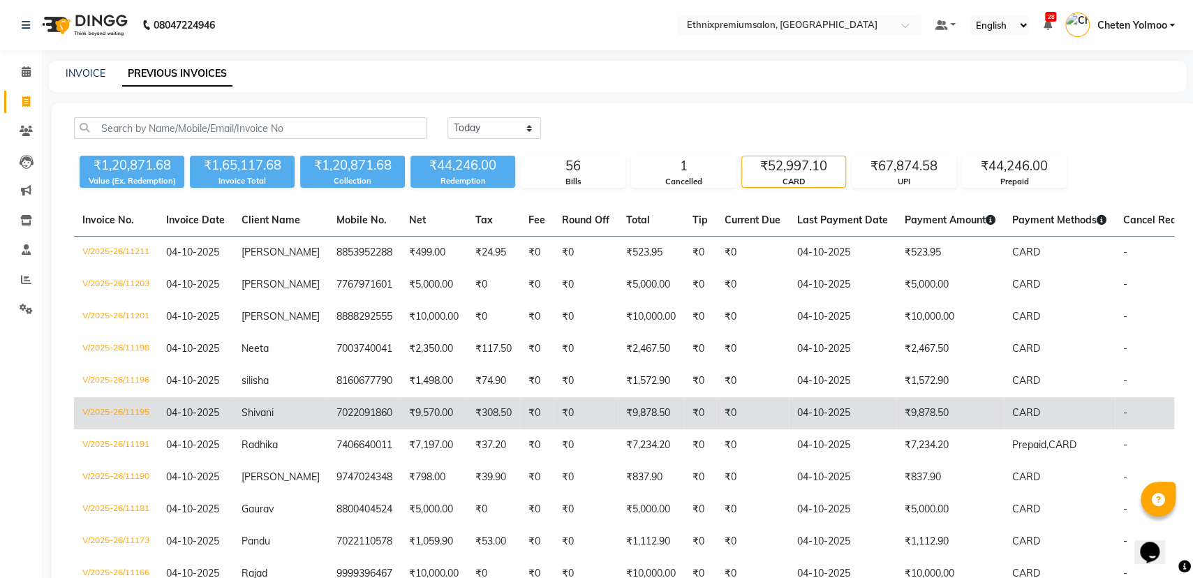
scroll to position [87, 0]
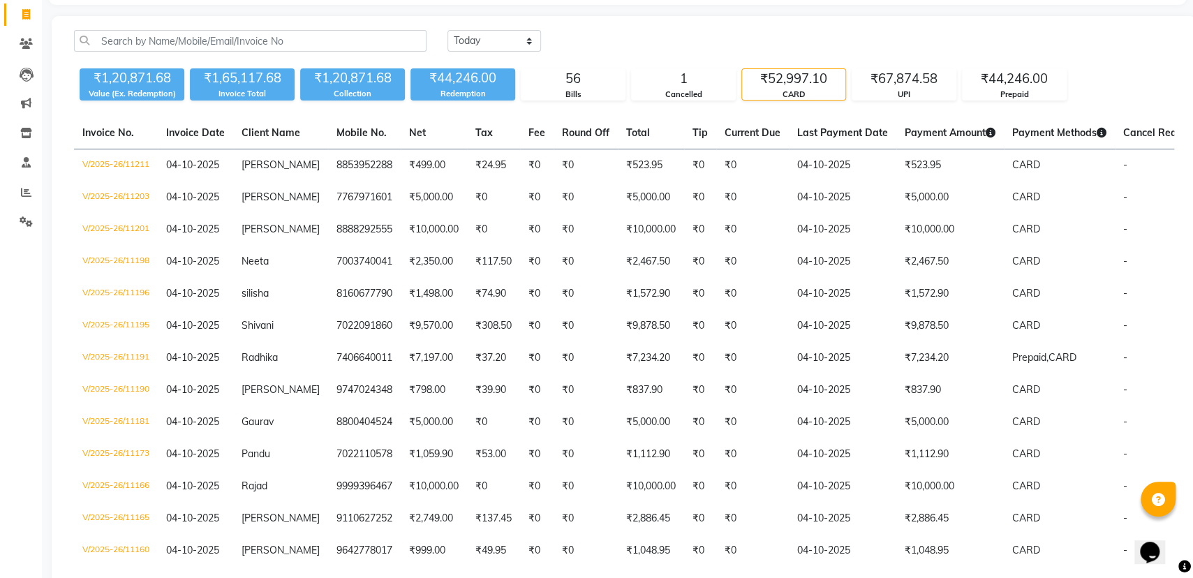
click at [904, 45] on div "Today Yesterday Custom Range" at bounding box center [811, 41] width 727 height 22
click at [934, 91] on div "UPI" at bounding box center [904, 95] width 103 height 12
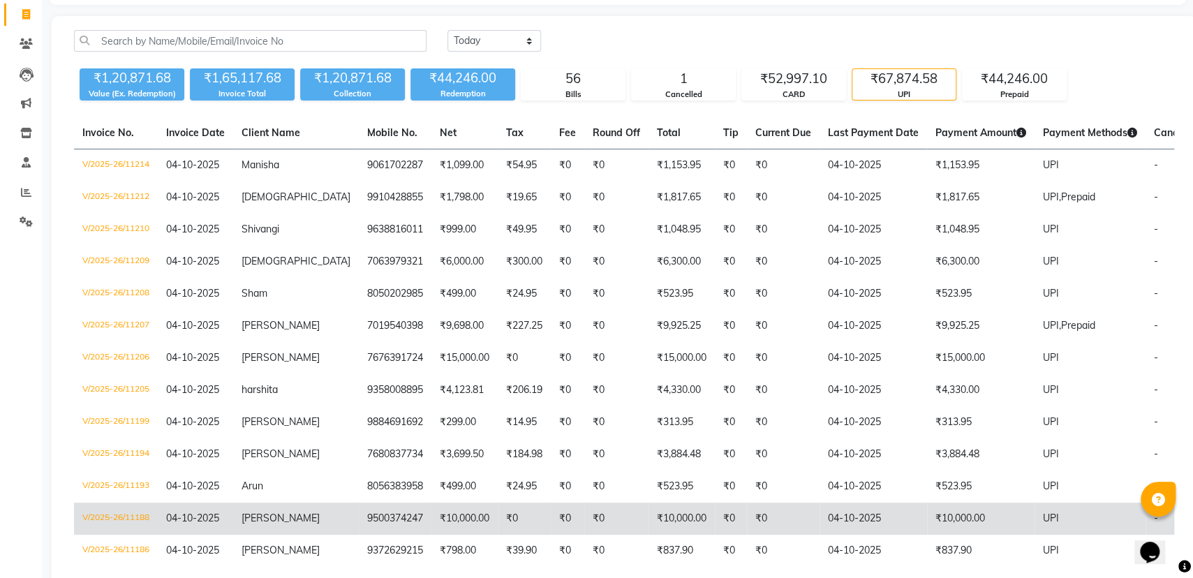
click at [928, 513] on td "₹10,000.00" at bounding box center [981, 519] width 108 height 32
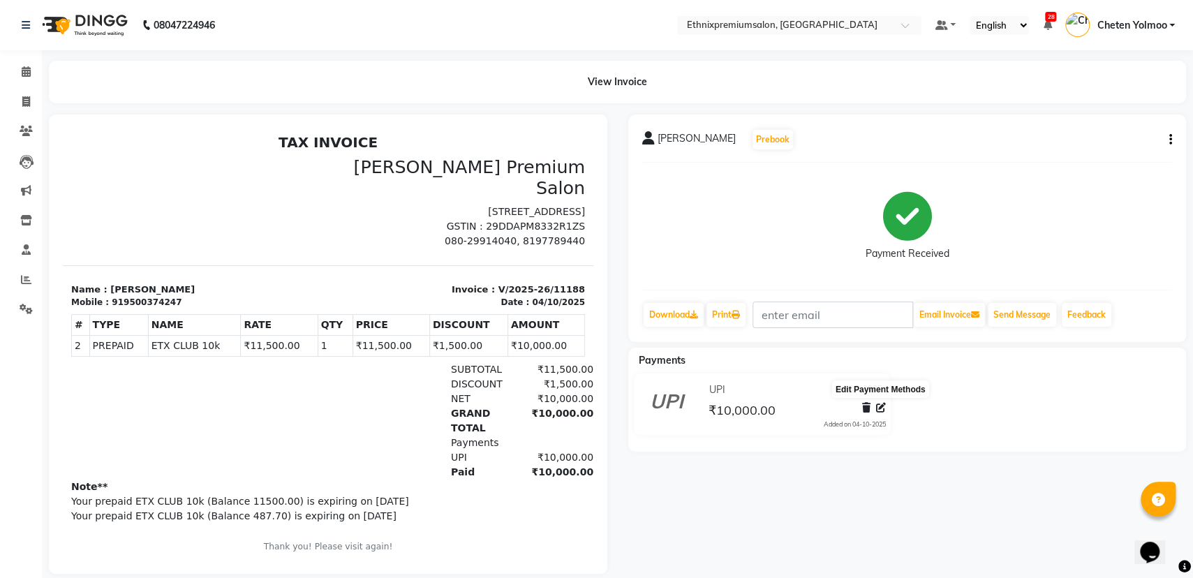
click at [879, 406] on icon at bounding box center [881, 408] width 10 height 10
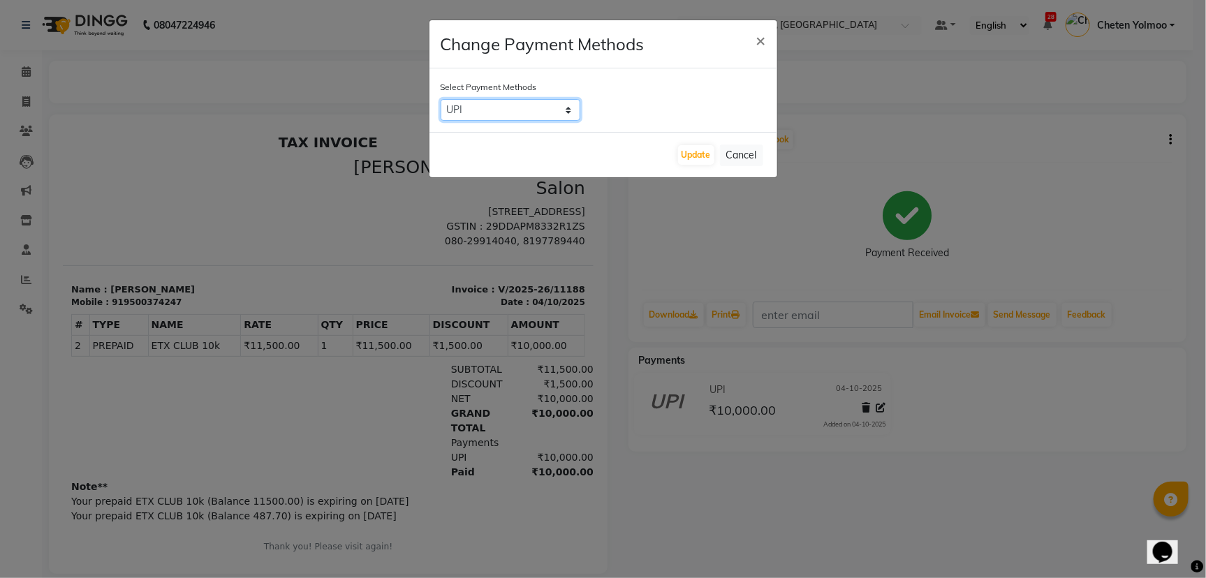
drag, startPoint x: 525, startPoint y: 102, endPoint x: 526, endPoint y: 112, distance: 10.5
click at [526, 102] on select "UPI CARD CASH Master Card Visa Card ONLINE" at bounding box center [511, 110] width 140 height 22
select select "2"
click at [441, 99] on select "UPI CARD CASH Master Card Visa Card ONLINE" at bounding box center [511, 110] width 140 height 22
click at [684, 155] on button "Update" at bounding box center [696, 155] width 36 height 20
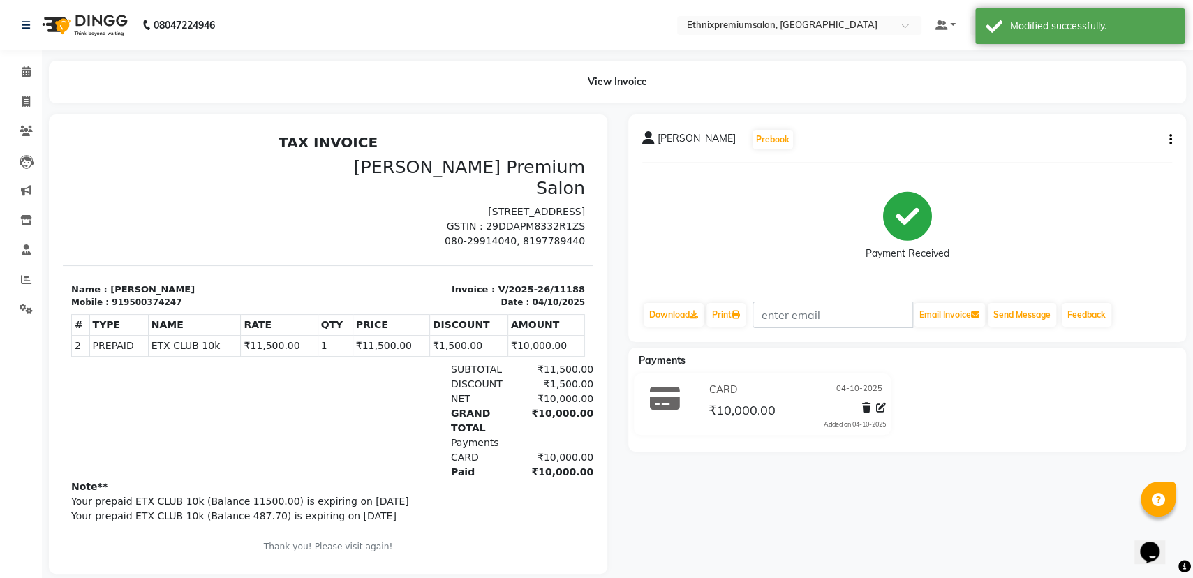
click at [42, 94] on div "View Invoice" at bounding box center [617, 82] width 1159 height 43
click at [31, 96] on span at bounding box center [26, 102] width 24 height 16
select select "service"
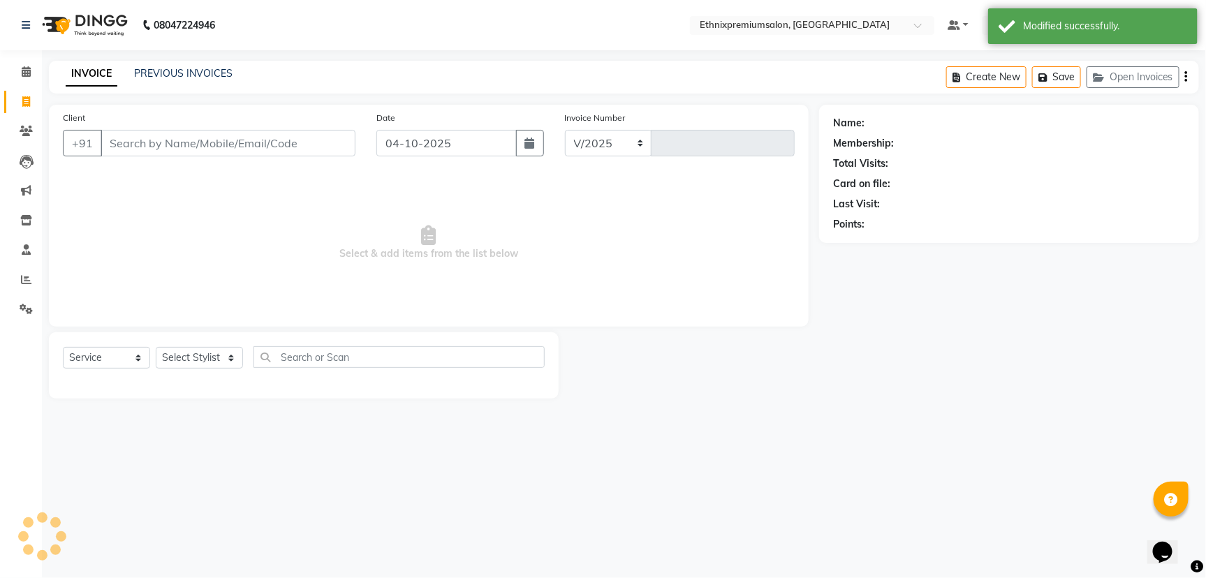
select select "3625"
type input "11215"
click at [202, 72] on link "PREVIOUS INVOICES" at bounding box center [183, 73] width 98 height 13
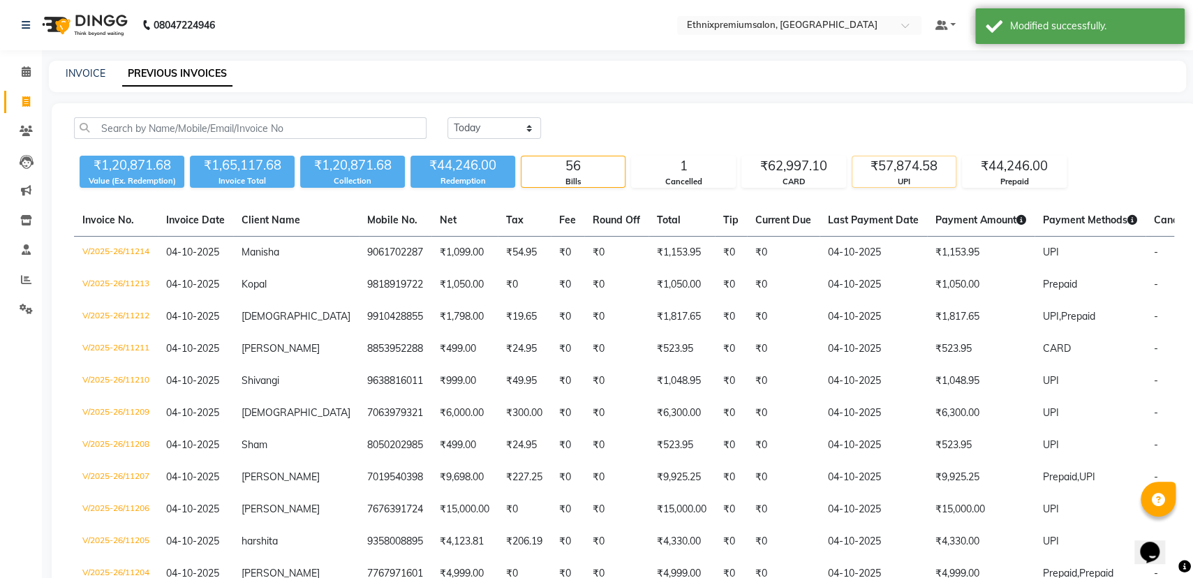
click at [880, 184] on div "UPI" at bounding box center [904, 182] width 103 height 12
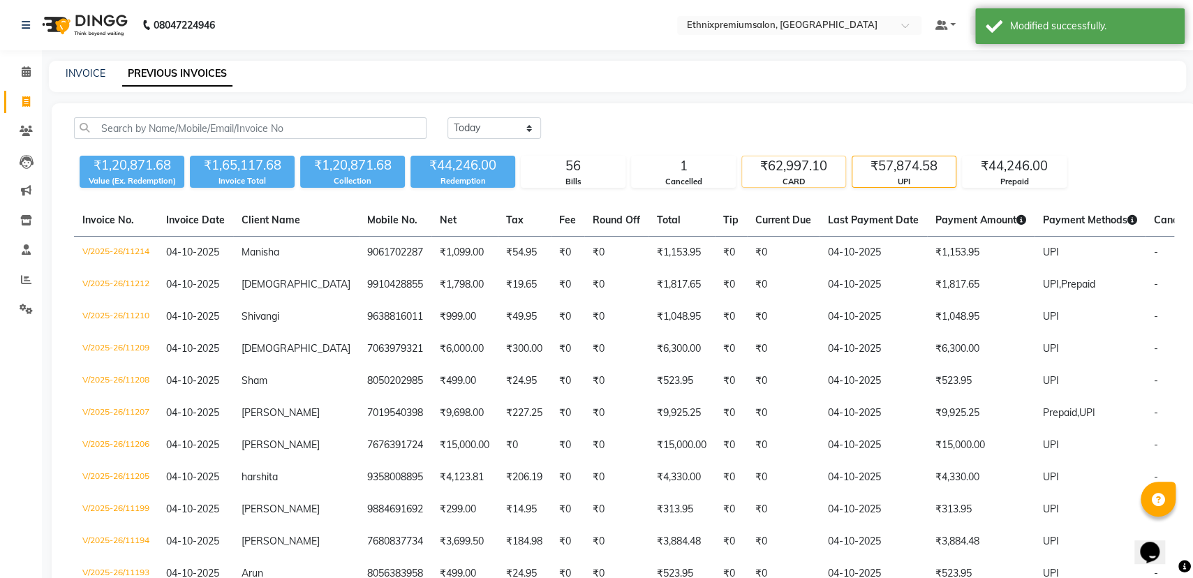
click at [823, 176] on div "CARD" at bounding box center [793, 182] width 103 height 12
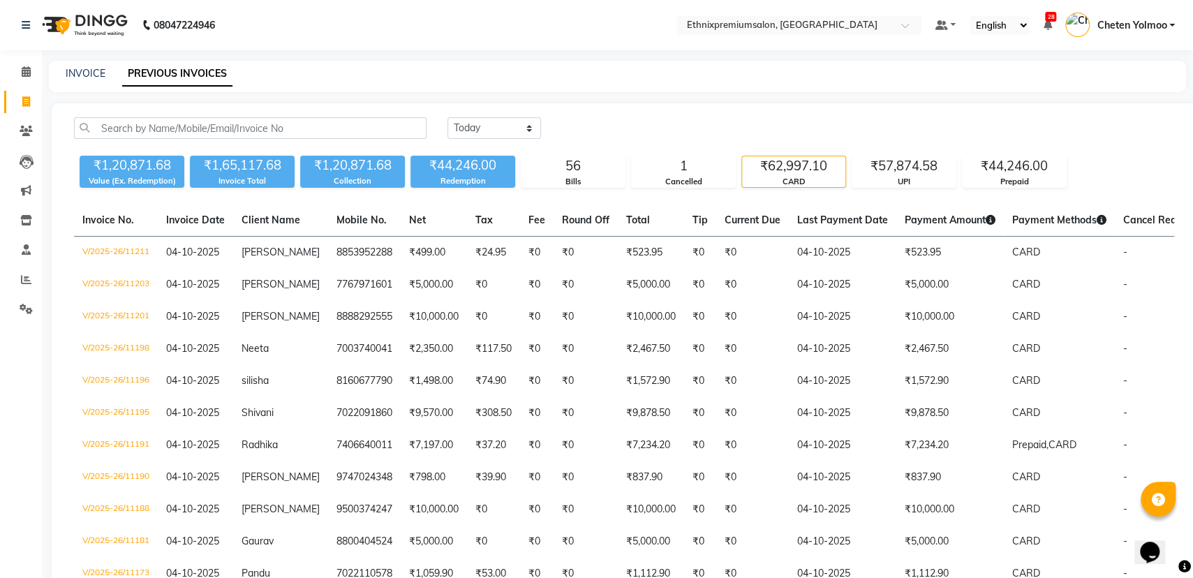
click at [810, 177] on div "CARD" at bounding box center [793, 182] width 103 height 12
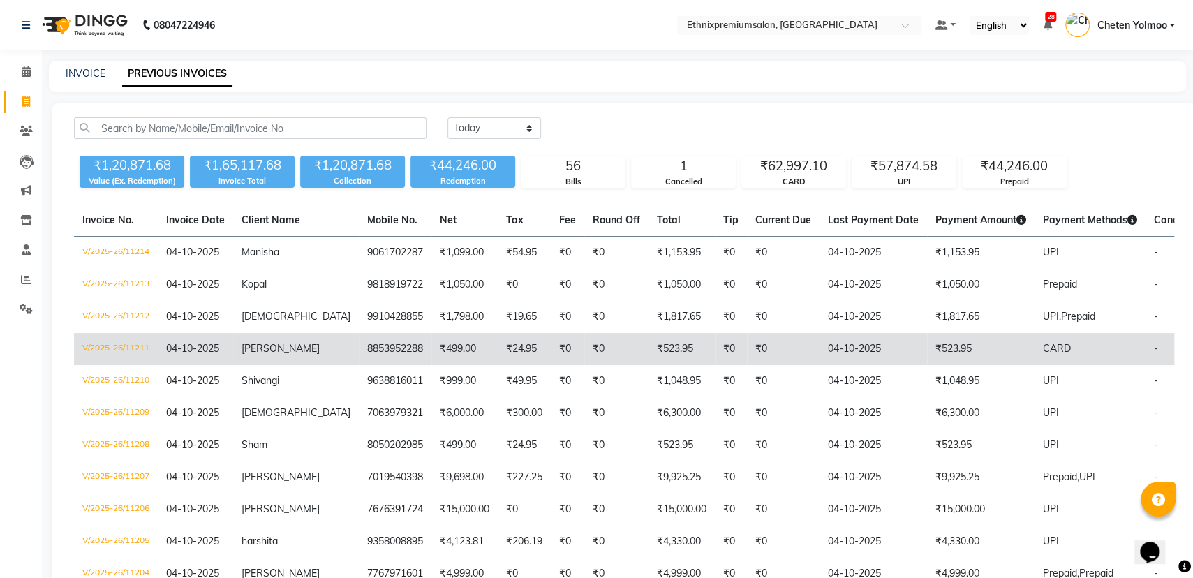
click at [927, 344] on td "₹523.95" at bounding box center [981, 349] width 108 height 32
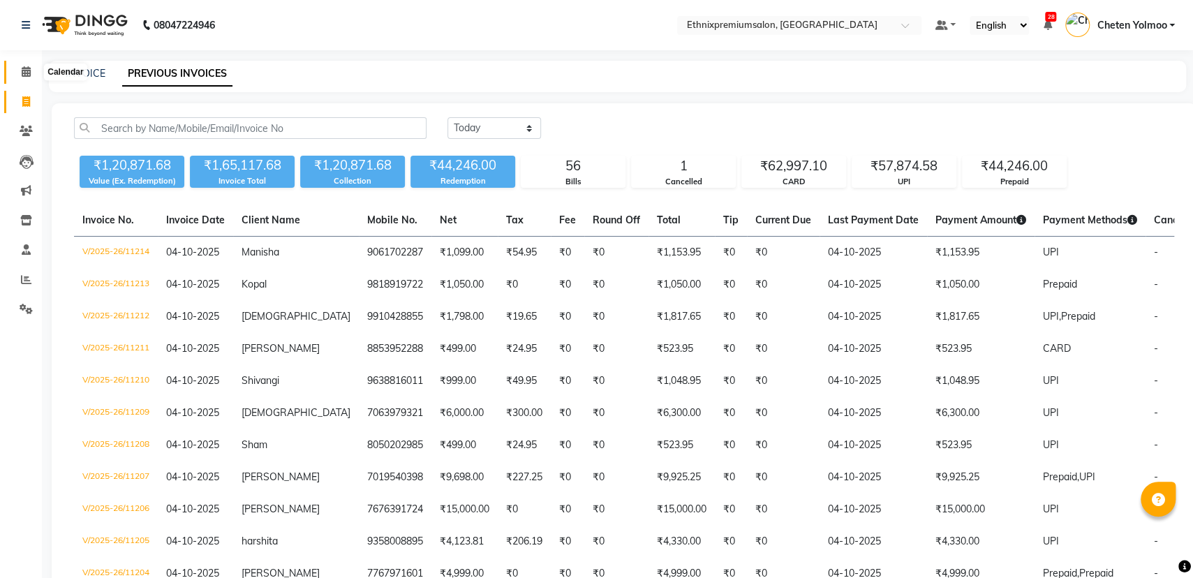
click at [35, 71] on span at bounding box center [26, 72] width 24 height 16
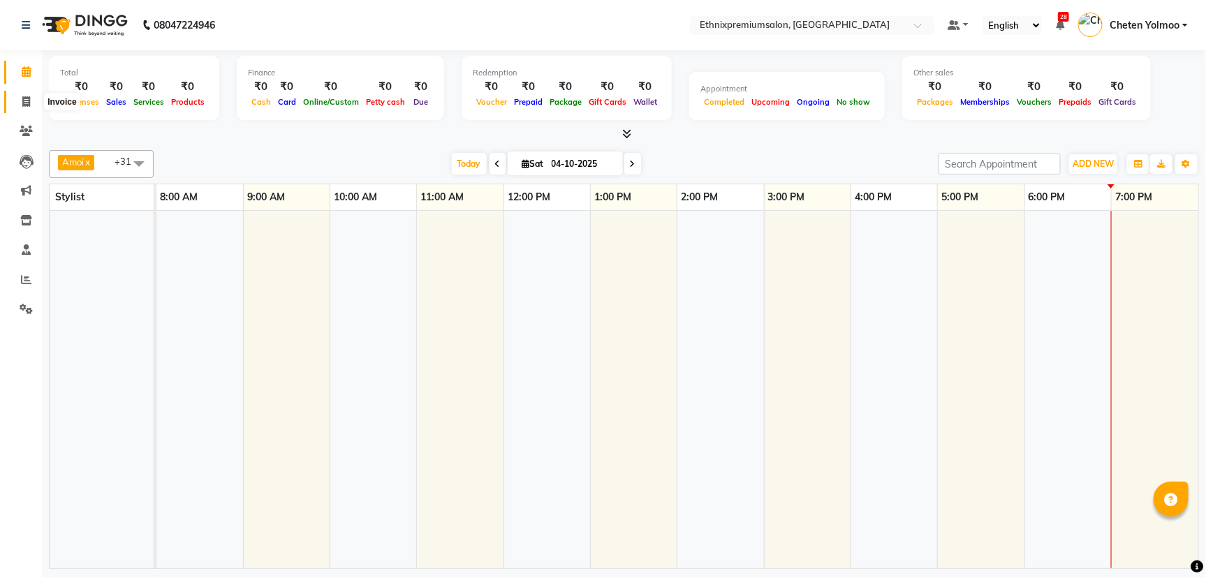
click at [24, 96] on icon at bounding box center [26, 101] width 8 height 10
select select "service"
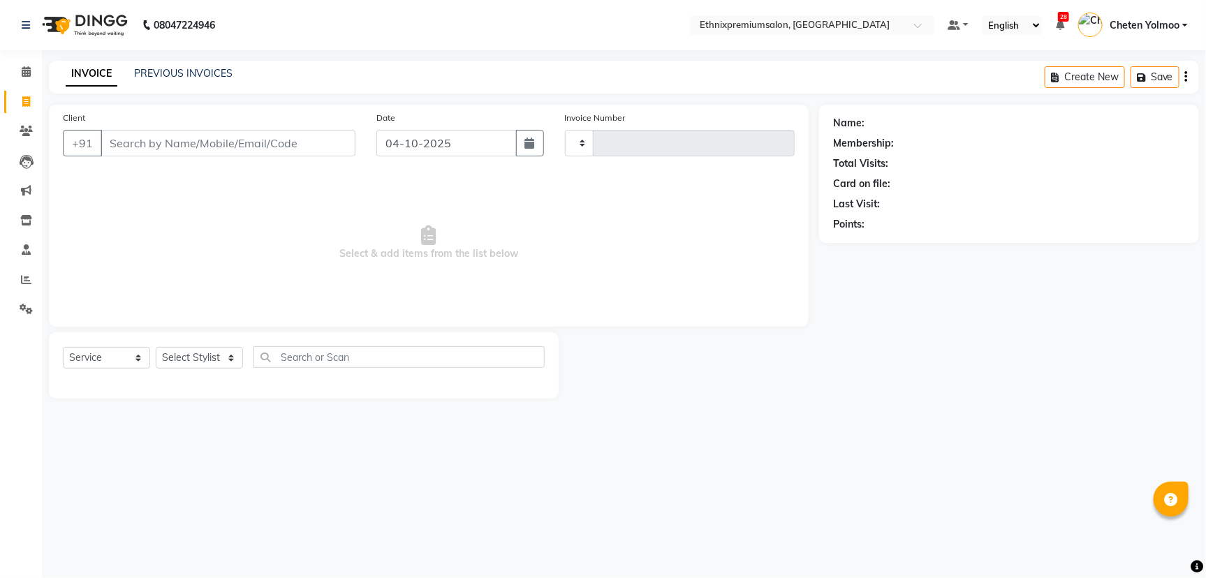
click at [148, 138] on input "Client" at bounding box center [228, 143] width 255 height 27
click at [258, 145] on input "Client" at bounding box center [228, 143] width 255 height 27
click at [212, 139] on input "9940636353" at bounding box center [193, 143] width 184 height 27
type input "9940636353"
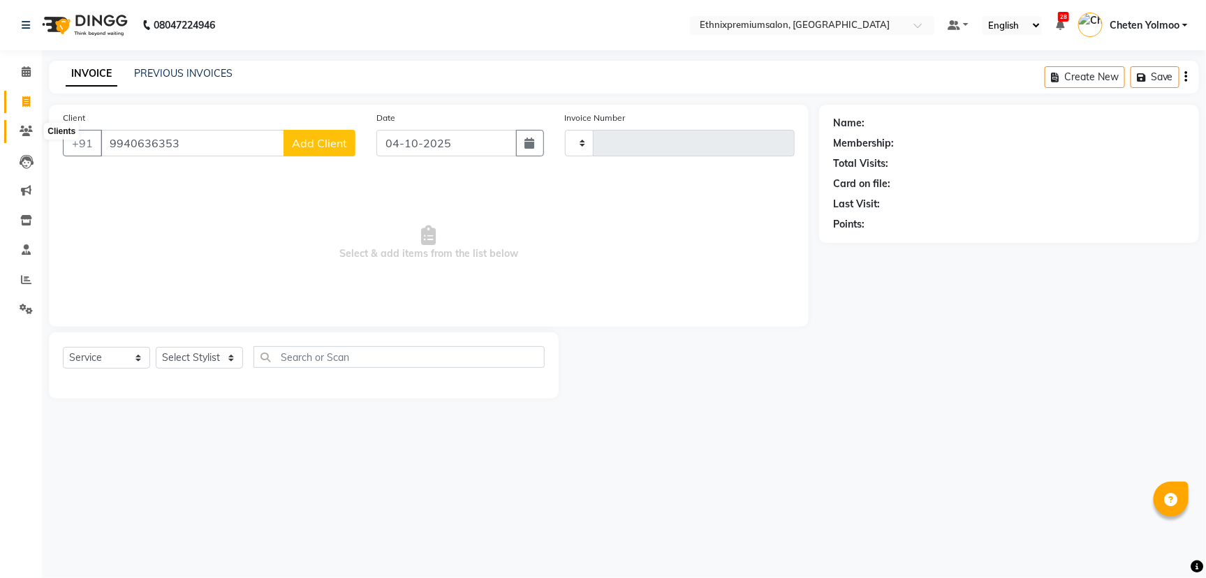
click at [28, 131] on icon at bounding box center [26, 131] width 13 height 10
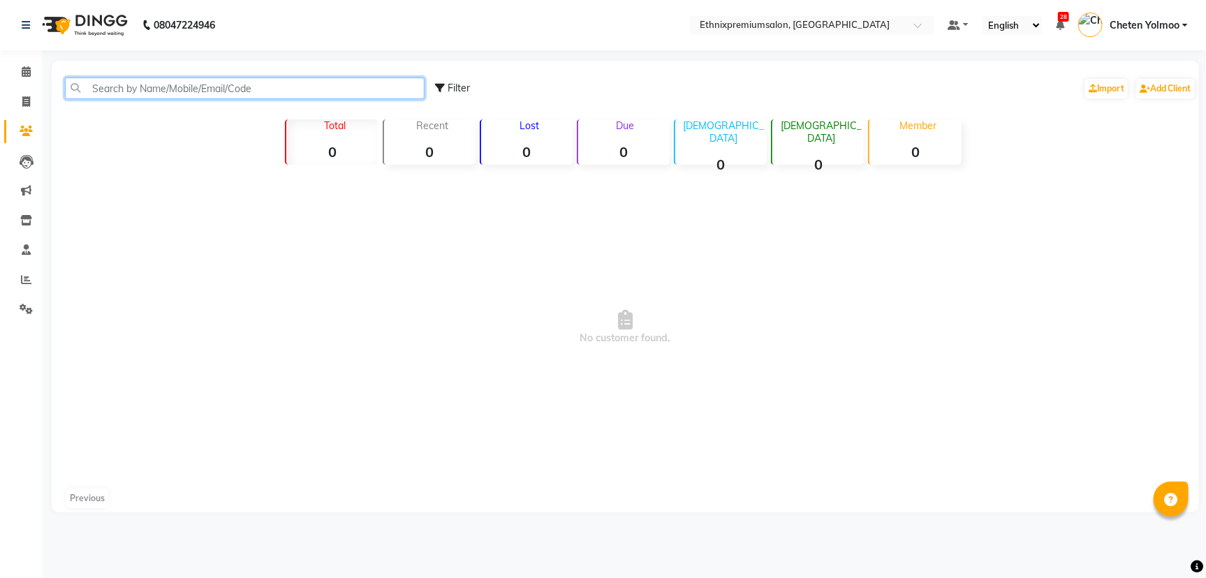
click at [201, 87] on input "text" at bounding box center [245, 89] width 360 height 22
paste input "9940636353"
type input "9940636353"
click at [24, 91] on link "Invoice" at bounding box center [21, 102] width 34 height 23
select select "service"
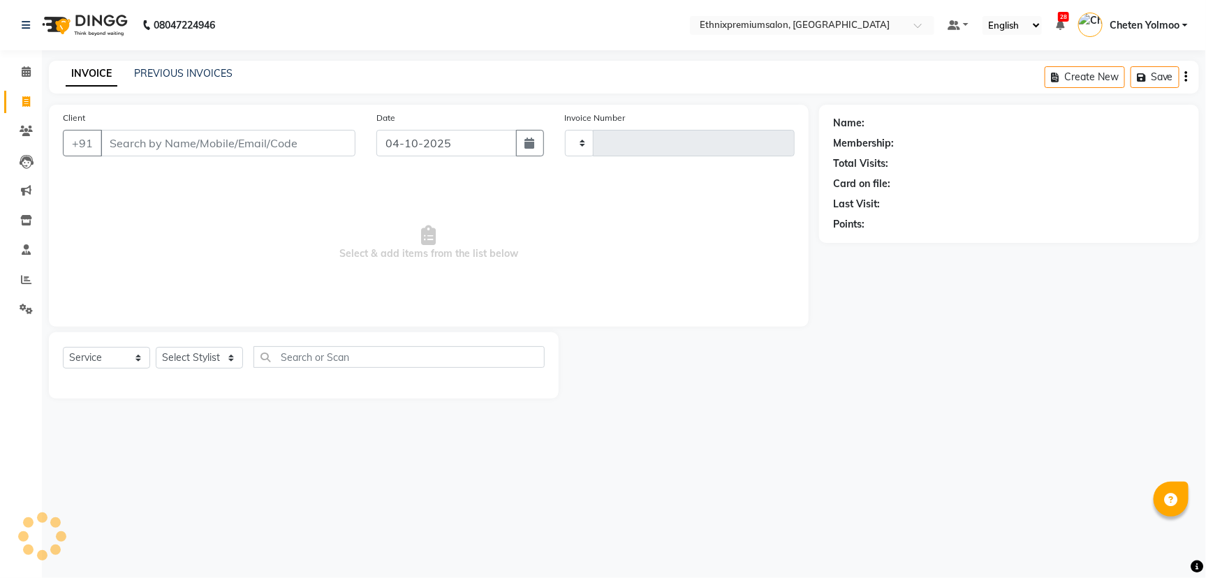
click at [206, 142] on input "Client" at bounding box center [228, 143] width 255 height 27
type input "11219"
select select "3625"
click at [175, 149] on input "Client" at bounding box center [228, 143] width 255 height 27
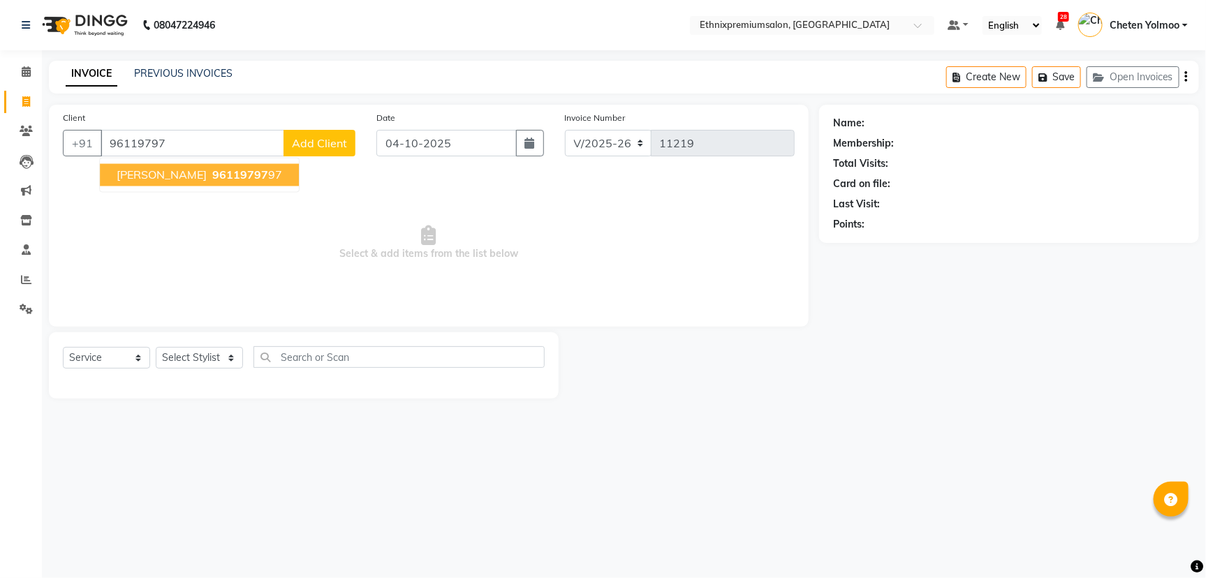
click at [228, 180] on ngb-highlight "96119797 97" at bounding box center [246, 175] width 73 height 14
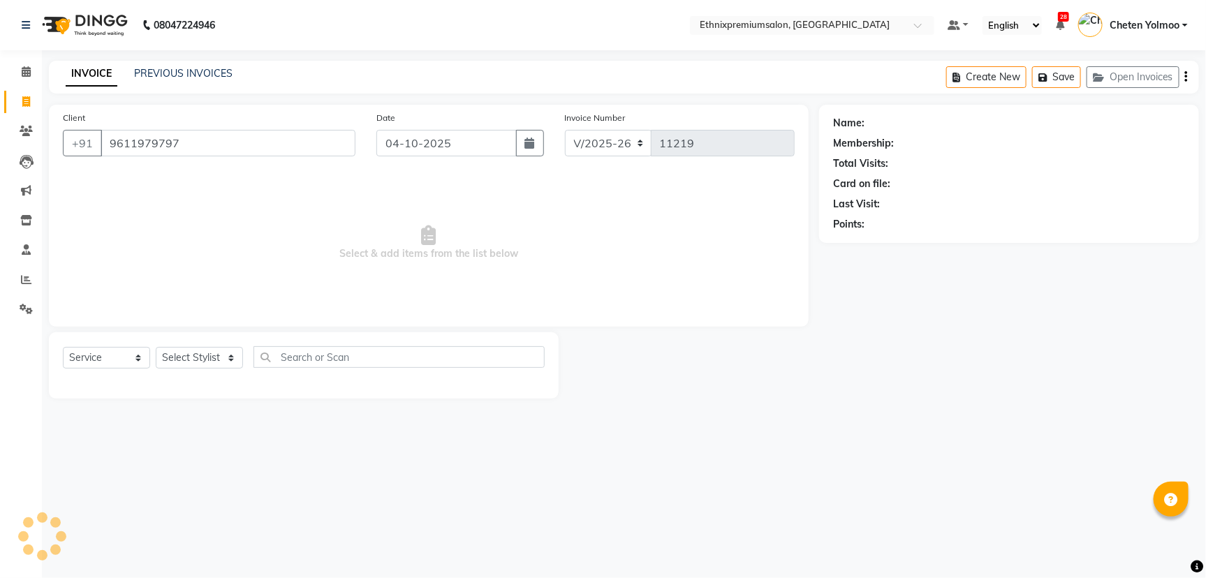
type input "9611979797"
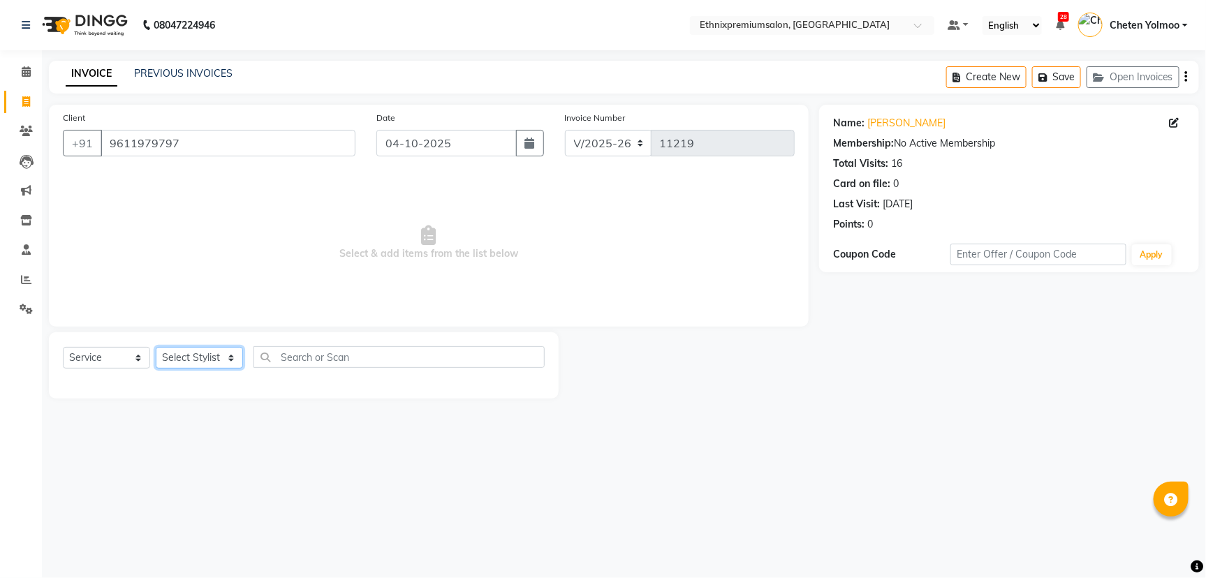
click at [211, 361] on select "Select Stylist Amoi Ashish Bishaka Cheten Yolmoo Deepa Dorjey Ellori Faisal Jac…" at bounding box center [199, 358] width 87 height 22
select select "92198"
click at [211, 360] on select "Select Stylist Amoi Ashish Bishaka Cheten Yolmoo Deepa Dorjey Ellori Faisal Jac…" at bounding box center [199, 358] width 87 height 22
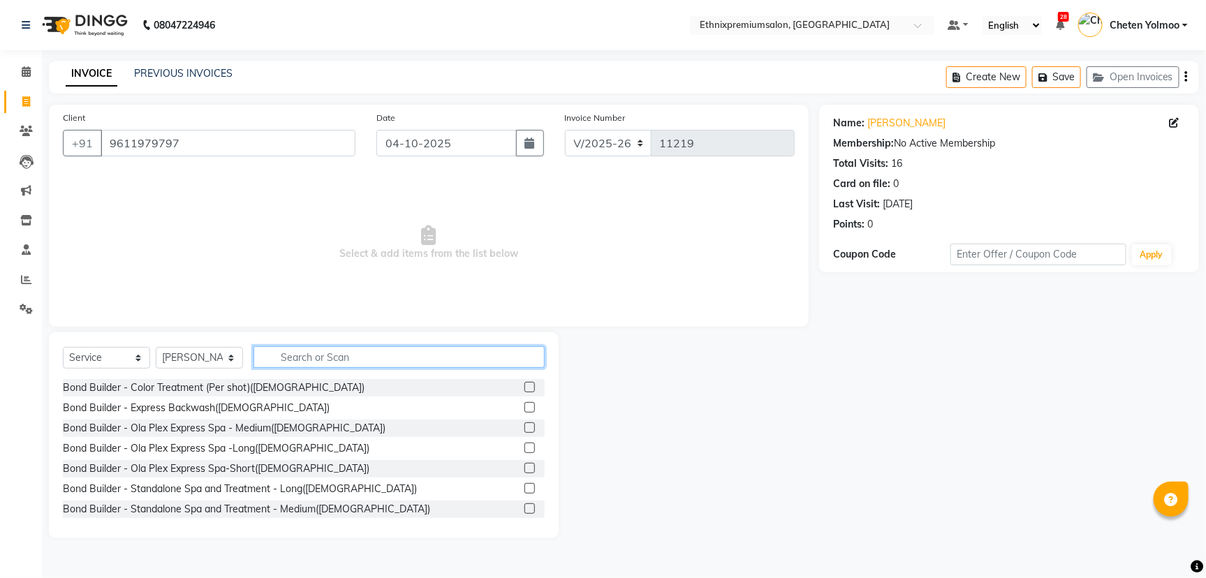
click at [280, 358] on input "text" at bounding box center [398, 357] width 291 height 22
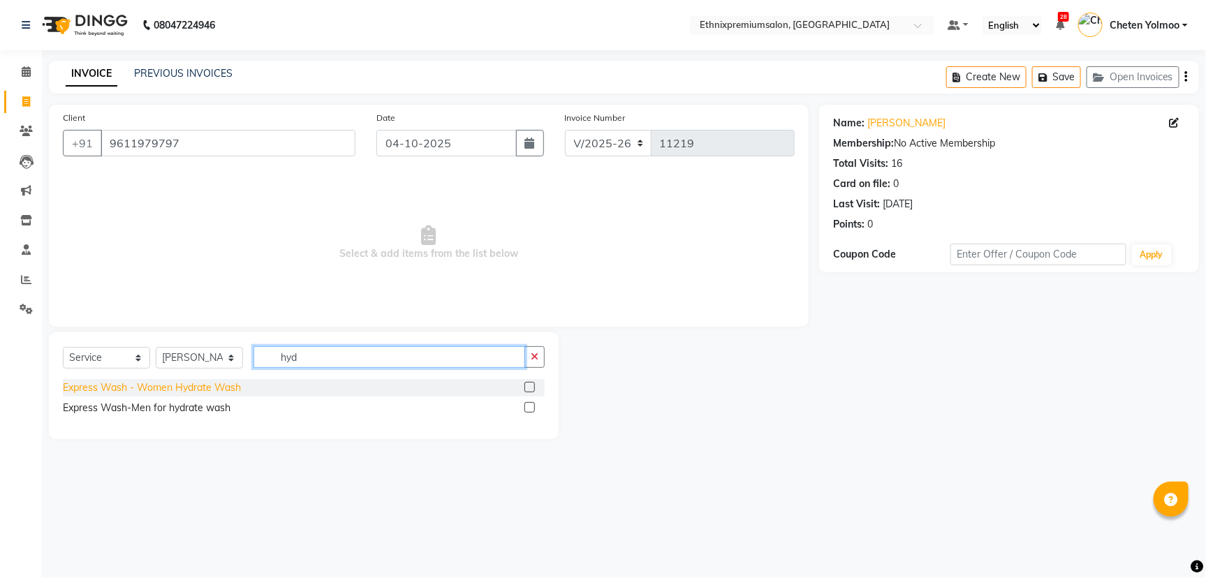
type input "hyd"
click at [233, 393] on div "Express Wash - Women Hydrate Wash" at bounding box center [152, 388] width 178 height 15
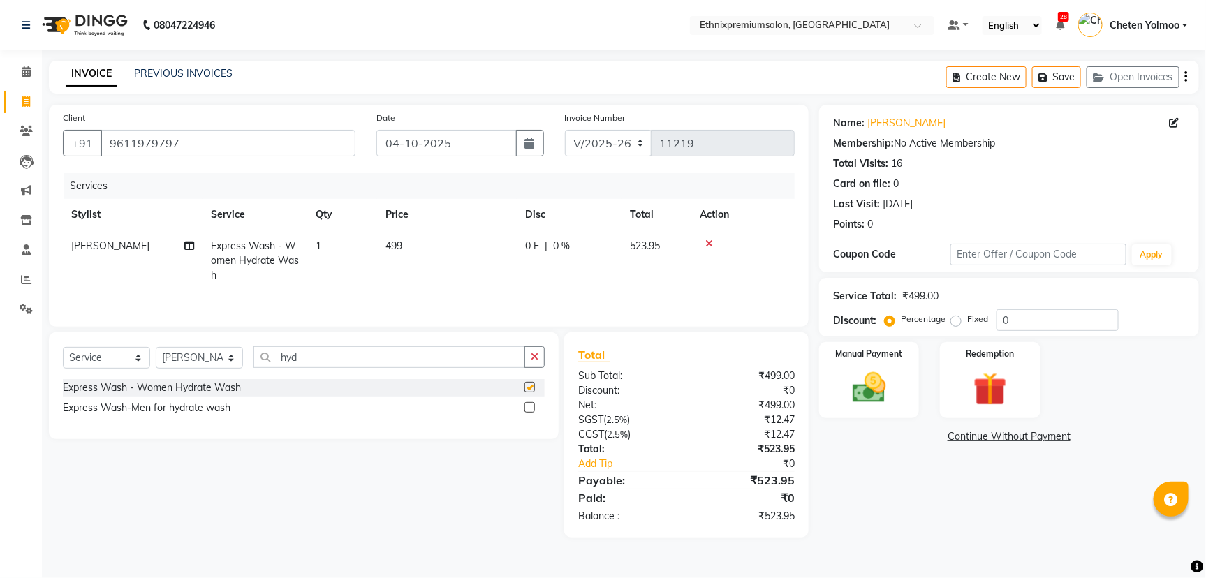
checkbox input "false"
click at [294, 355] on input "hyd" at bounding box center [389, 357] width 272 height 22
type input "eye"
click at [149, 412] on div "Threading - Eye Brows" at bounding box center [114, 408] width 103 height 15
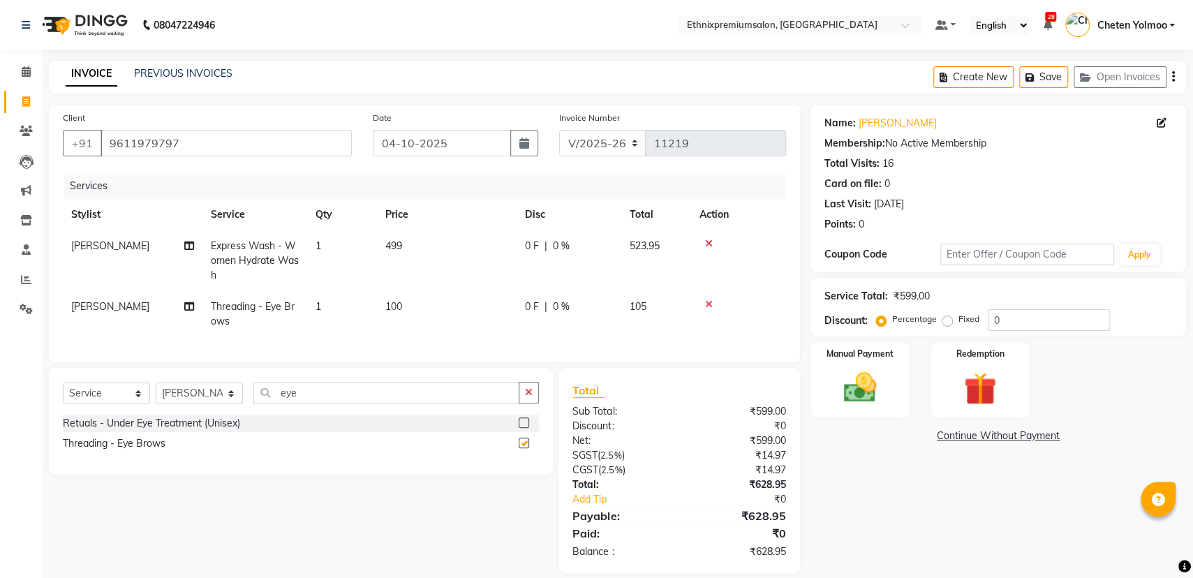
checkbox input "false"
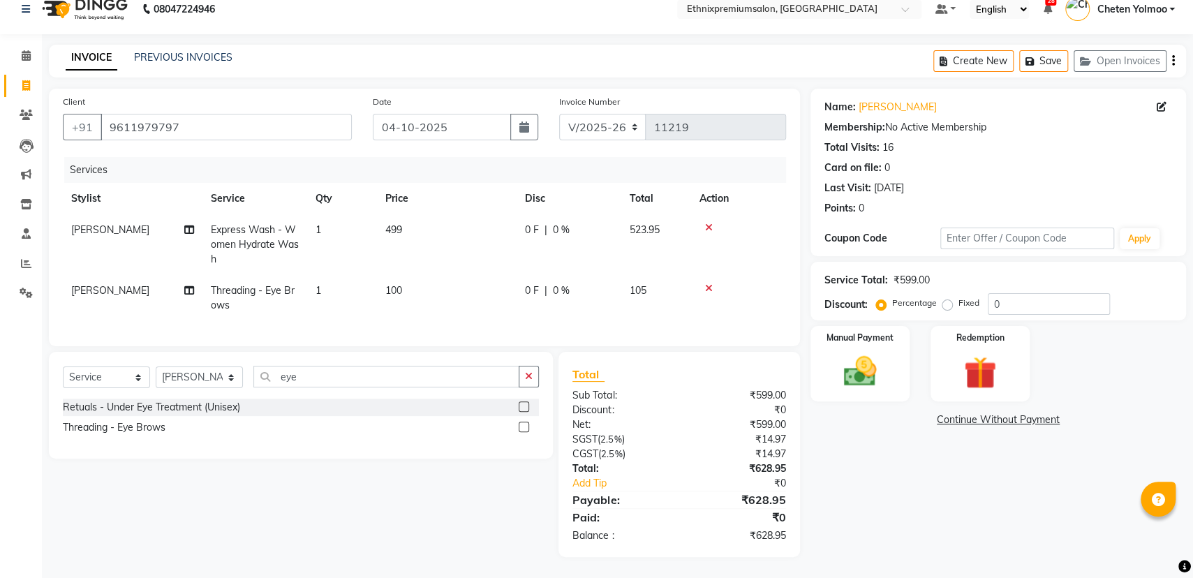
scroll to position [28, 0]
click at [892, 349] on div "Manual Payment" at bounding box center [860, 364] width 103 height 79
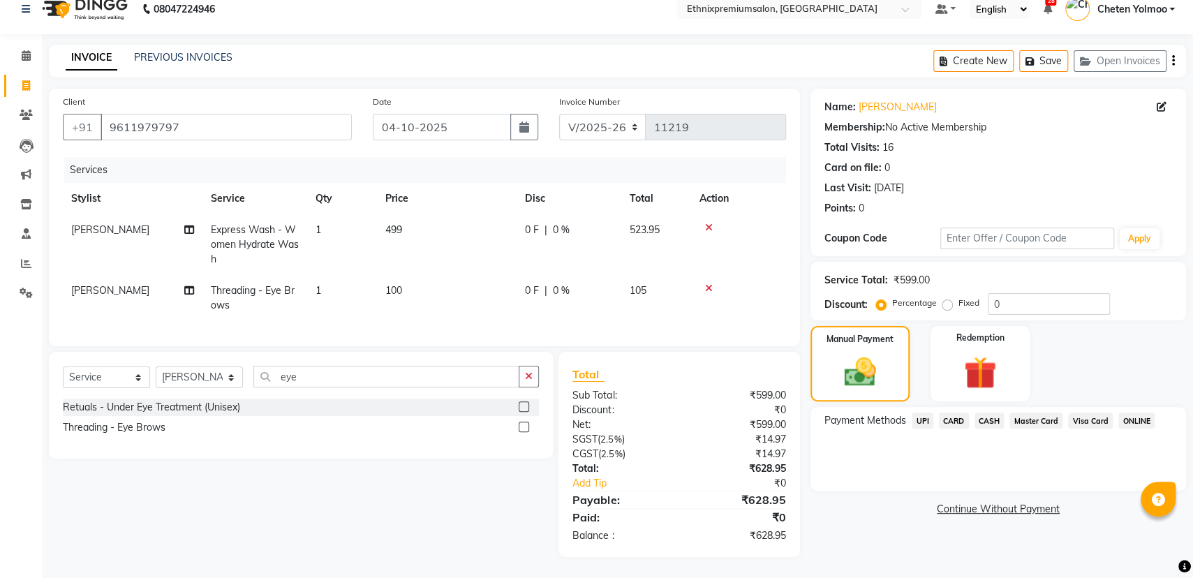
click at [1175, 54] on button "button" at bounding box center [1174, 61] width 3 height 33
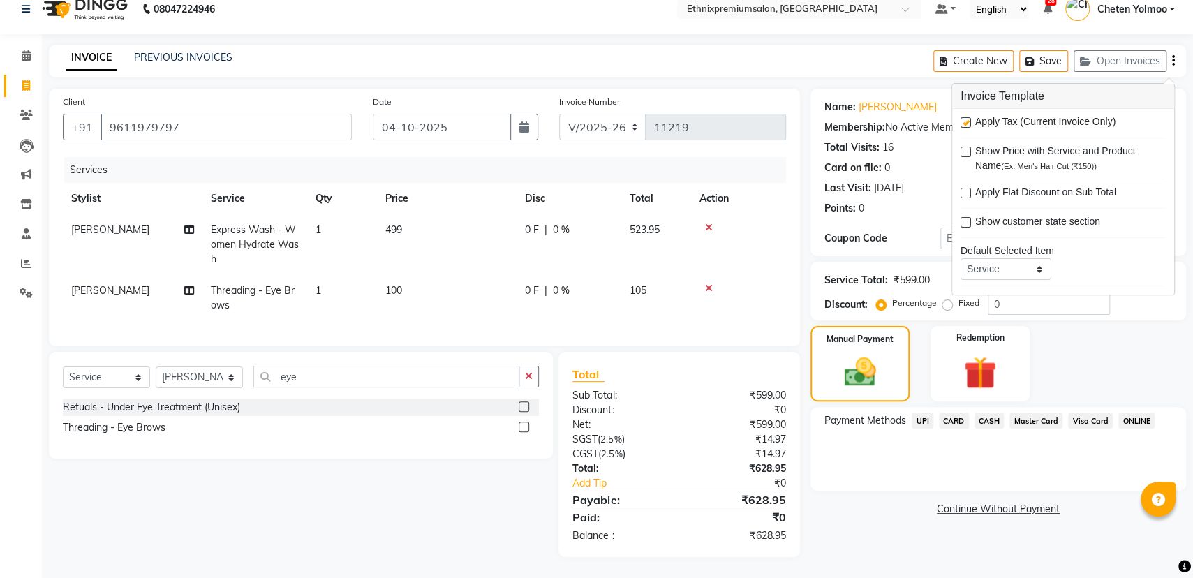
click at [967, 117] on label at bounding box center [966, 122] width 10 height 10
click at [967, 119] on input "checkbox" at bounding box center [965, 123] width 9 height 9
checkbox input "false"
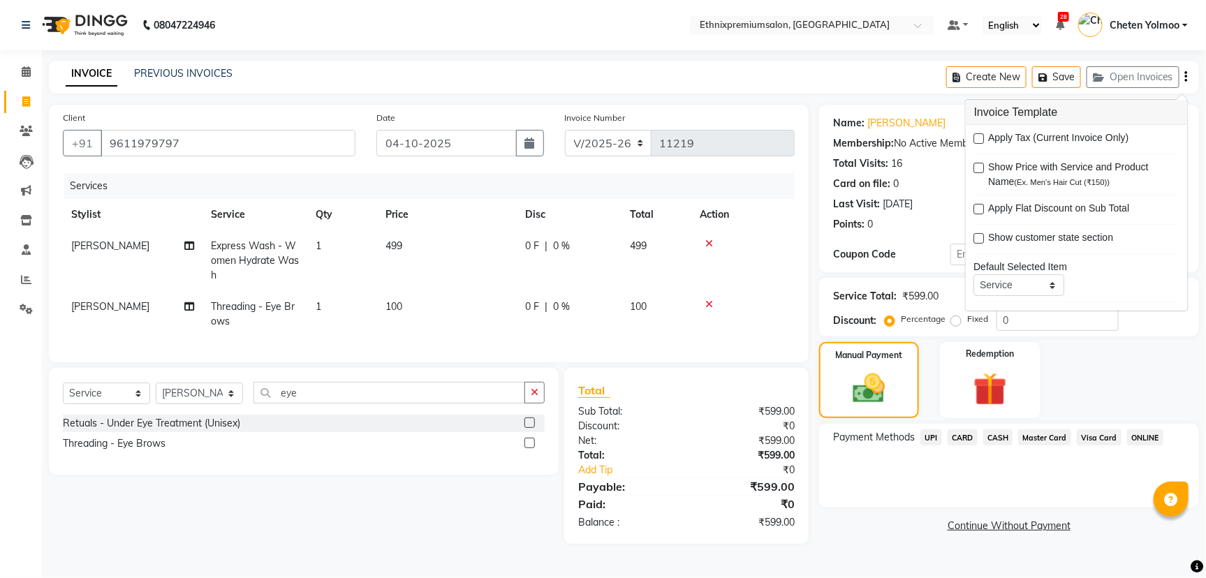
click at [1004, 441] on span "CASH" at bounding box center [998, 437] width 30 height 16
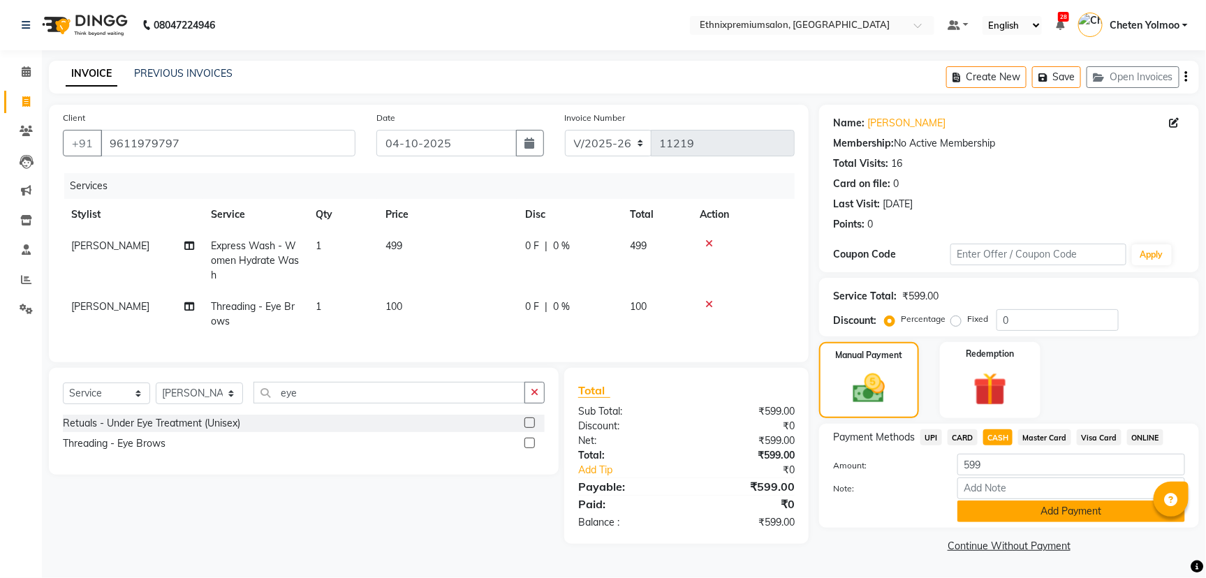
click at [1002, 513] on button "Add Payment" at bounding box center [1071, 512] width 228 height 22
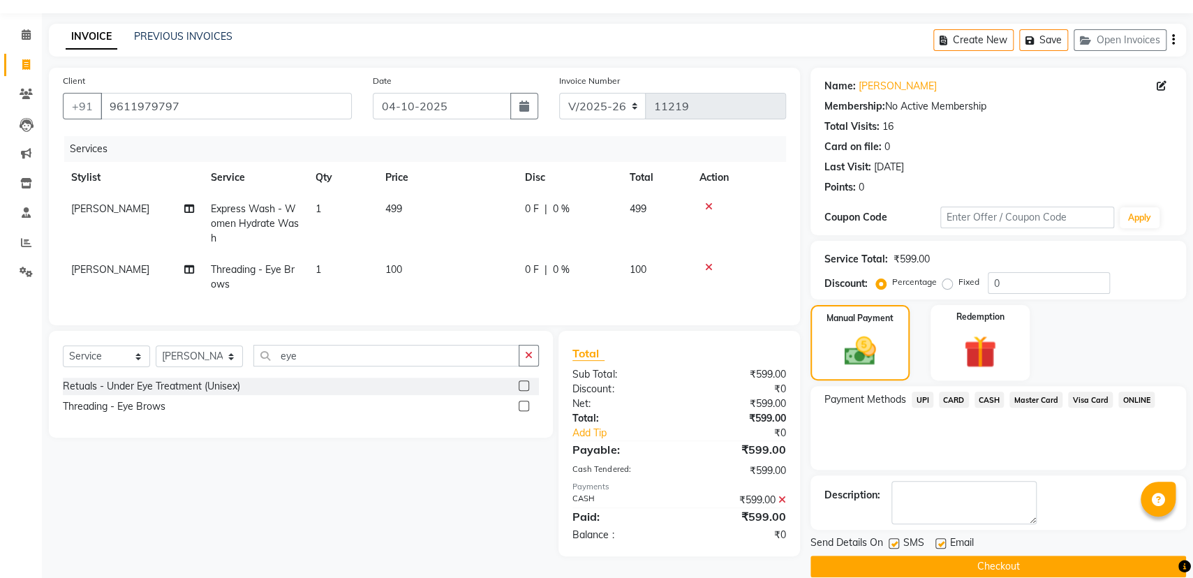
scroll to position [56, 0]
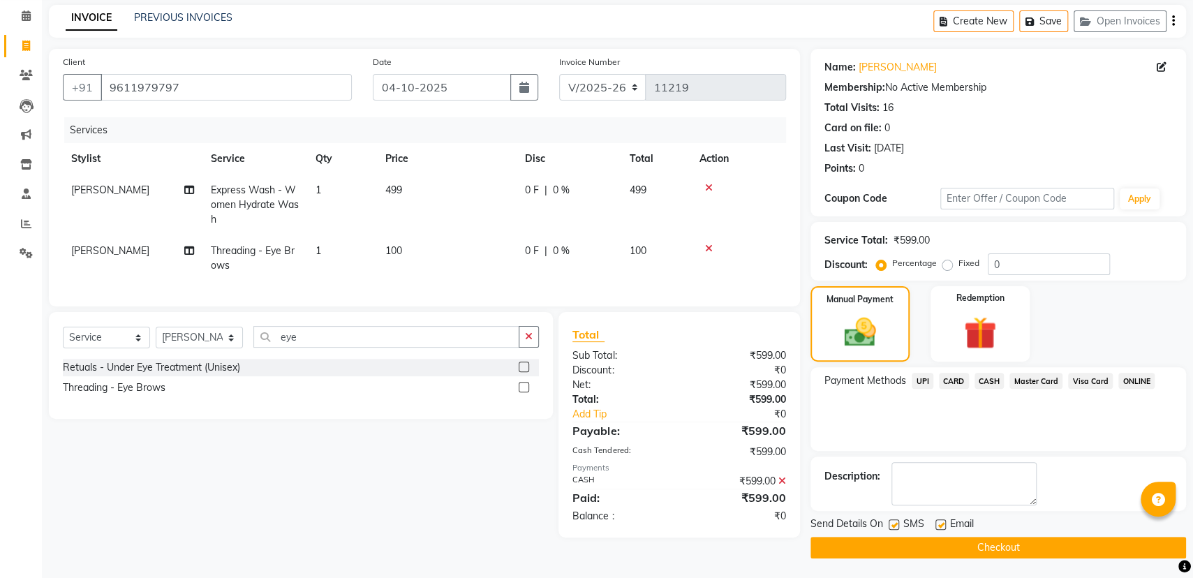
click at [920, 538] on button "Checkout" at bounding box center [999, 548] width 376 height 22
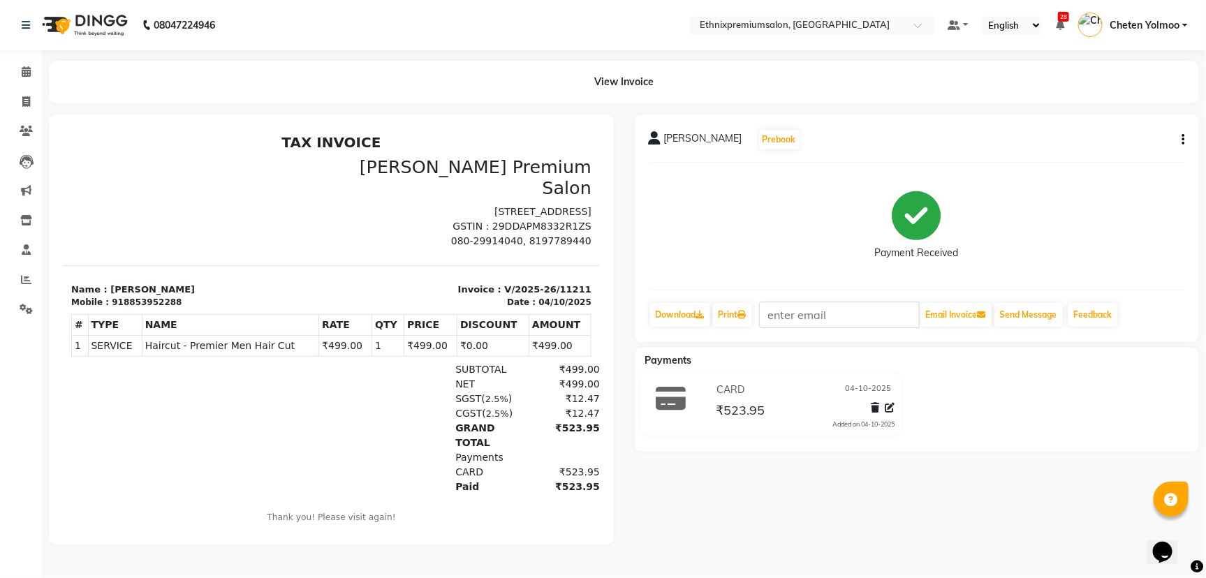
click at [885, 406] on div at bounding box center [880, 410] width 29 height 19
click at [892, 408] on icon at bounding box center [890, 408] width 10 height 10
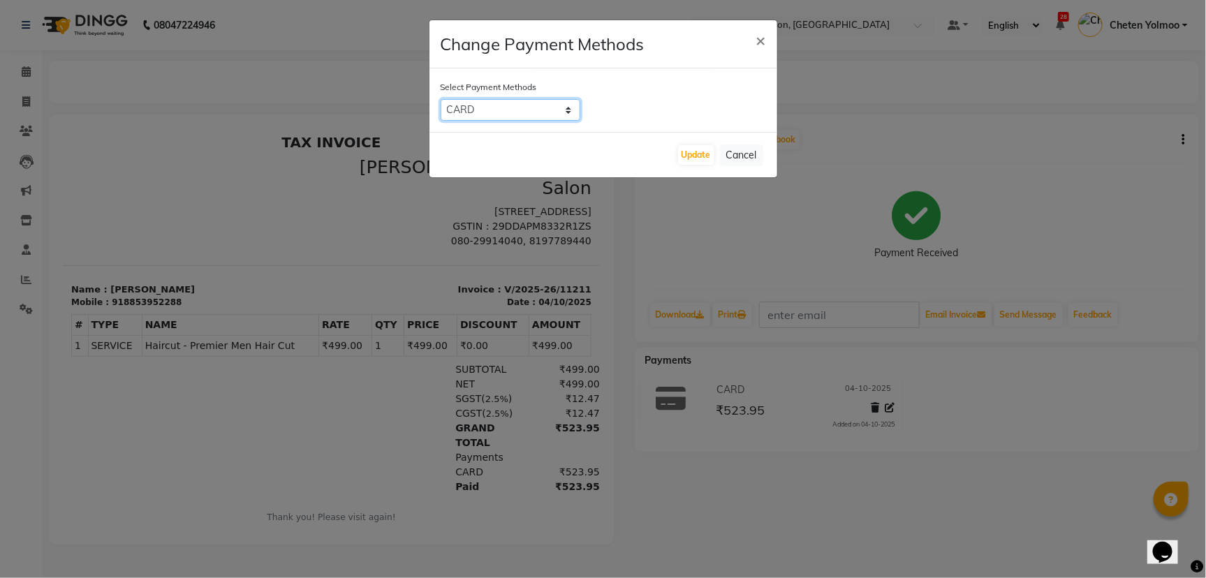
click at [470, 119] on select "UPI CARD CASH Master Card Visa Card ONLINE" at bounding box center [511, 110] width 140 height 22
select select "8"
click at [441, 99] on select "UPI CARD CASH Master Card Visa Card ONLINE" at bounding box center [511, 110] width 140 height 22
click at [679, 149] on button "Update" at bounding box center [696, 155] width 36 height 20
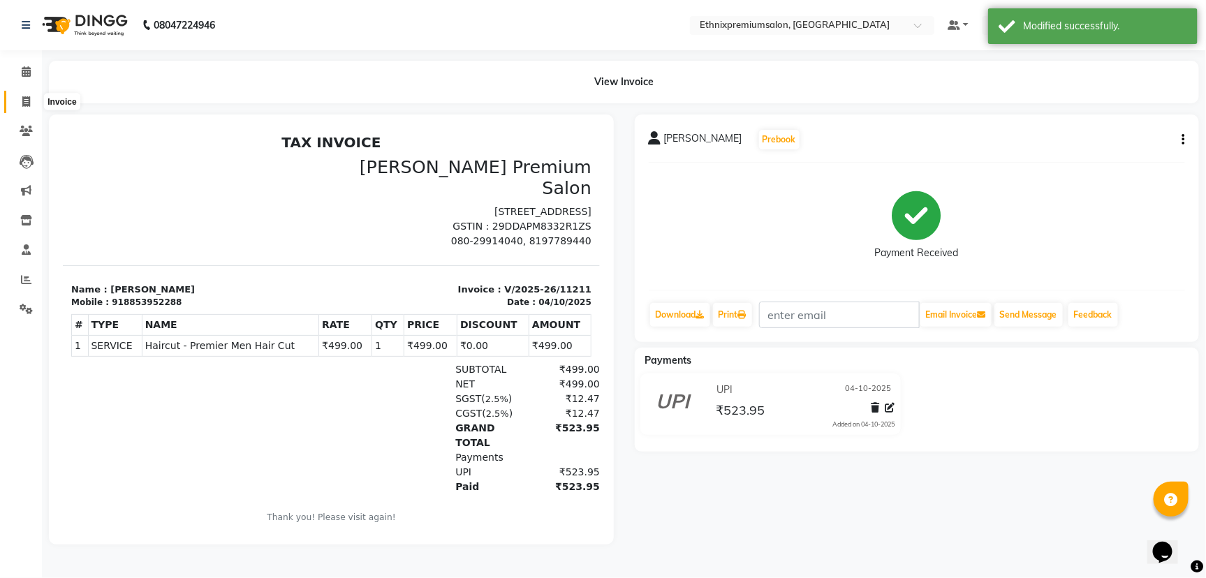
click at [19, 105] on span at bounding box center [26, 102] width 24 height 16
select select "service"
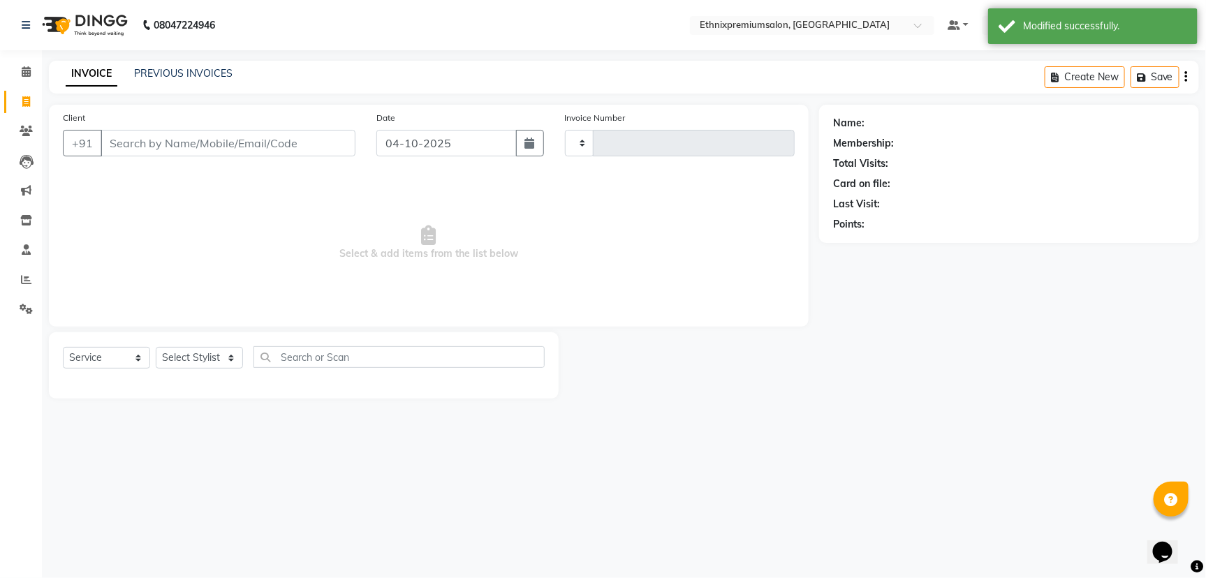
type input "11215"
select select "3625"
click at [195, 81] on div "INVOICE PREVIOUS INVOICES" at bounding box center [149, 74] width 200 height 16
click at [196, 67] on link "PREVIOUS INVOICES" at bounding box center [183, 73] width 98 height 13
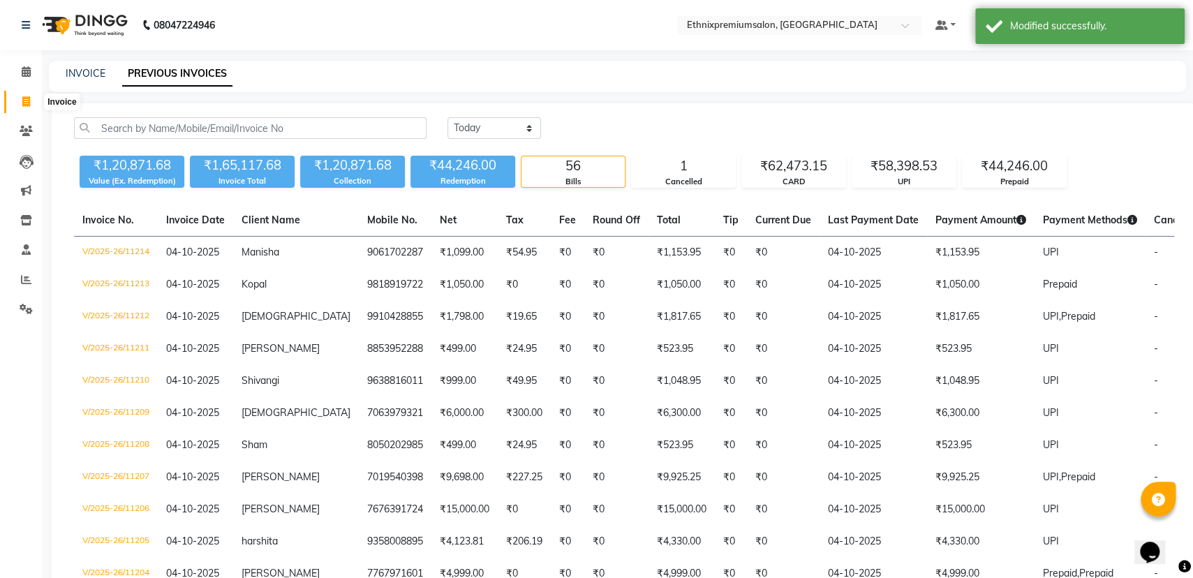
click at [26, 98] on icon at bounding box center [26, 101] width 8 height 10
select select "service"
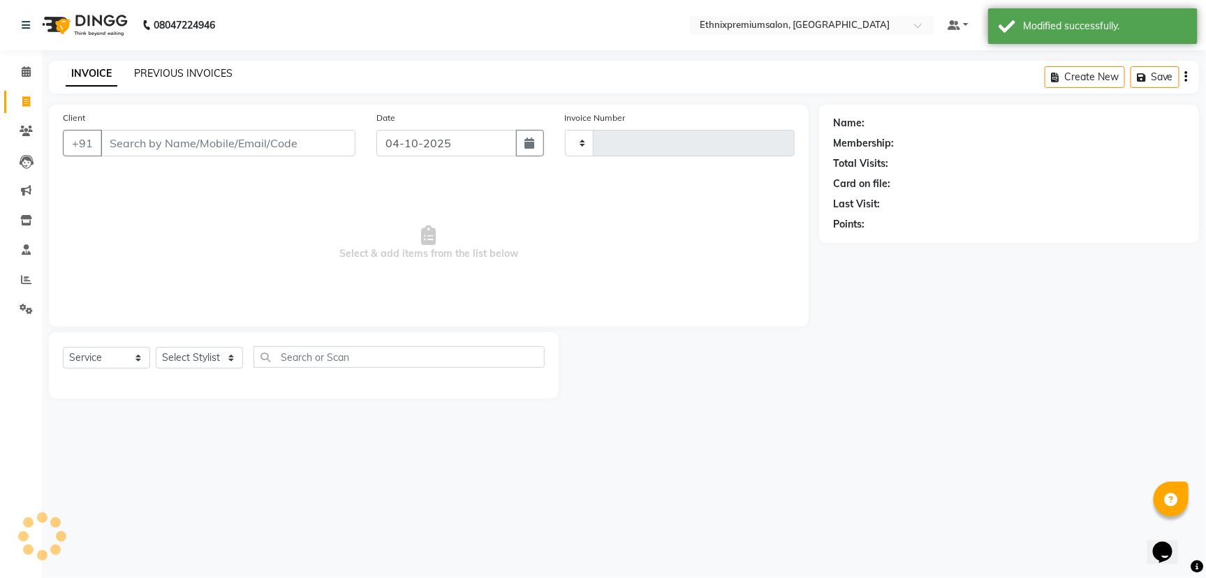
type input "11215"
select select "3625"
click at [180, 65] on div "INVOICE PREVIOUS INVOICES Create New Save Open Invoices" at bounding box center [624, 77] width 1150 height 33
click at [180, 71] on link "PREVIOUS INVOICES" at bounding box center [183, 73] width 98 height 13
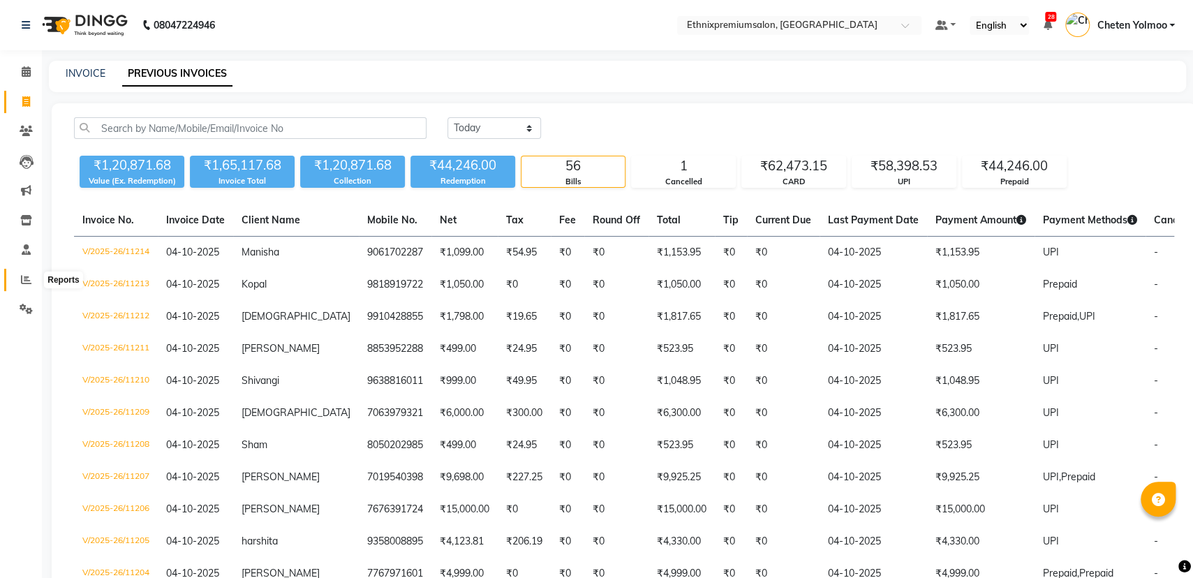
click at [31, 272] on span at bounding box center [26, 280] width 24 height 16
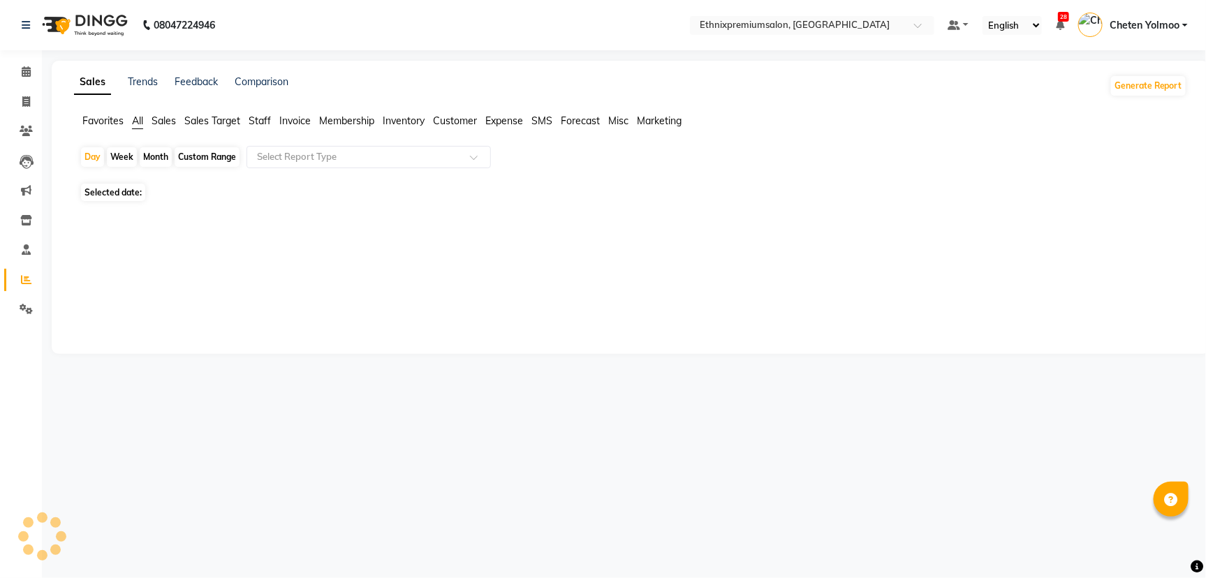
click at [39, 68] on li "Calendar" at bounding box center [21, 72] width 42 height 30
drag, startPoint x: 30, startPoint y: 56, endPoint x: 29, endPoint y: 43, distance: 13.3
click at [29, 52] on div "Calendar Invoice Clients Leads Marketing Inventory Staff Reports Settings Compl…" at bounding box center [94, 298] width 189 height 517
drag, startPoint x: 31, startPoint y: 59, endPoint x: 30, endPoint y: 68, distance: 9.8
click at [31, 63] on li "Calendar" at bounding box center [21, 72] width 42 height 30
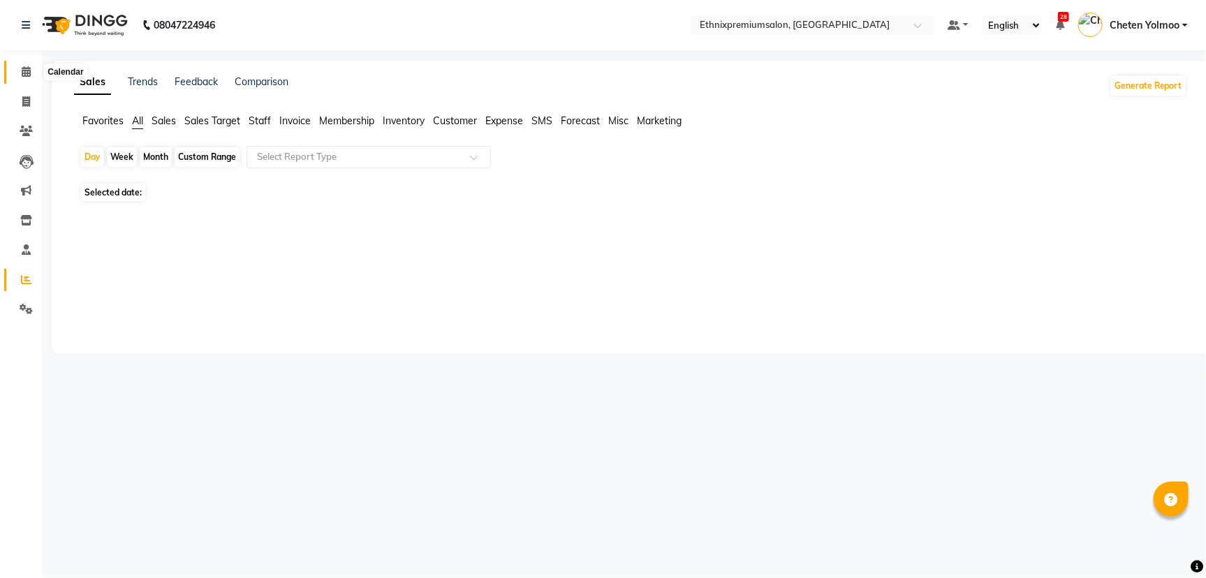
click at [30, 68] on icon at bounding box center [26, 71] width 9 height 10
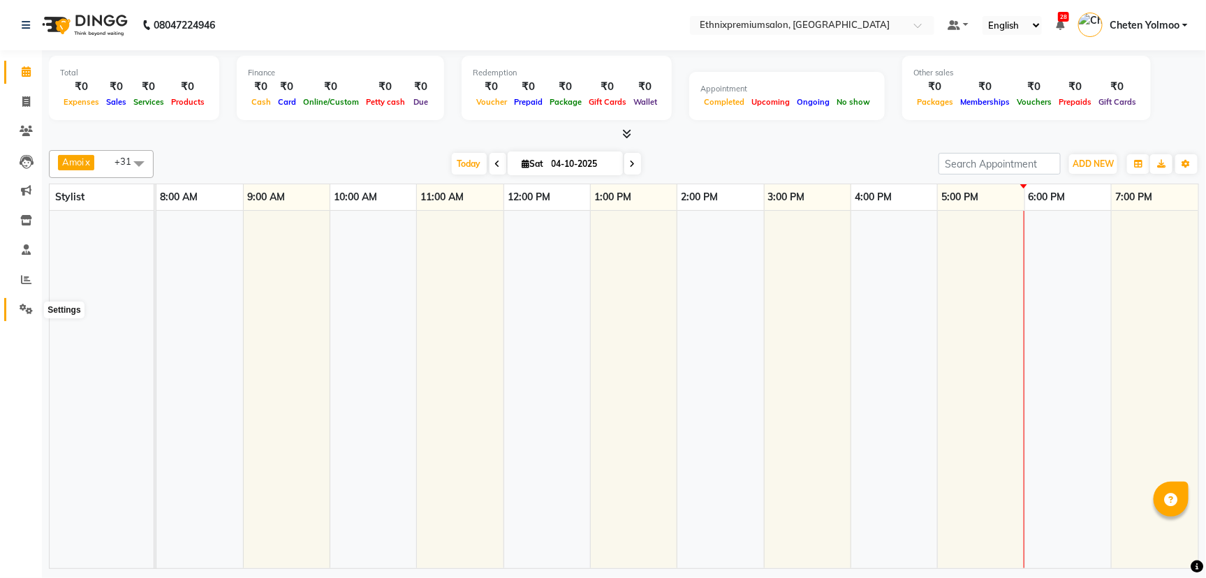
click at [17, 306] on span at bounding box center [26, 310] width 24 height 16
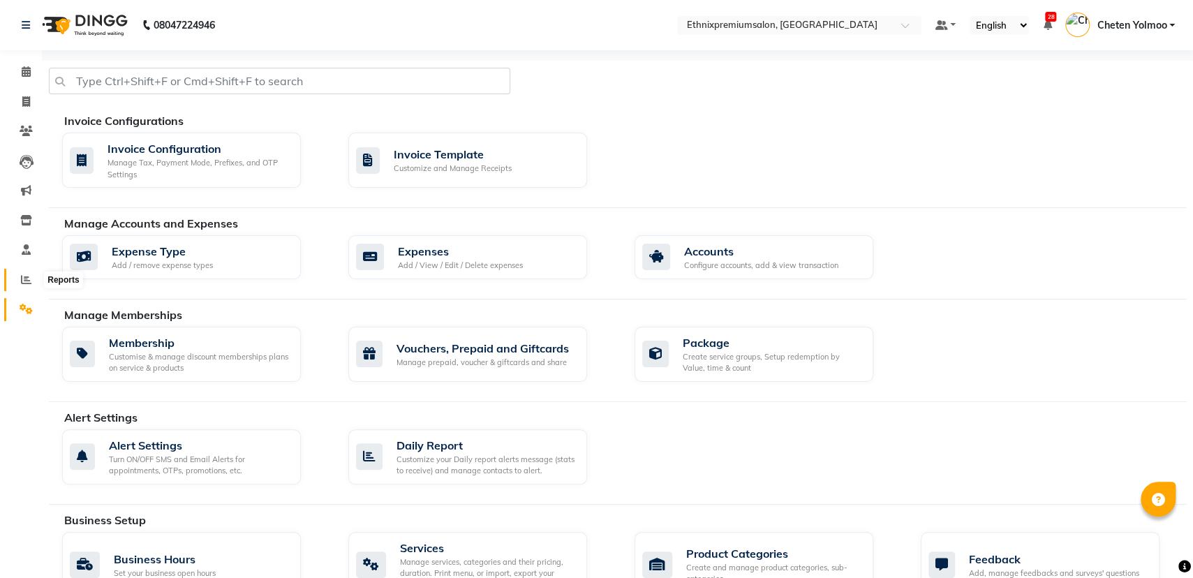
click at [22, 273] on span at bounding box center [26, 280] width 24 height 16
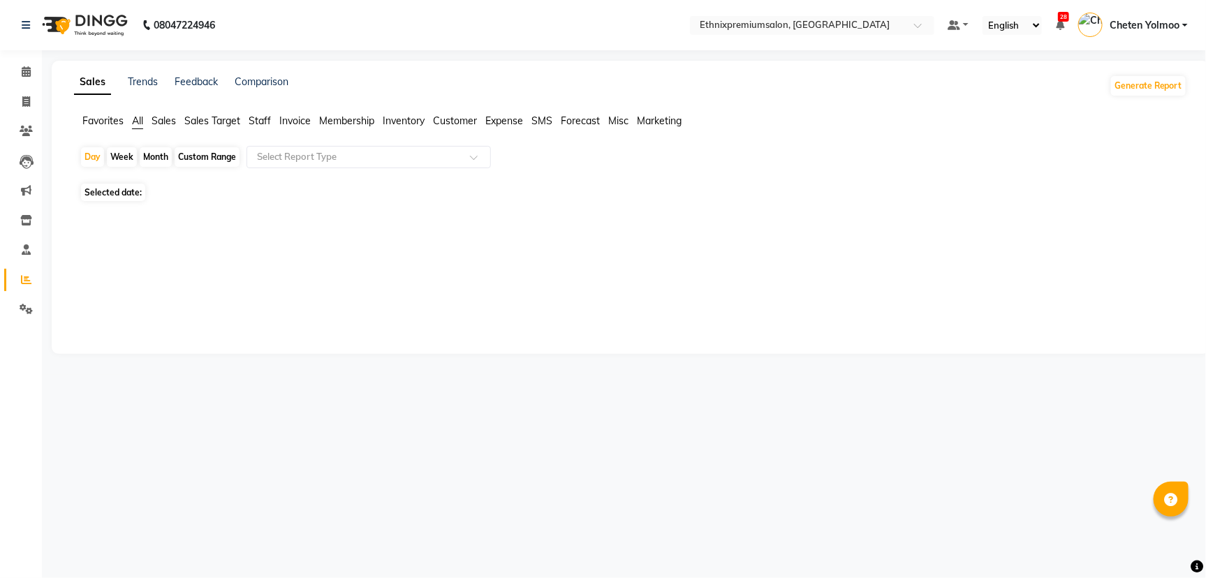
click at [267, 124] on span "Staff" at bounding box center [260, 121] width 22 height 13
drag, startPoint x: 272, startPoint y: 145, endPoint x: 279, endPoint y: 165, distance: 21.4
click at [272, 145] on app-reports "Favorites All Sales Sales Target Staff Invoice Membership Inventory Customer Ex…" at bounding box center [631, 174] width 1130 height 120
click at [279, 166] on div "Select Report Type" at bounding box center [369, 157] width 244 height 22
click at [162, 147] on div "Month" at bounding box center [156, 157] width 32 height 20
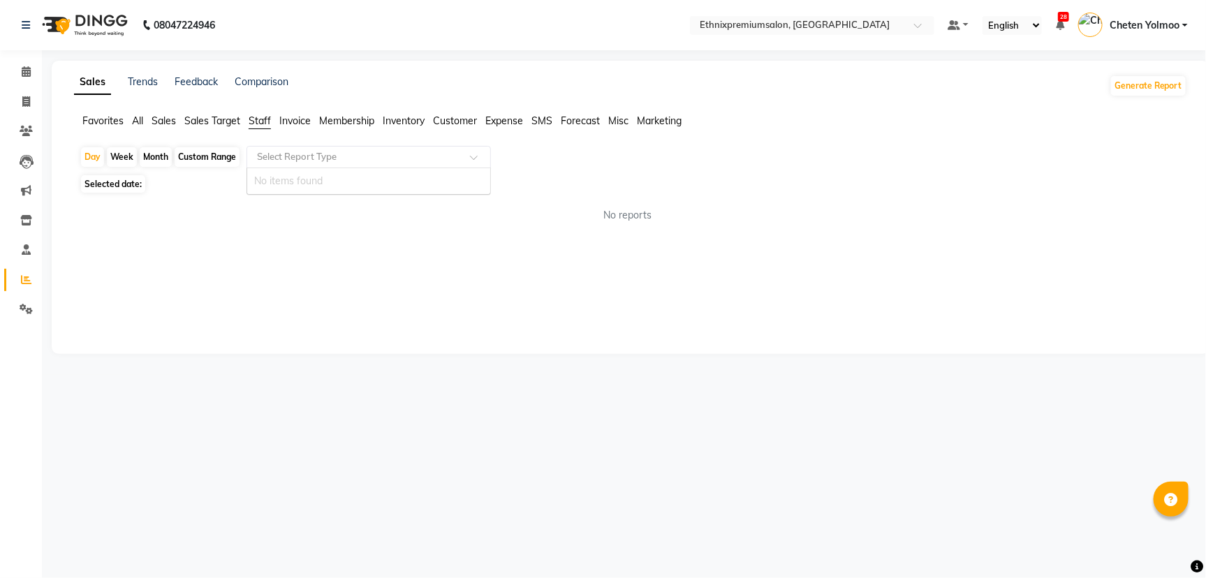
select select "10"
select select "2025"
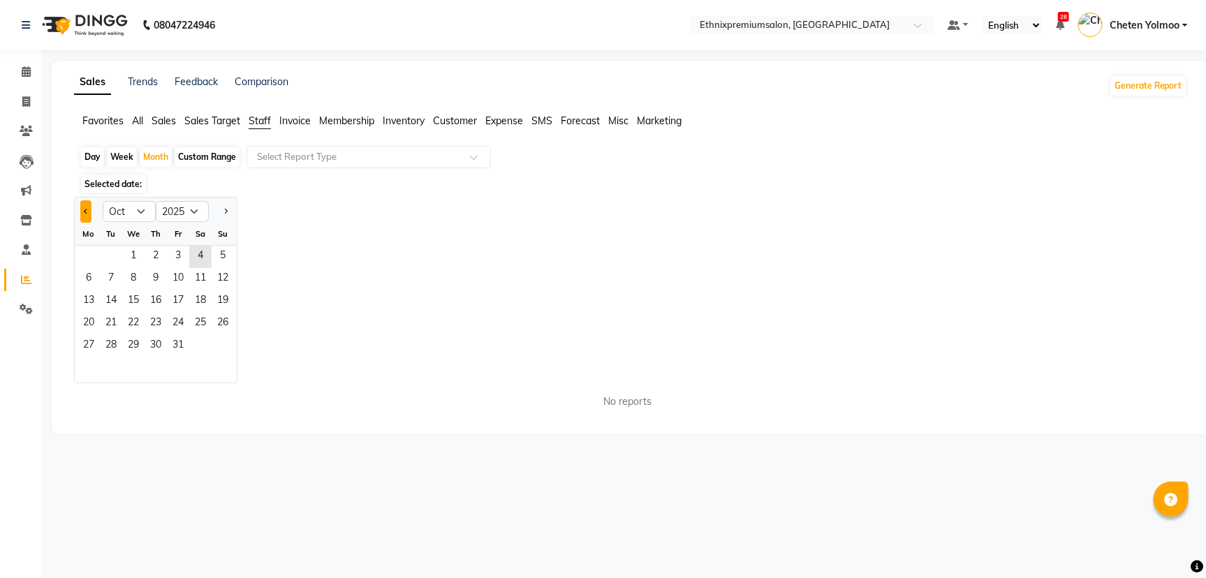
click at [81, 203] on button "Previous month" at bounding box center [85, 211] width 11 height 22
select select "9"
click at [89, 342] on span "29" at bounding box center [89, 346] width 22 height 22
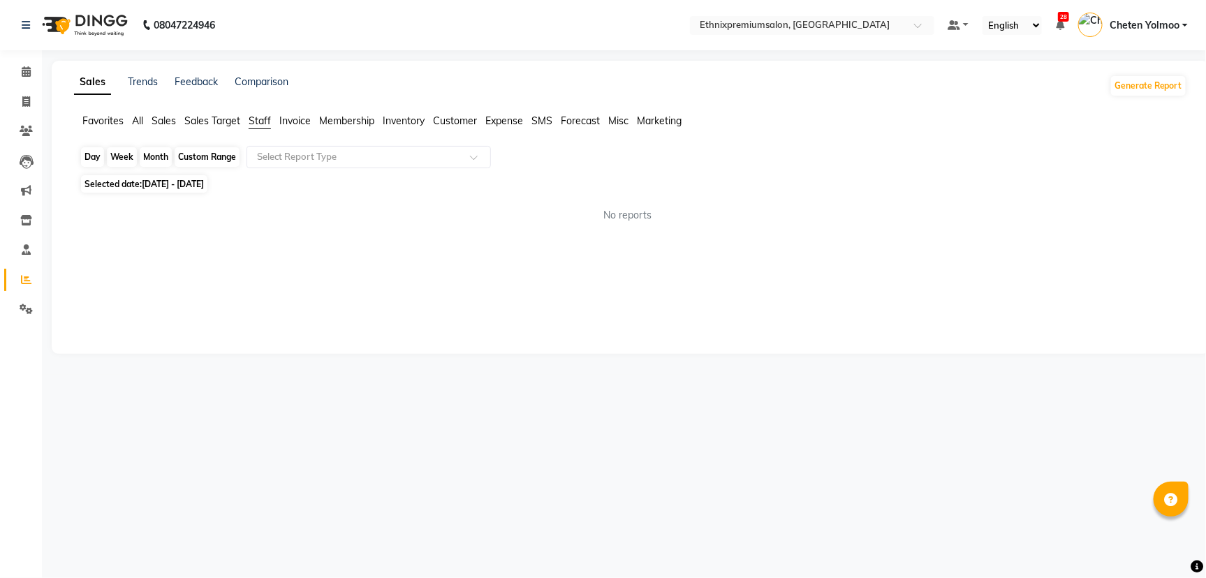
click at [162, 161] on div "Month" at bounding box center [156, 157] width 32 height 20
select select "9"
select select "2025"
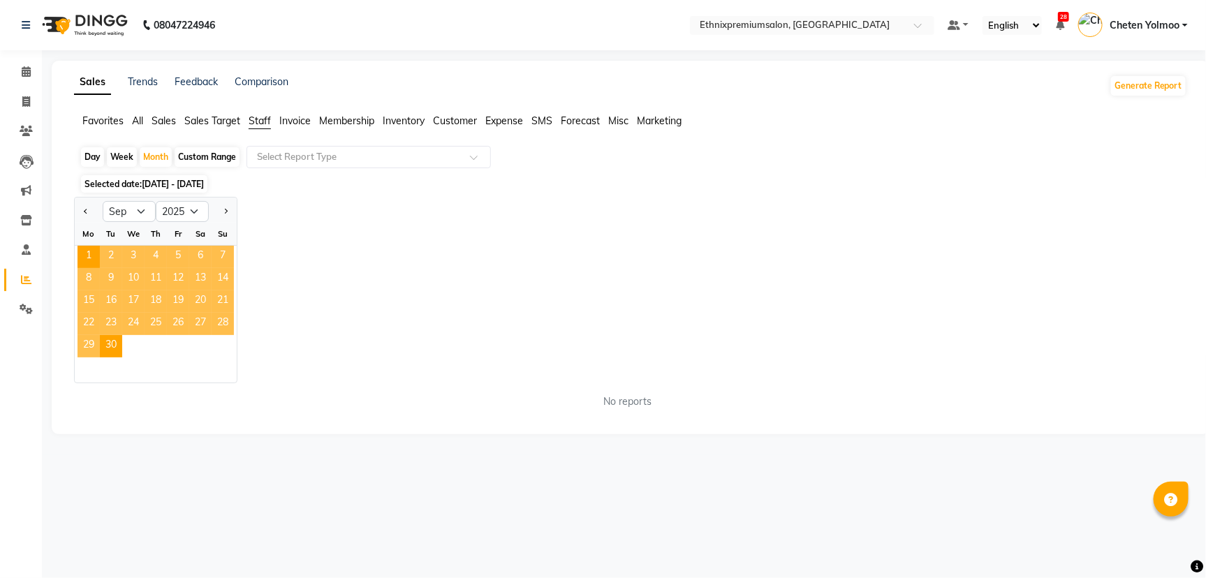
click at [193, 160] on div "Custom Range" at bounding box center [207, 157] width 65 height 20
select select "9"
select select "2025"
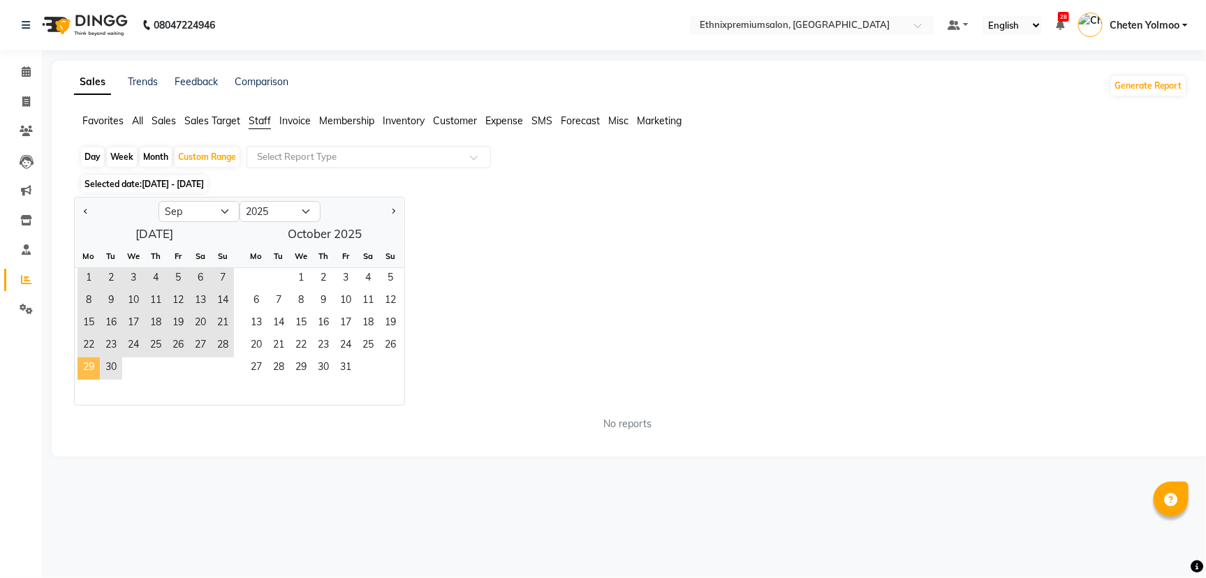
click at [91, 369] on span "29" at bounding box center [89, 369] width 22 height 22
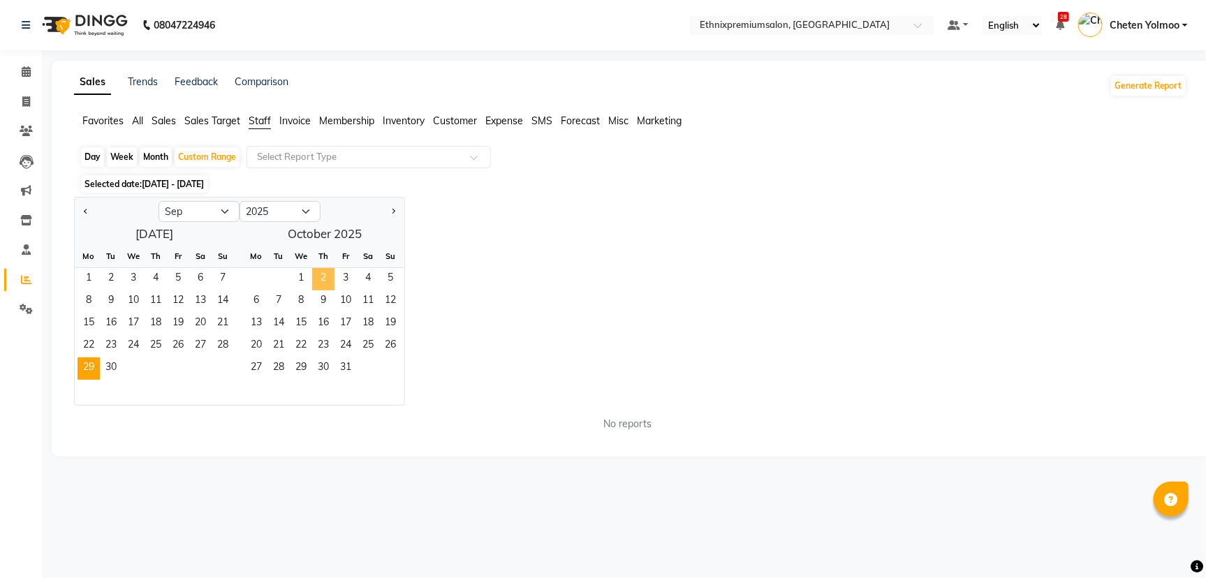
click at [321, 276] on span "2" at bounding box center [323, 279] width 22 height 22
